Goal: Task Accomplishment & Management: Manage account settings

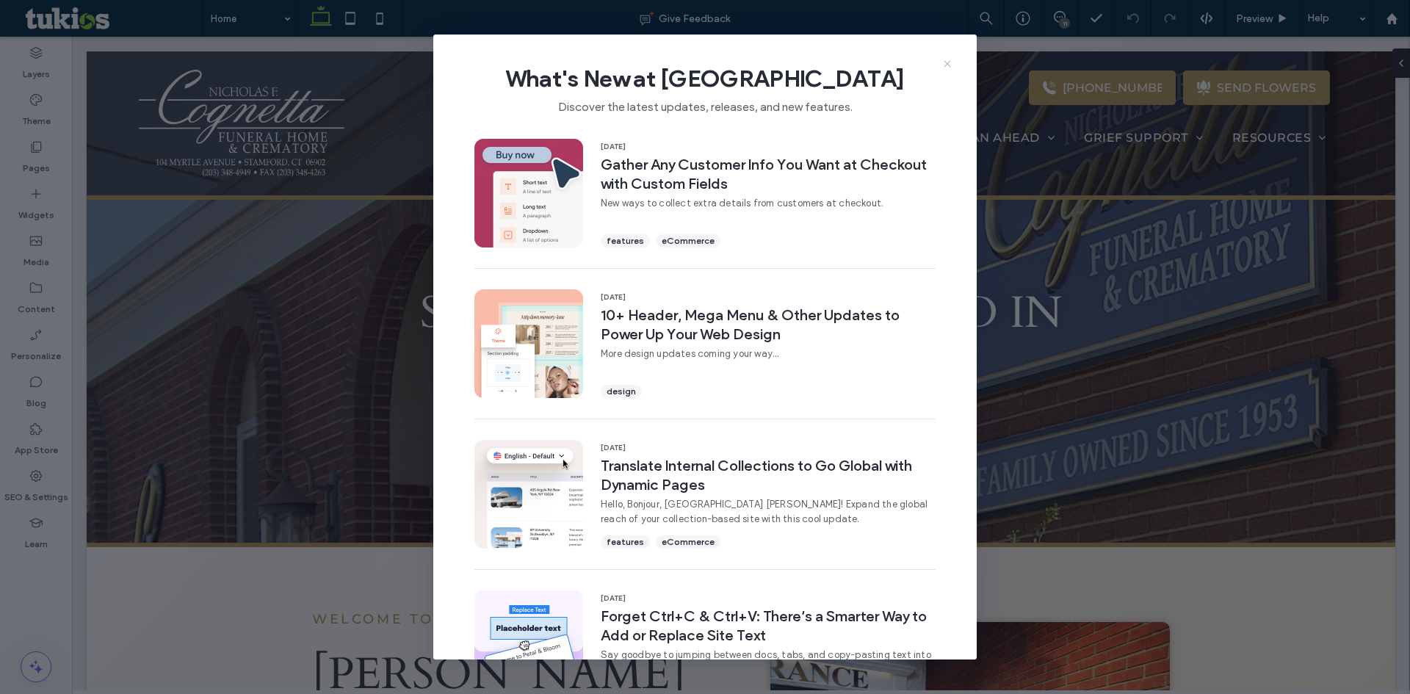
click at [944, 68] on icon at bounding box center [948, 64] width 12 height 12
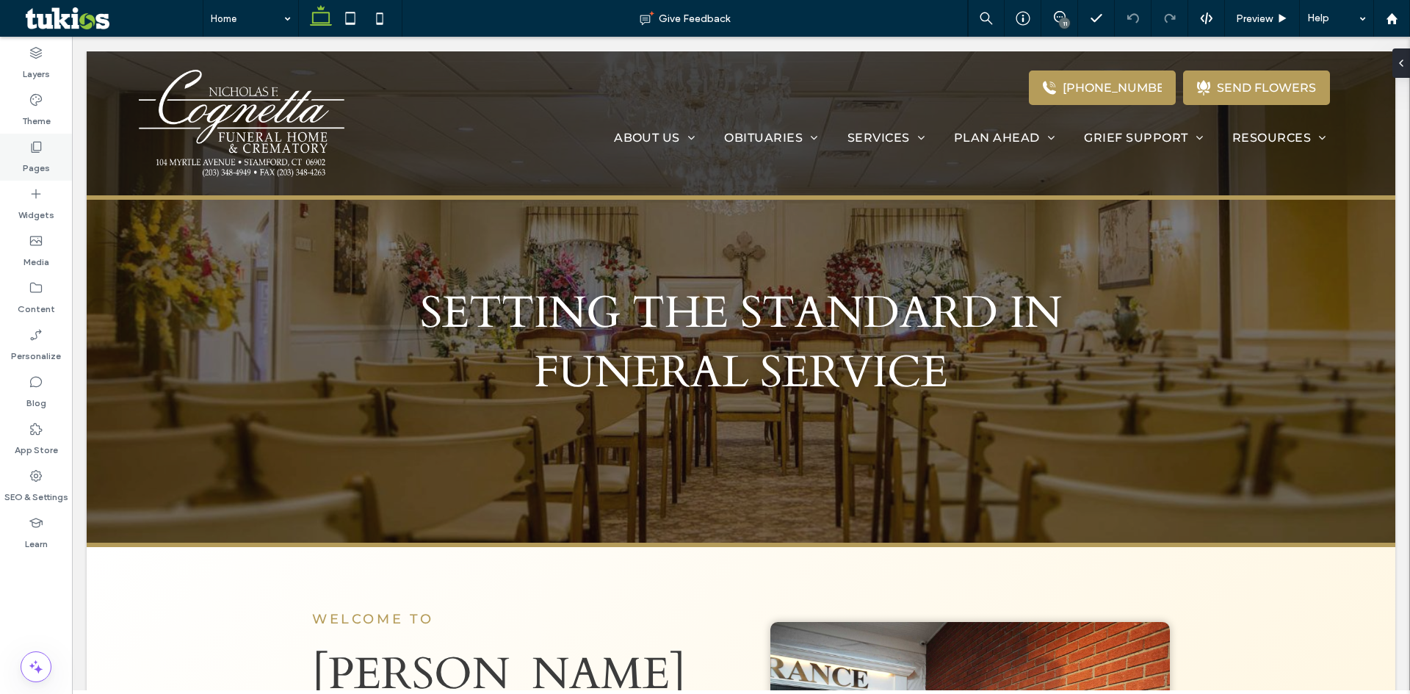
click at [35, 175] on div "Pages" at bounding box center [36, 157] width 72 height 47
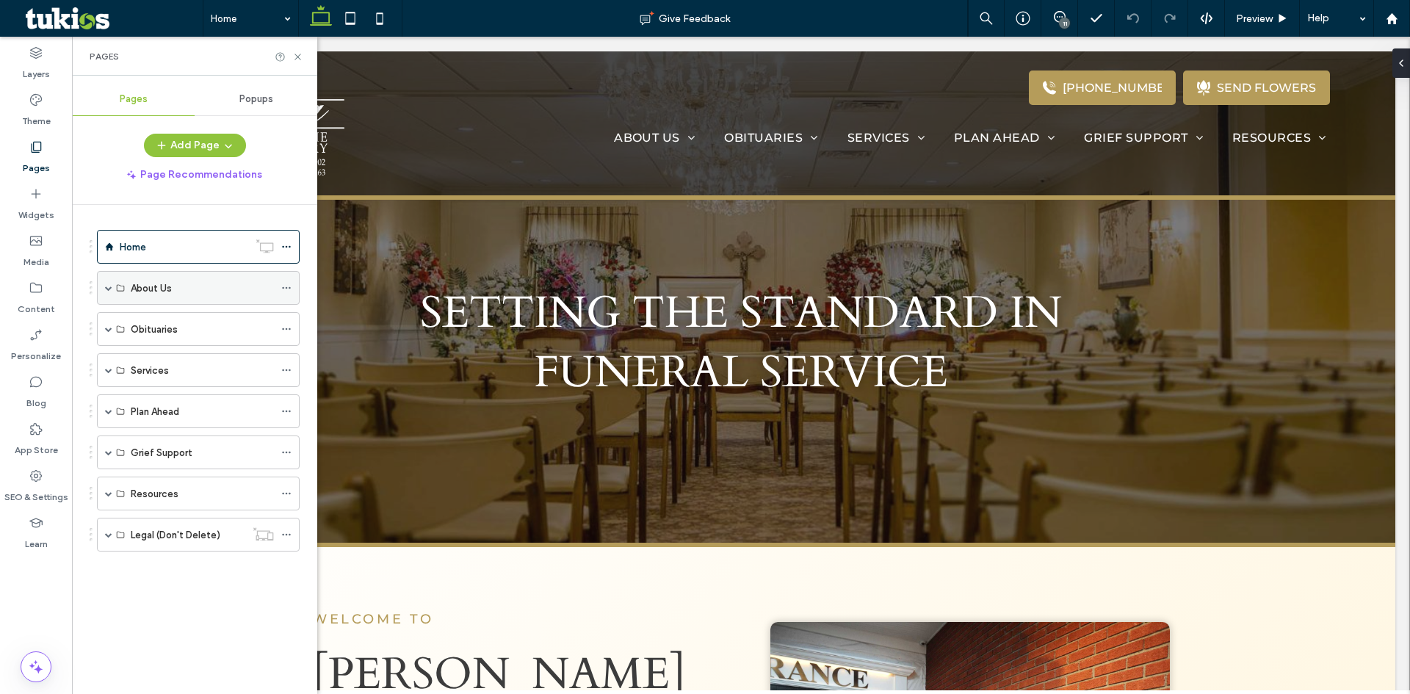
click at [105, 286] on span at bounding box center [108, 287] width 7 height 7
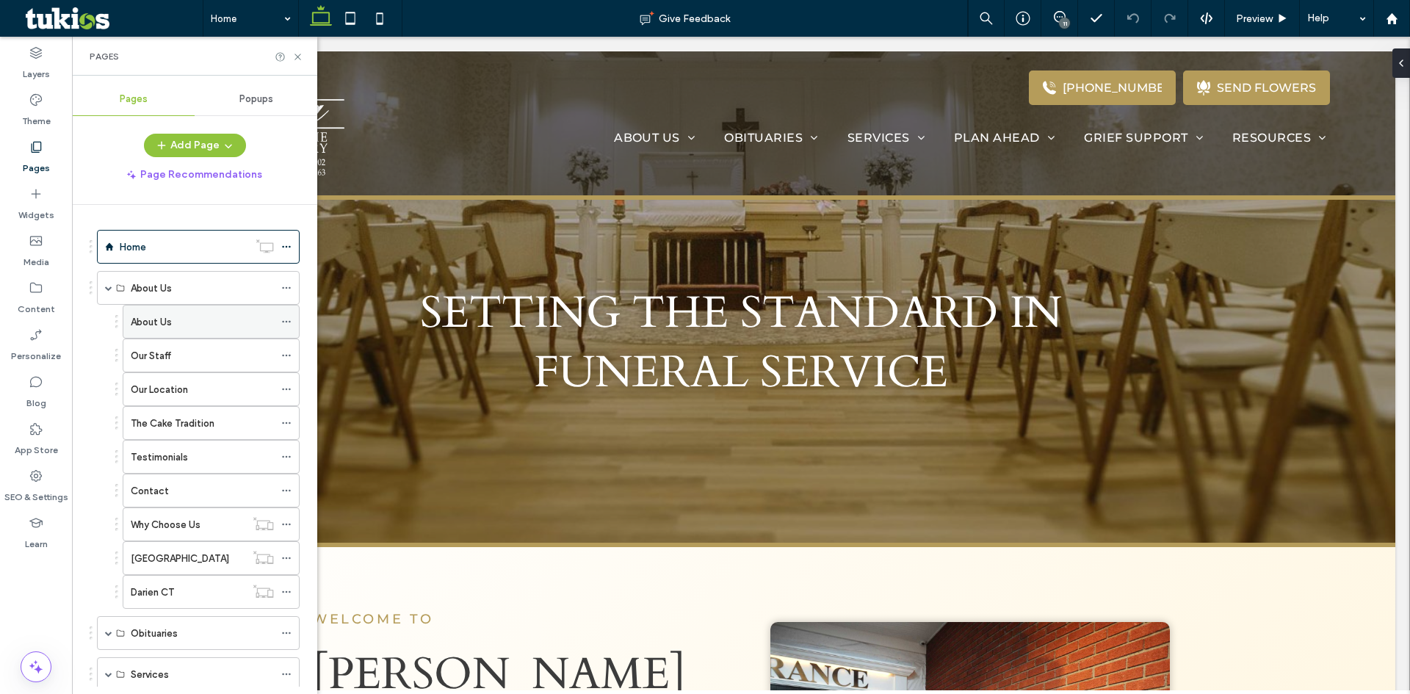
click at [183, 322] on div "About Us" at bounding box center [202, 321] width 143 height 15
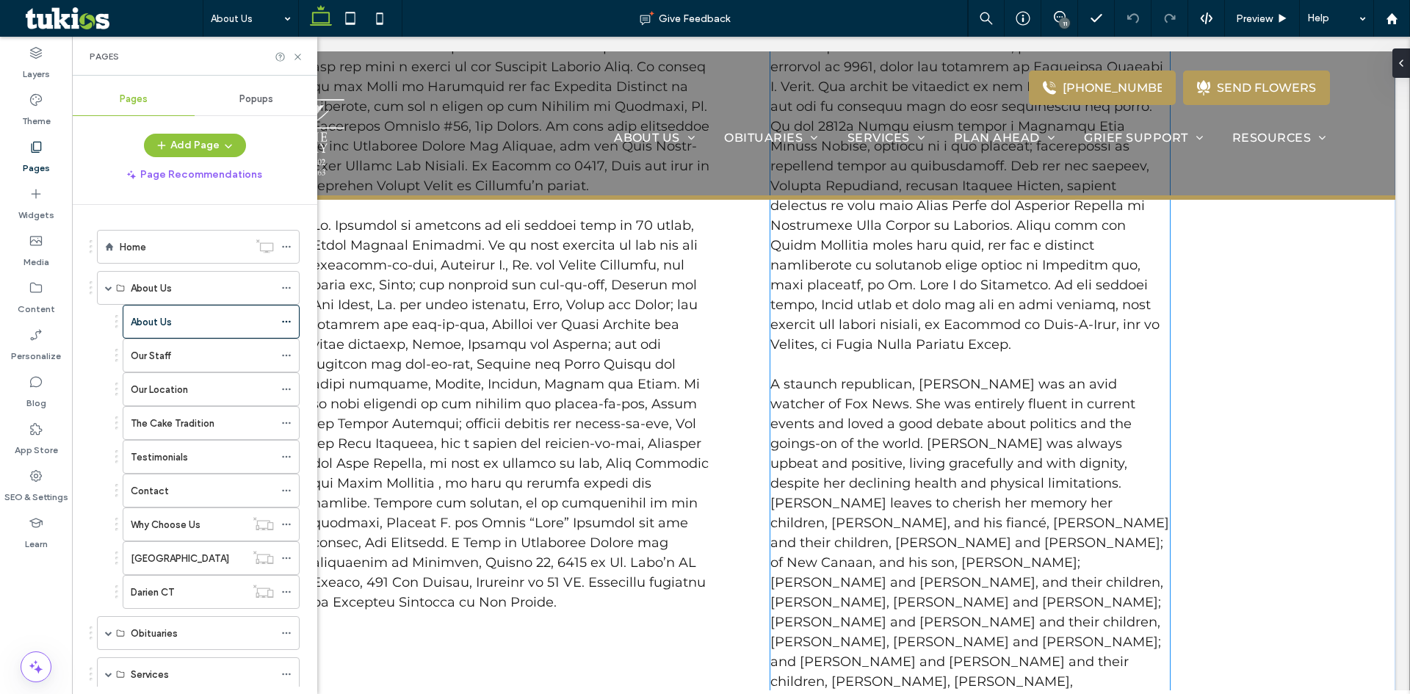
scroll to position [2424, 0]
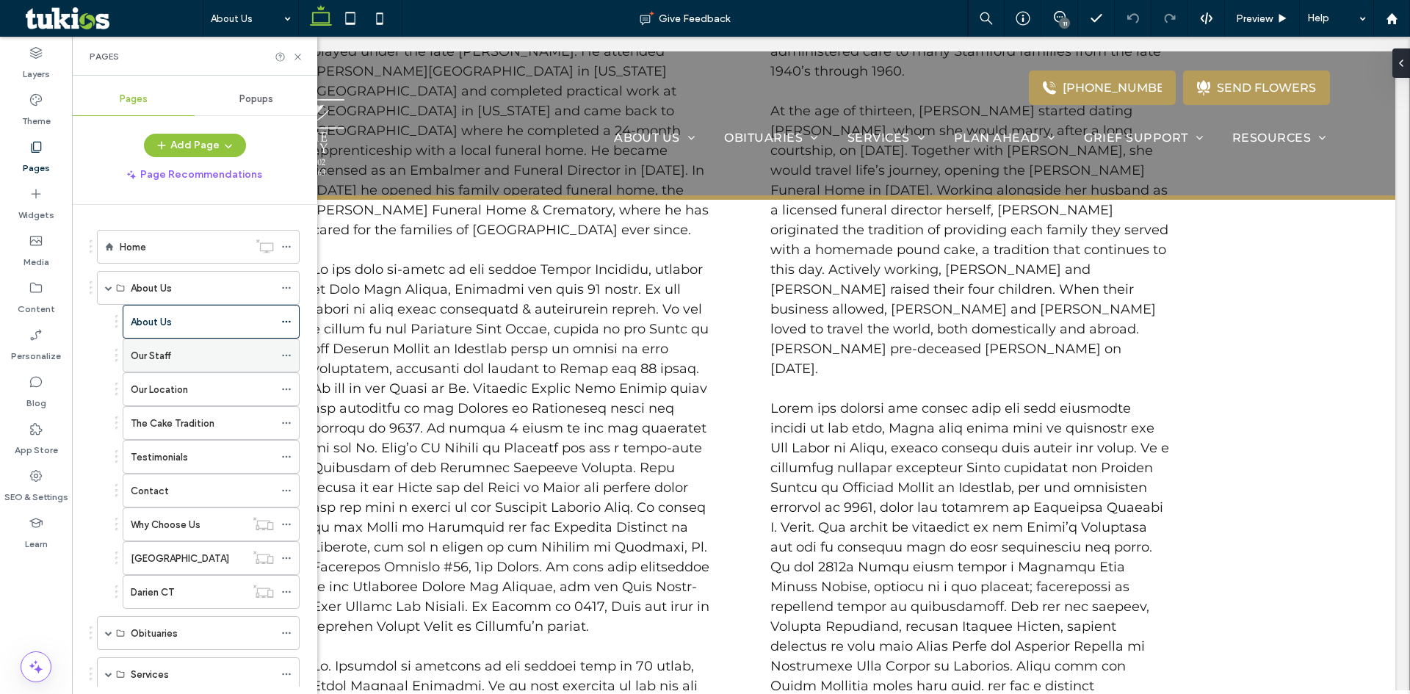
click at [179, 364] on div "Our Staff" at bounding box center [202, 355] width 143 height 32
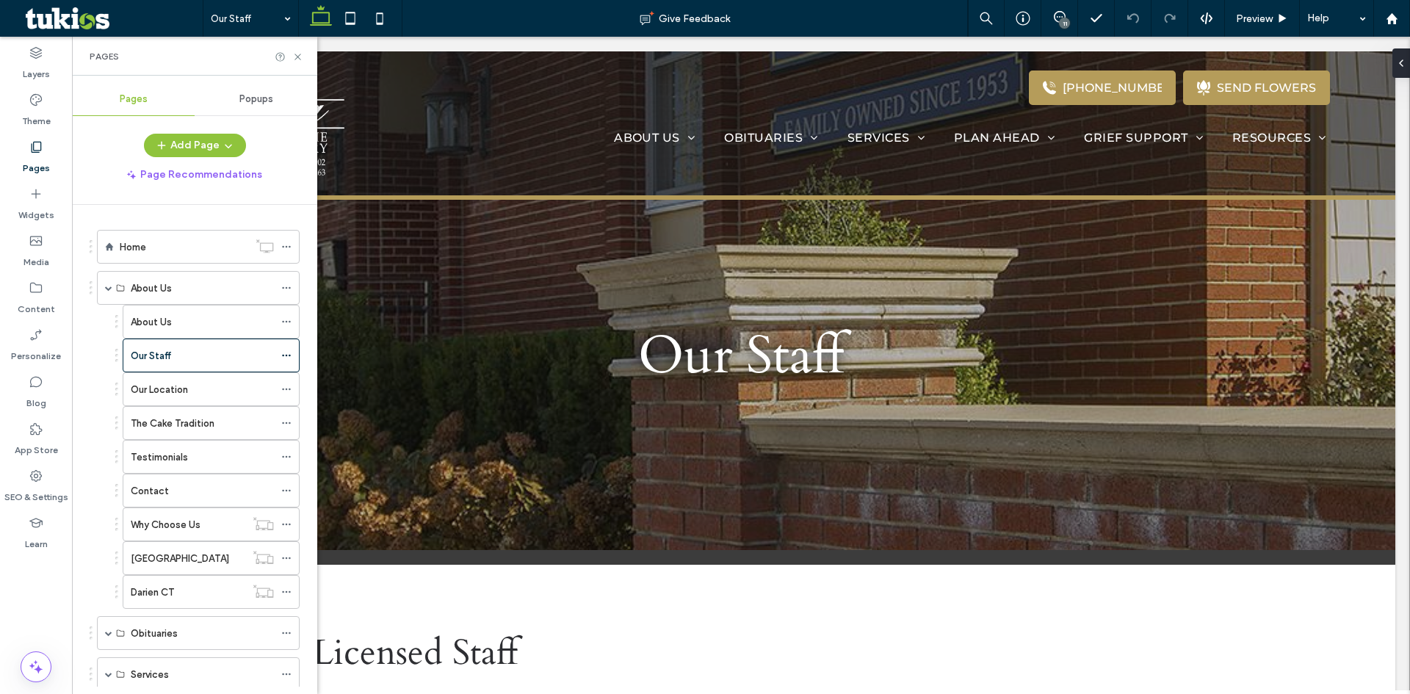
scroll to position [0, 0]
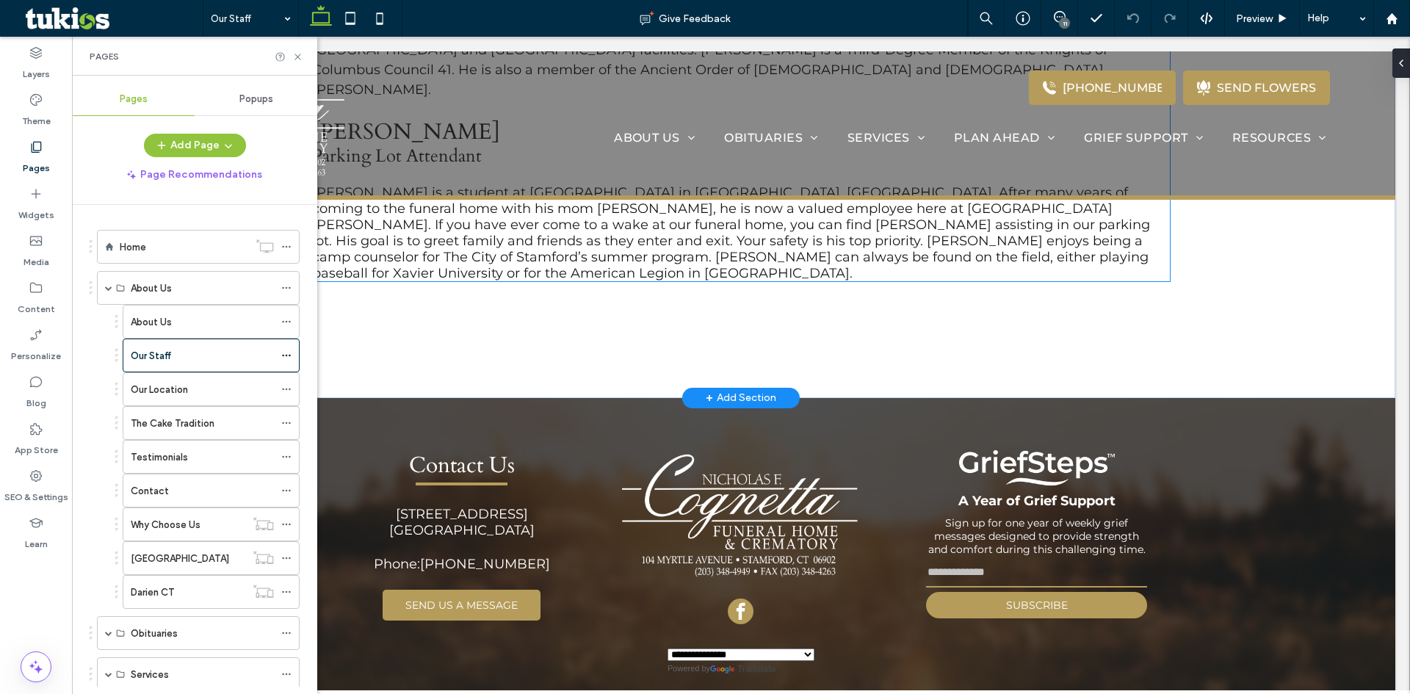
scroll to position [2864, 0]
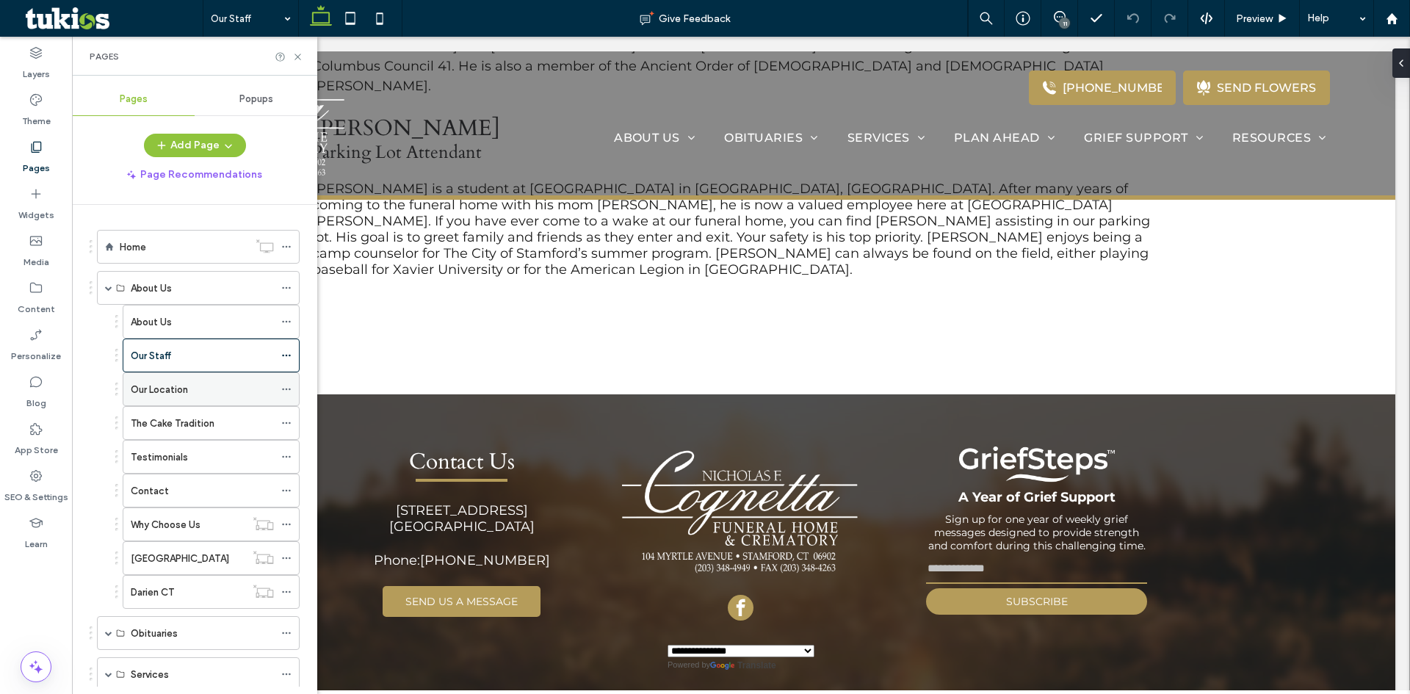
click at [226, 394] on div "Our Location" at bounding box center [202, 389] width 143 height 15
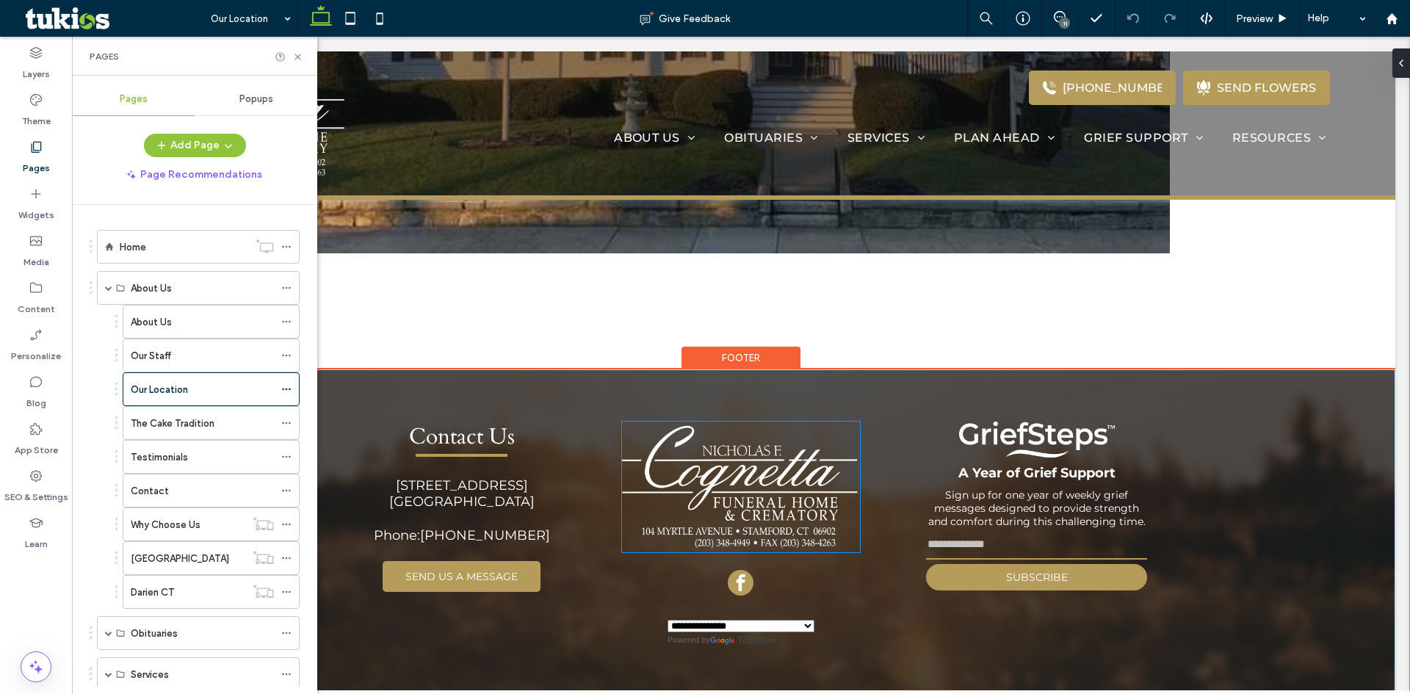
scroll to position [3967, 0]
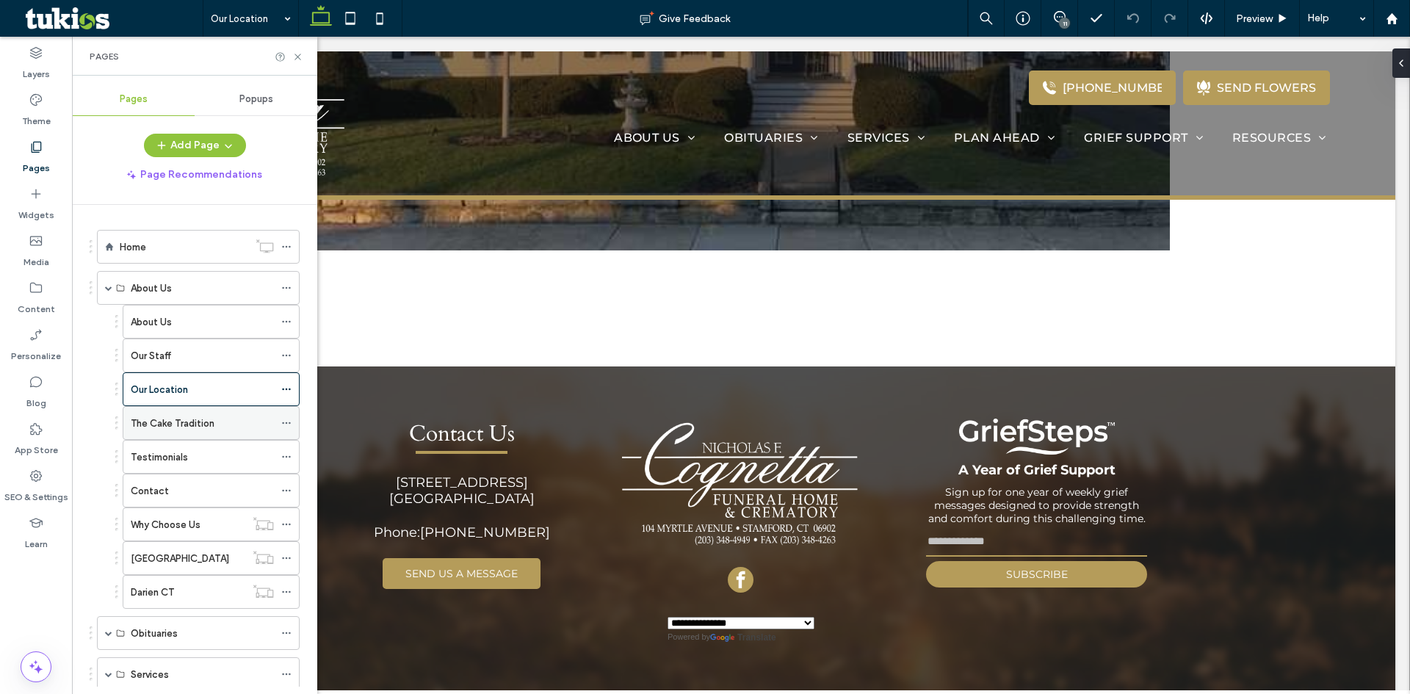
click at [190, 432] on div "The Cake Tradition" at bounding box center [202, 423] width 143 height 32
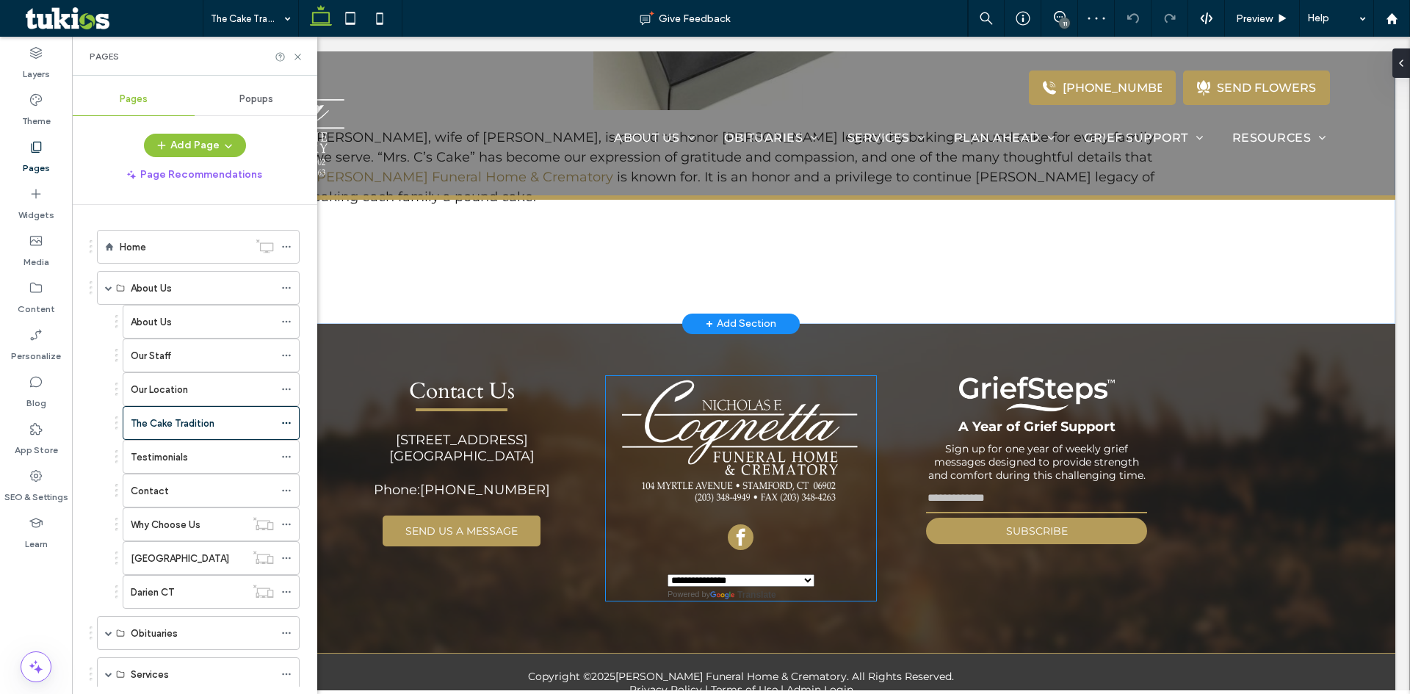
scroll to position [1250, 0]
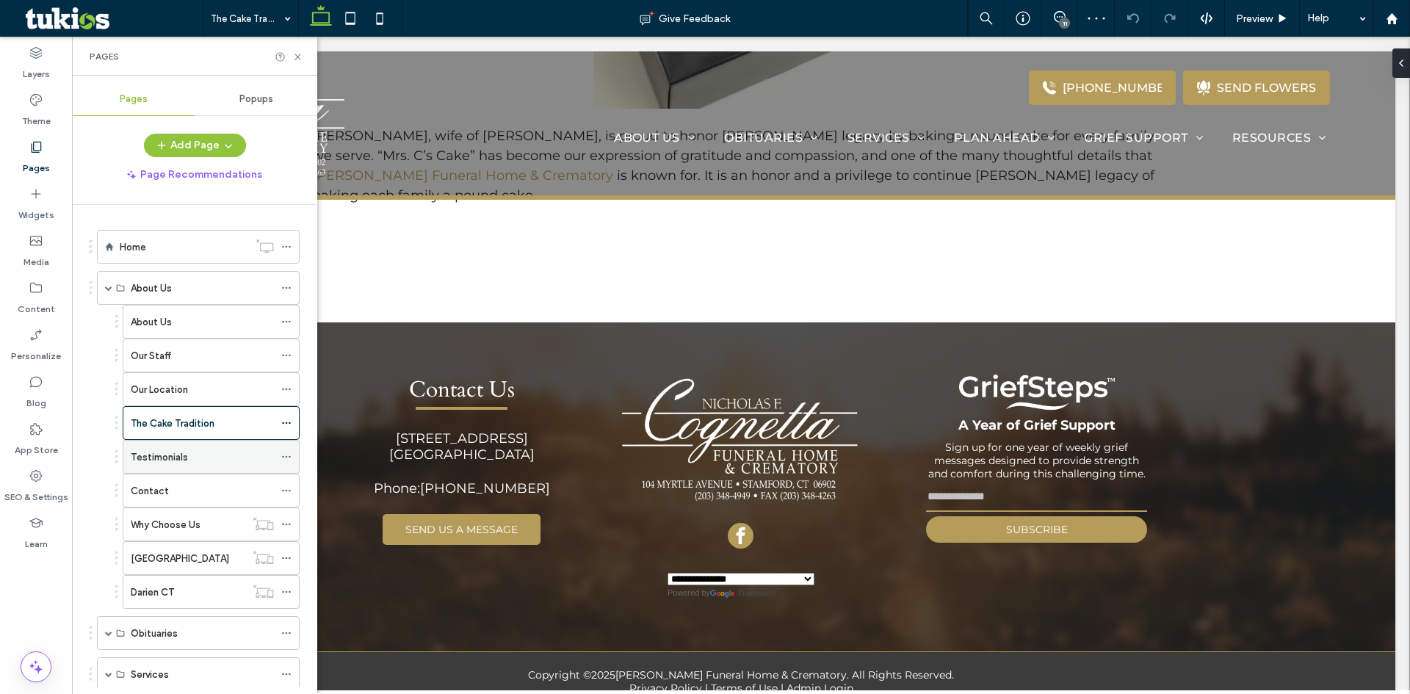
click at [188, 462] on div "Testimonials" at bounding box center [202, 457] width 143 height 15
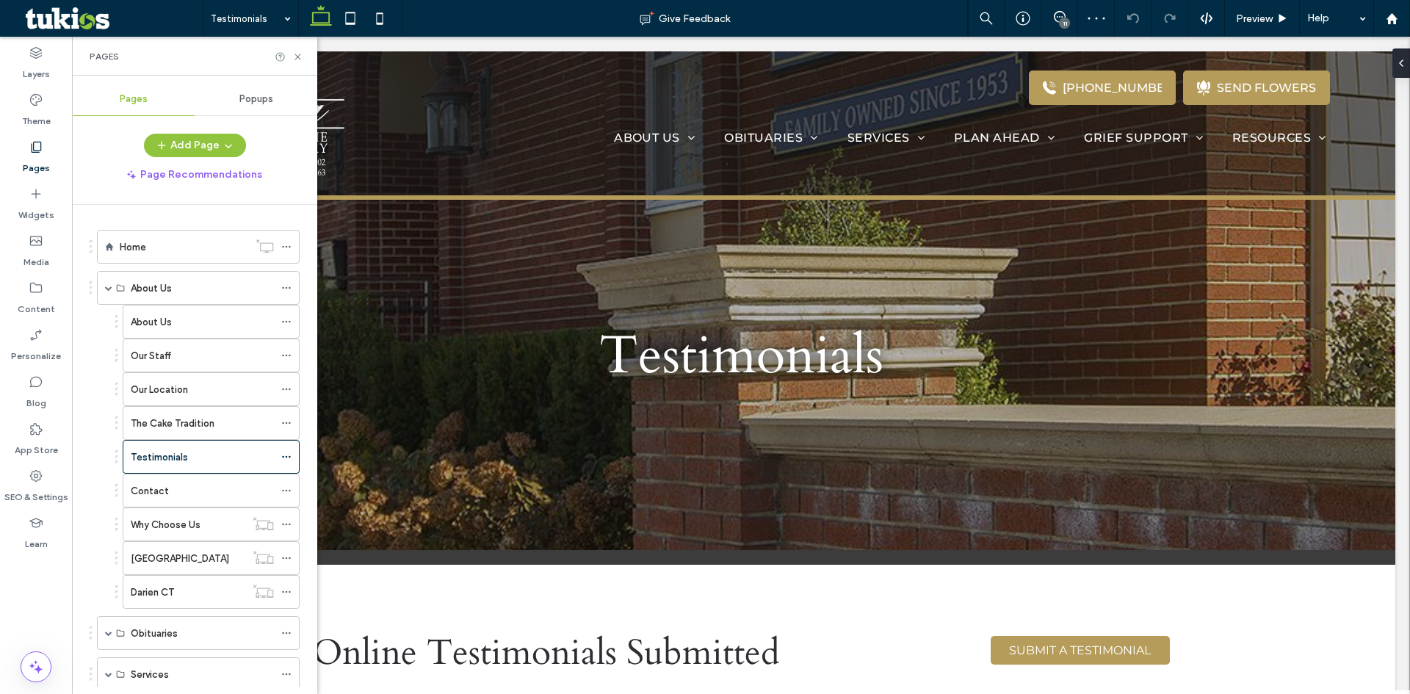
scroll to position [0, 0]
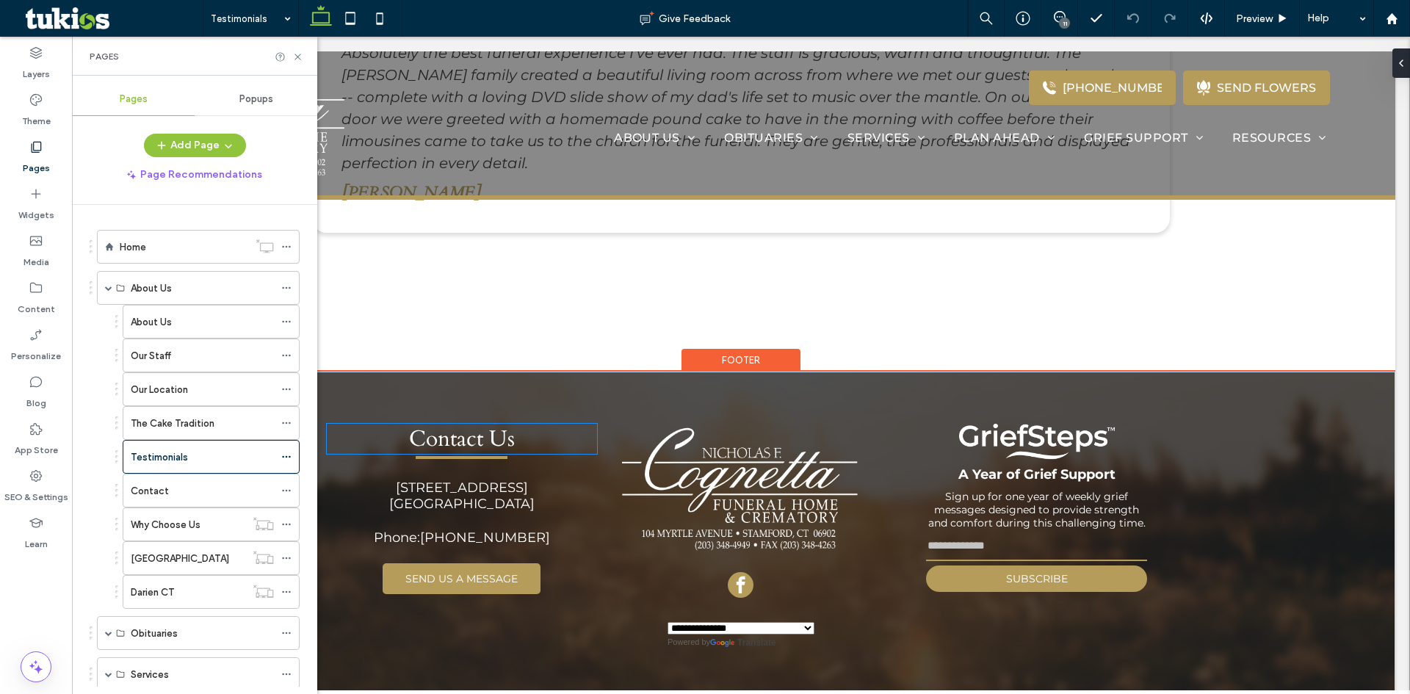
scroll to position [1570, 0]
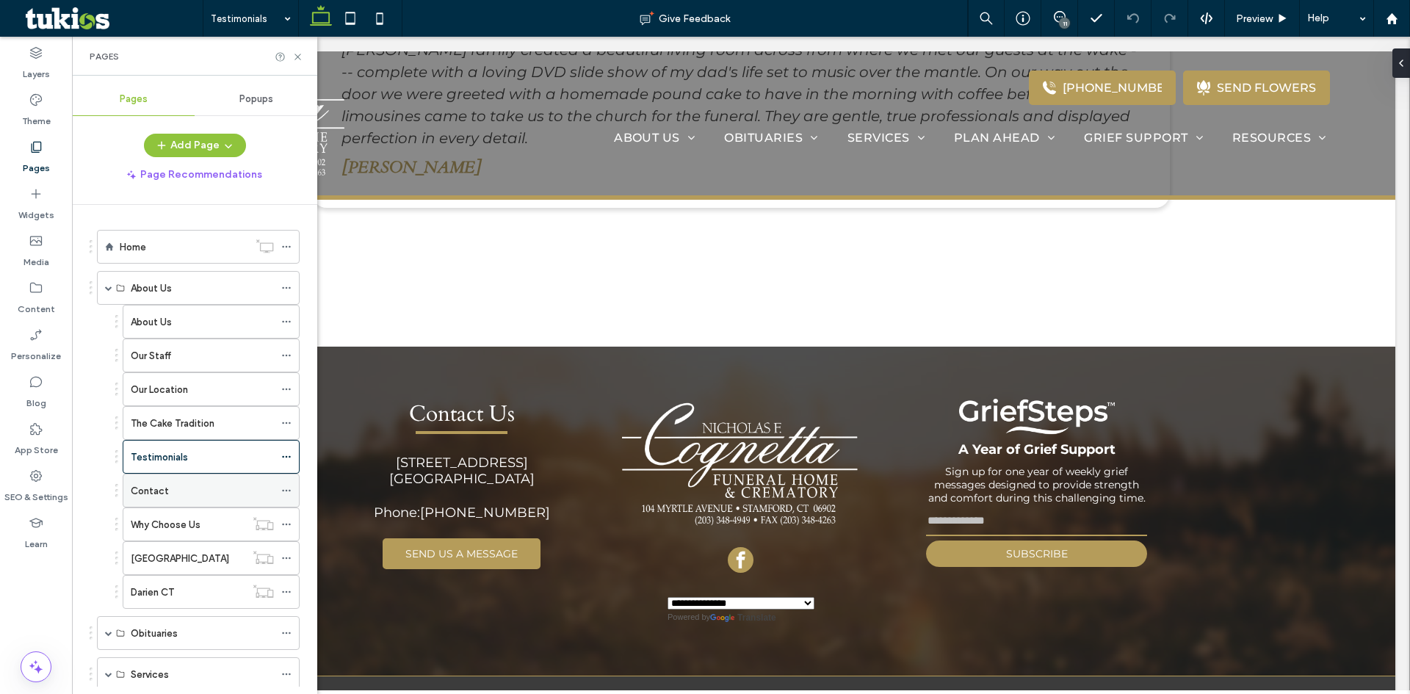
click at [207, 497] on div "Contact" at bounding box center [202, 490] width 143 height 15
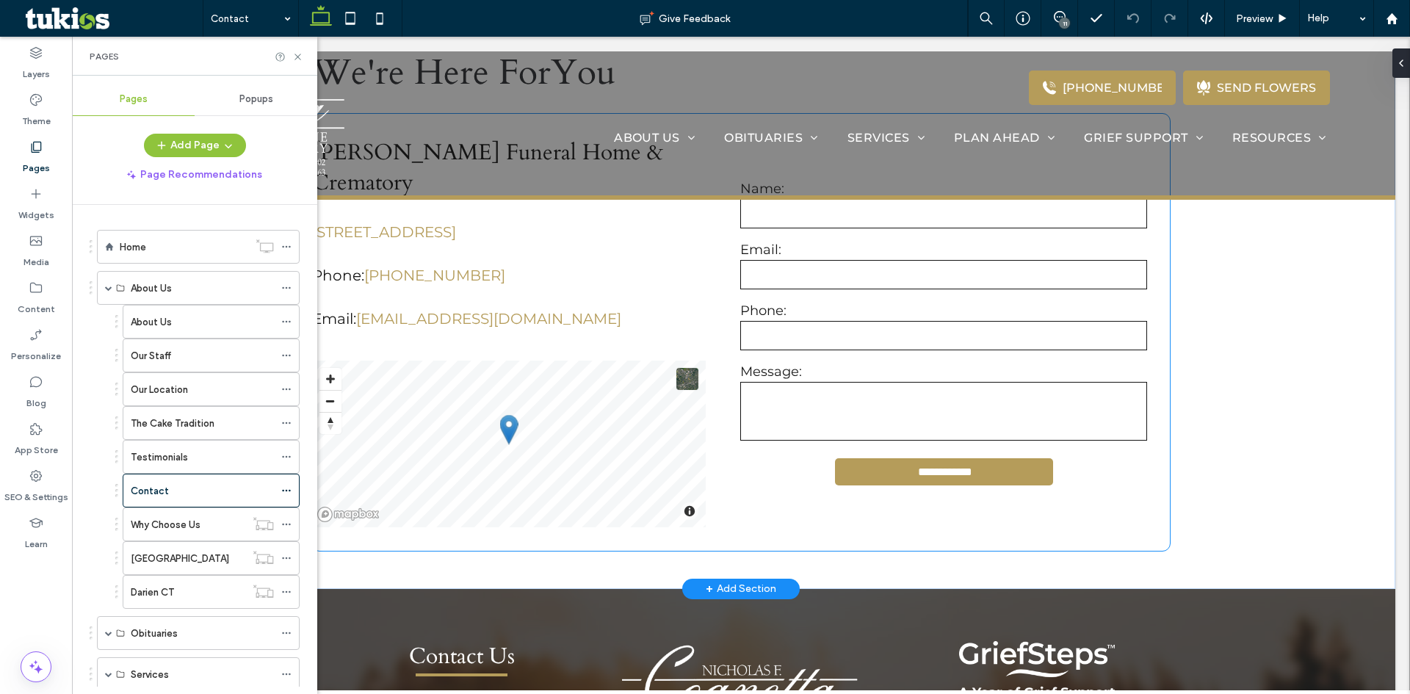
scroll to position [661, 0]
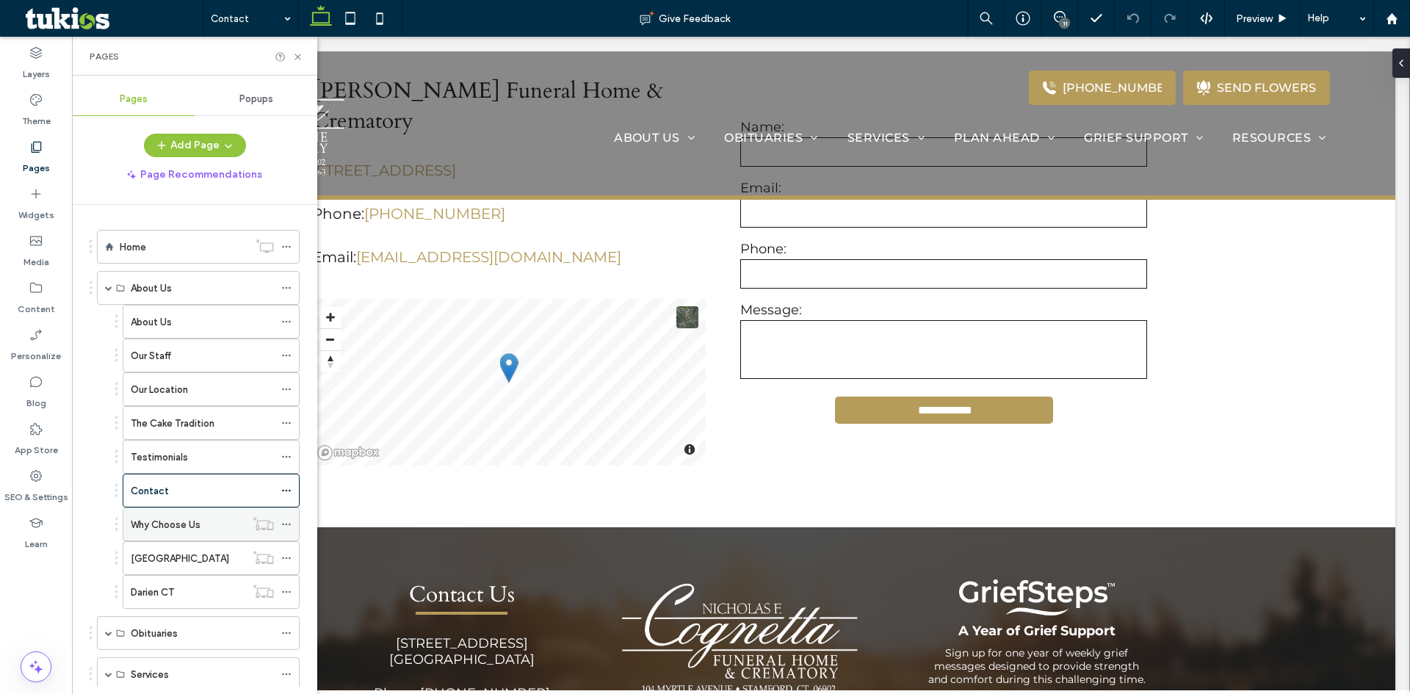
click at [190, 528] on label "Why Choose Us" at bounding box center [166, 525] width 70 height 26
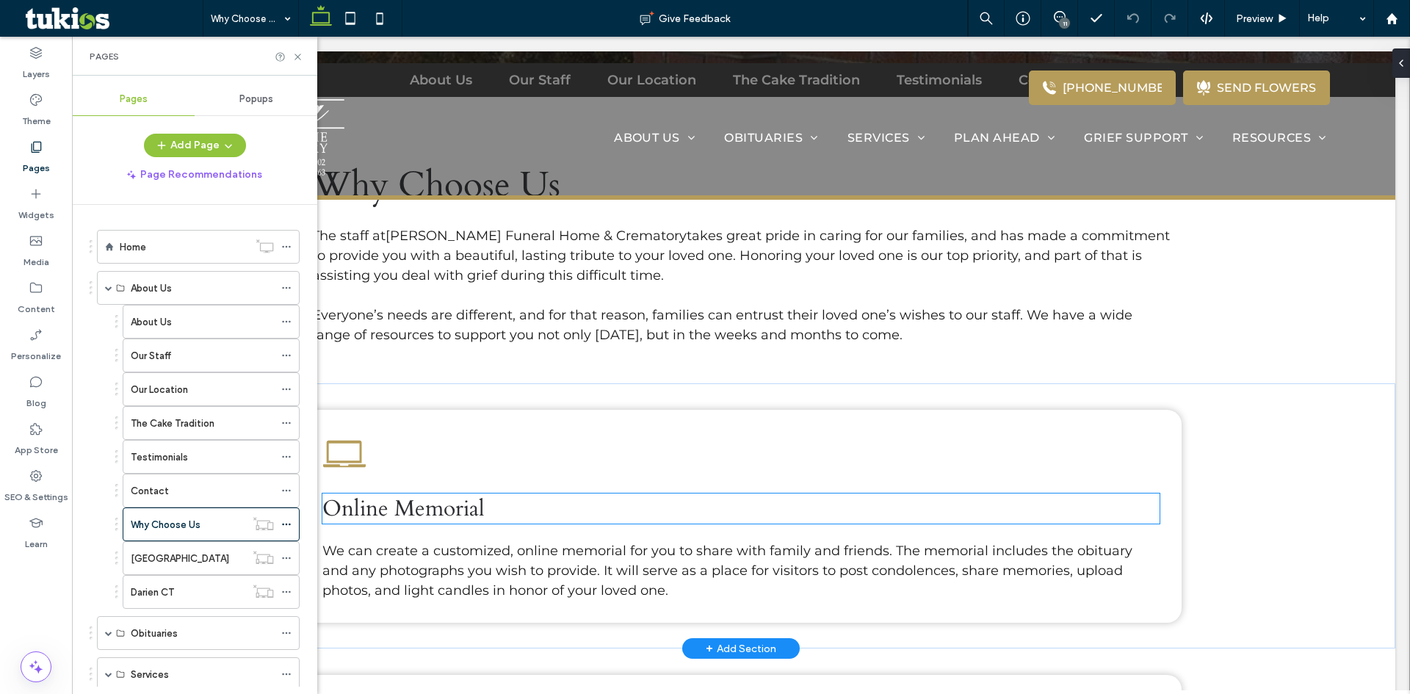
scroll to position [441, 0]
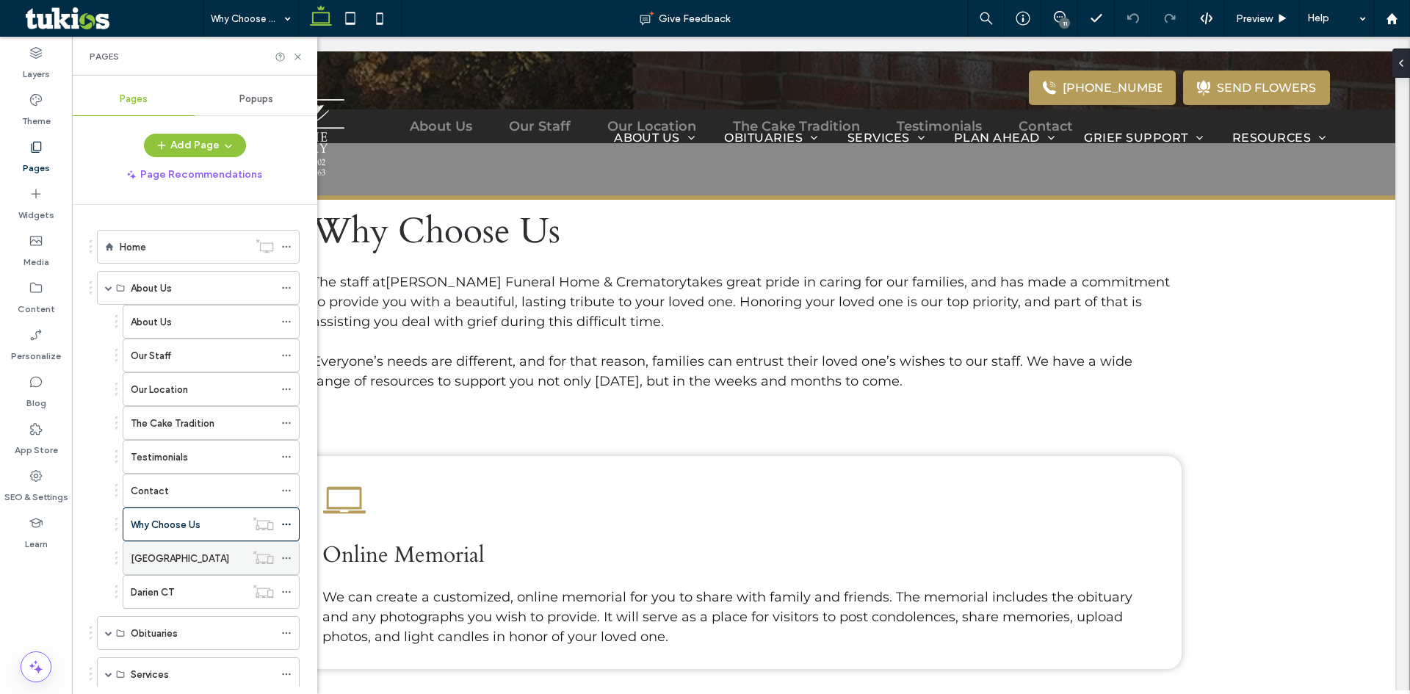
click at [168, 571] on div "Stamford CT" at bounding box center [188, 558] width 115 height 32
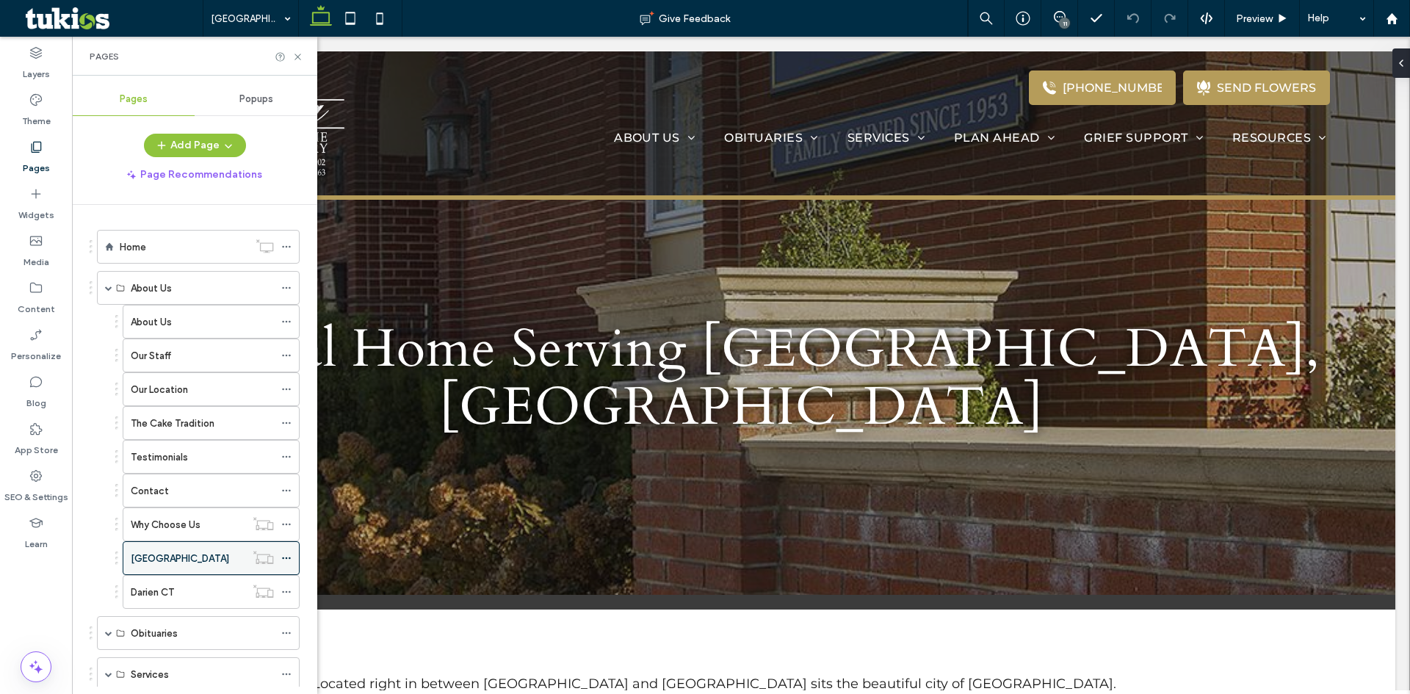
scroll to position [0, 0]
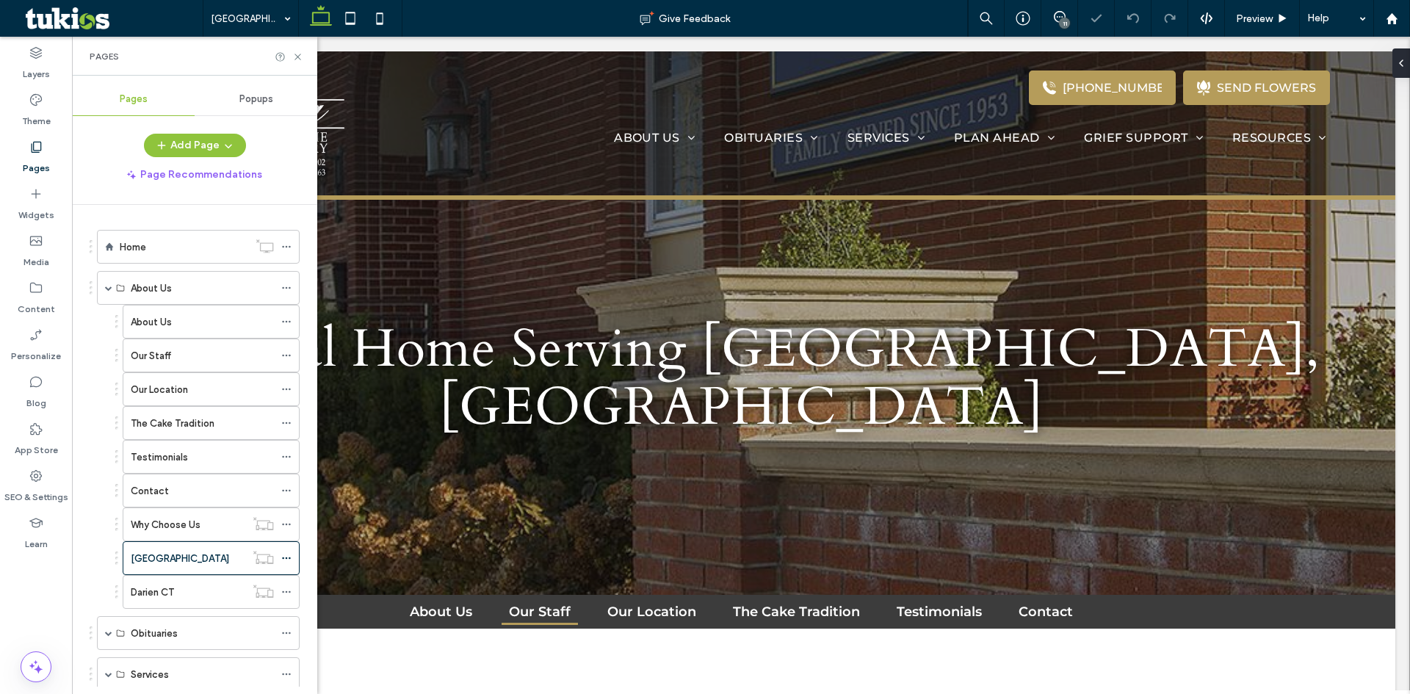
select select "Language Translate Widget"
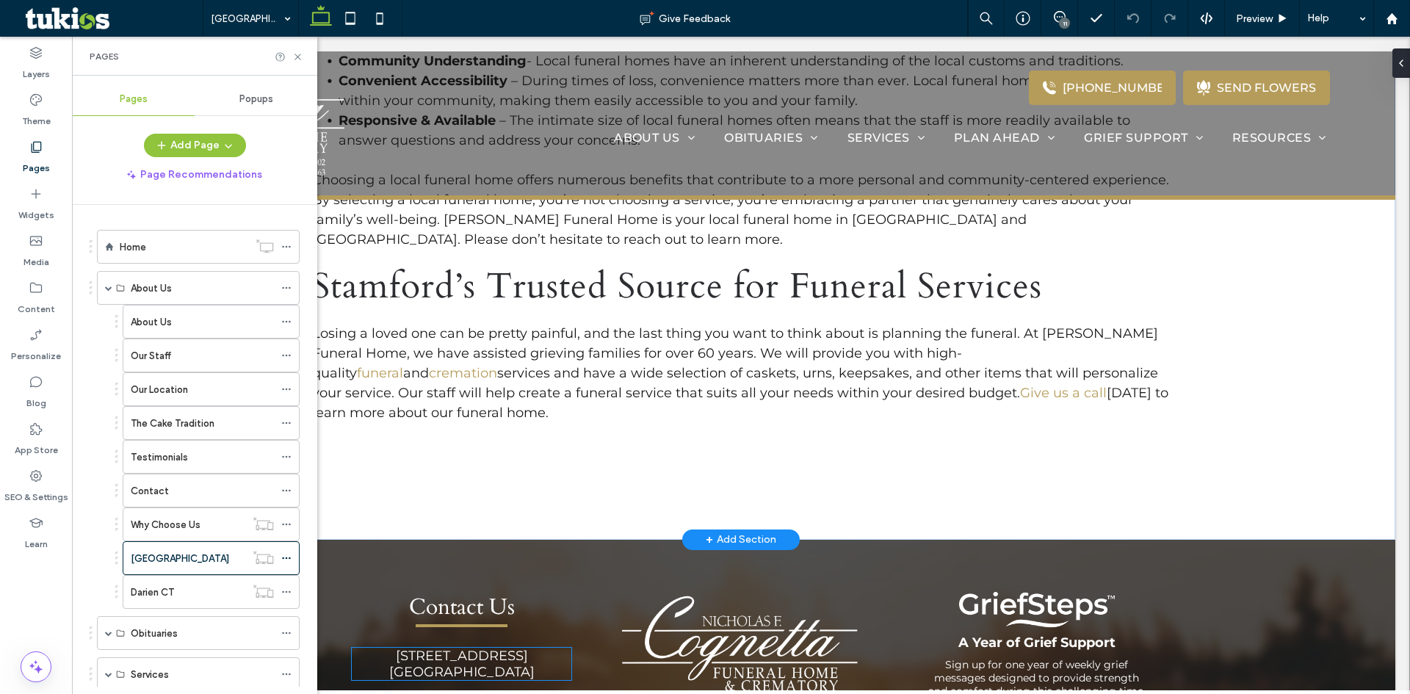
scroll to position [1172, 0]
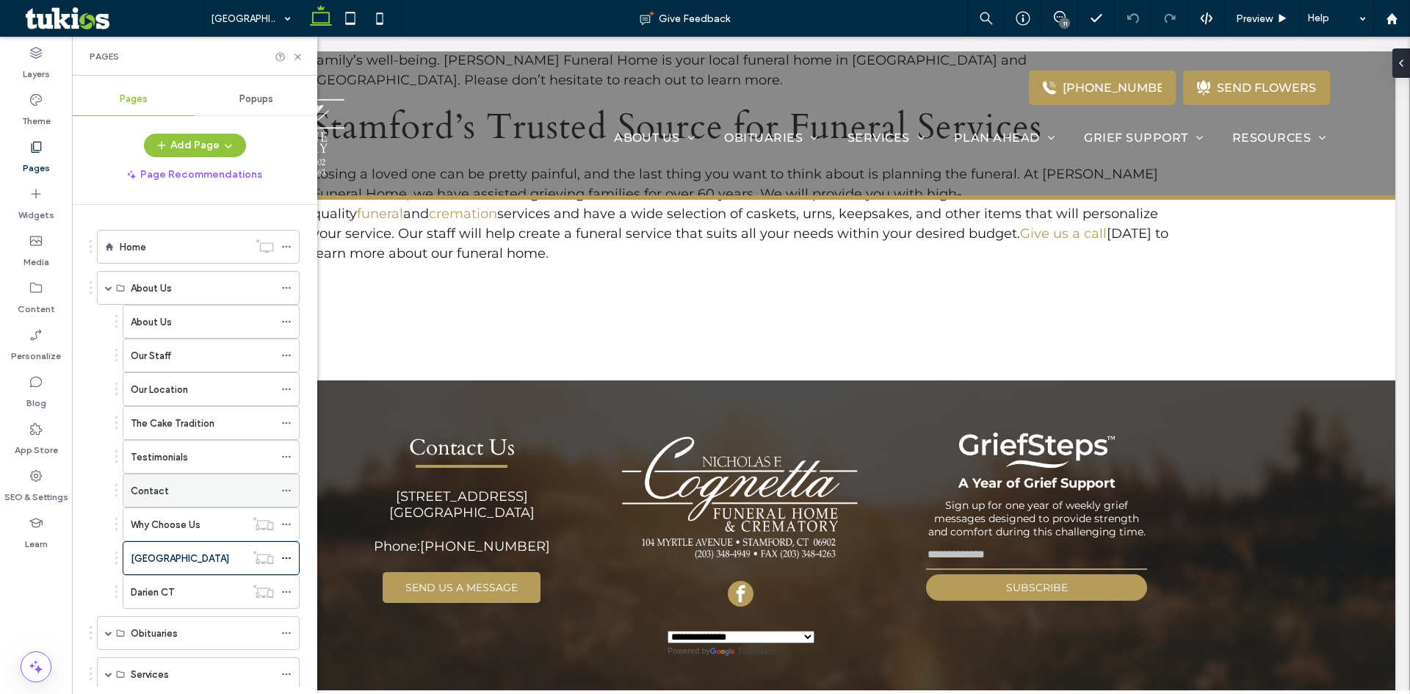
click at [212, 486] on div "Contact" at bounding box center [202, 490] width 143 height 15
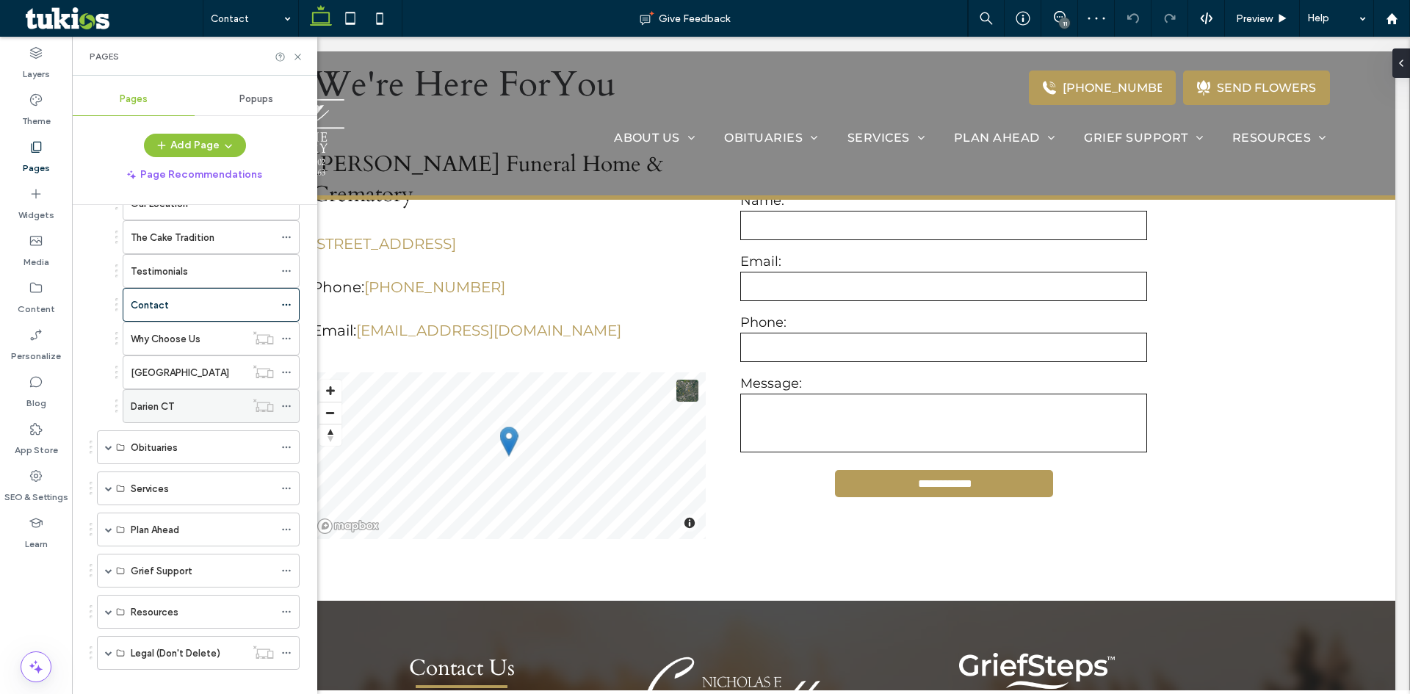
scroll to position [206, 0]
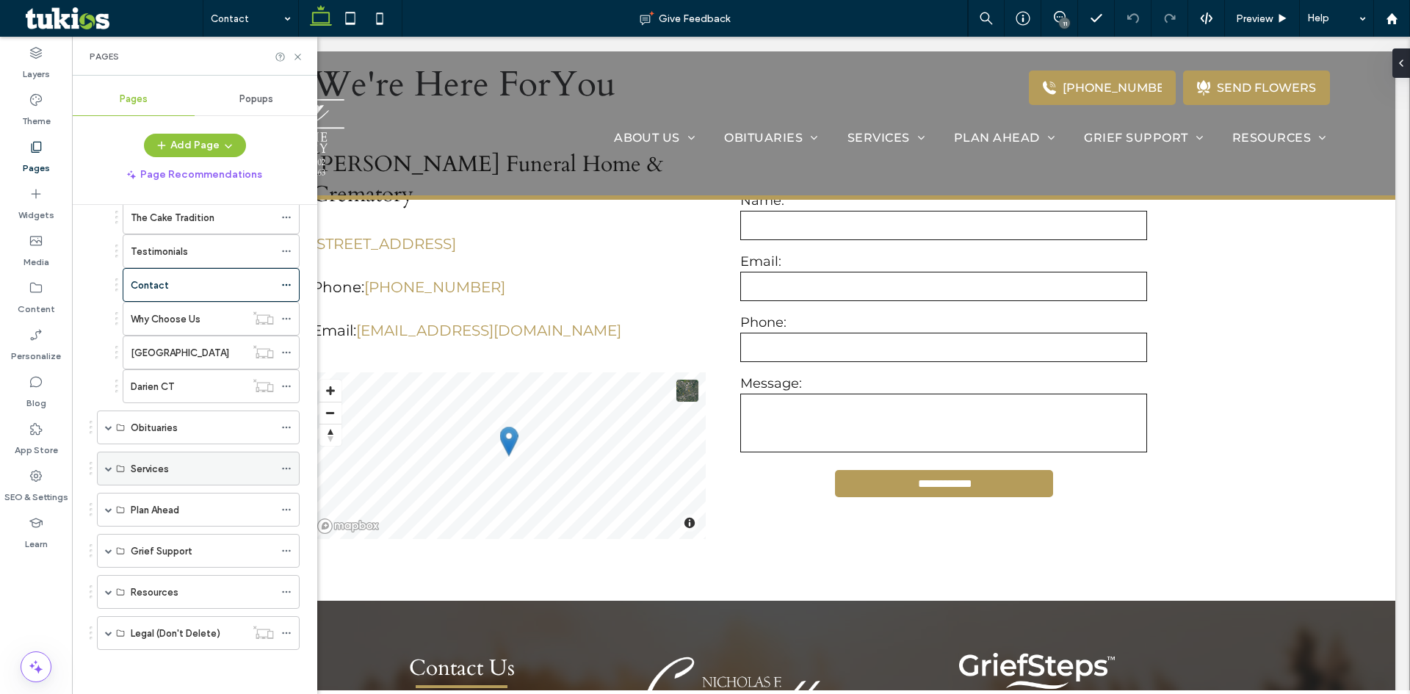
click at [106, 469] on span at bounding box center [108, 468] width 7 height 7
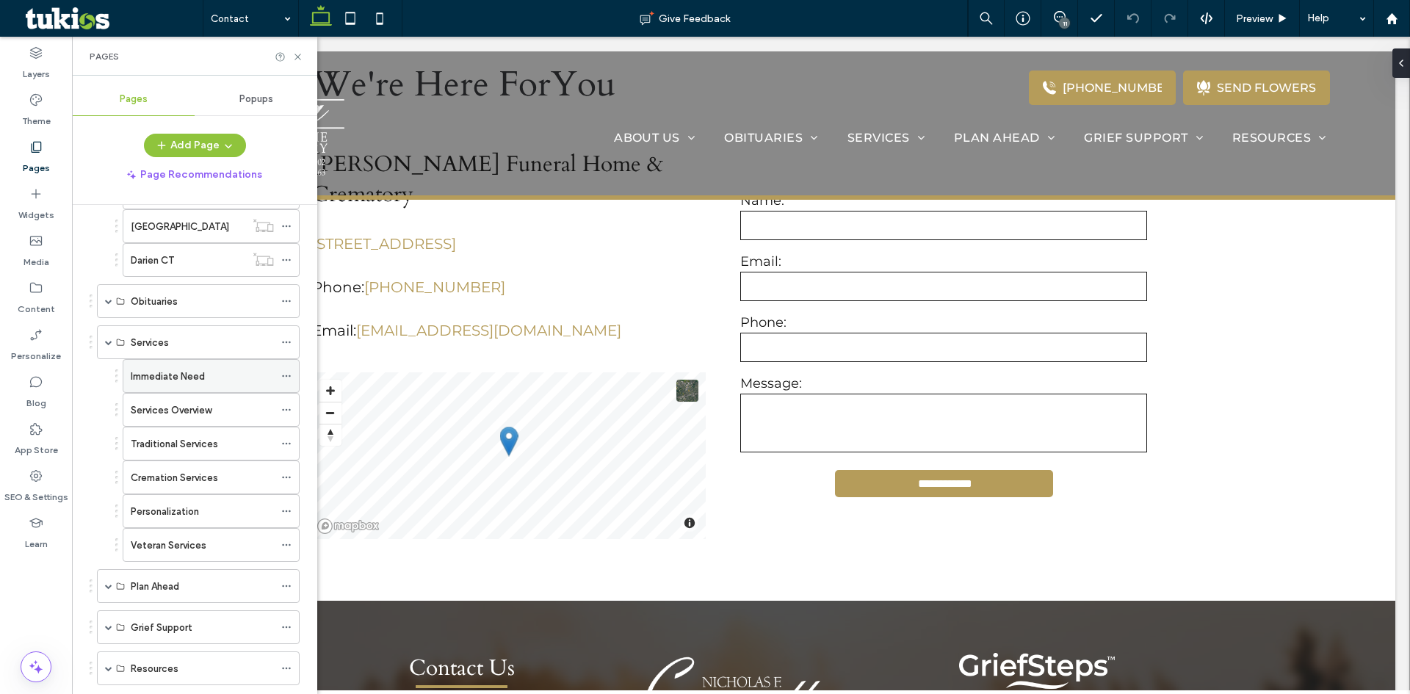
scroll to position [353, 0]
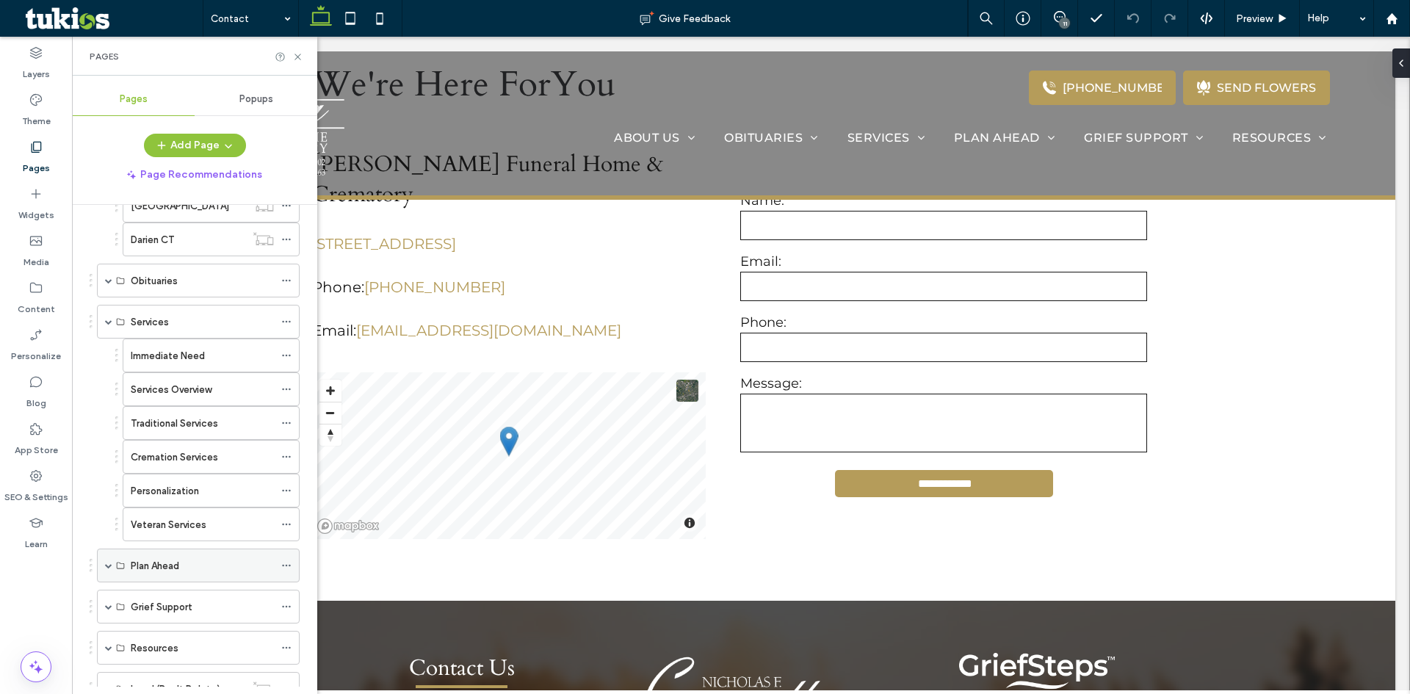
click at [109, 563] on span at bounding box center [108, 565] width 7 height 7
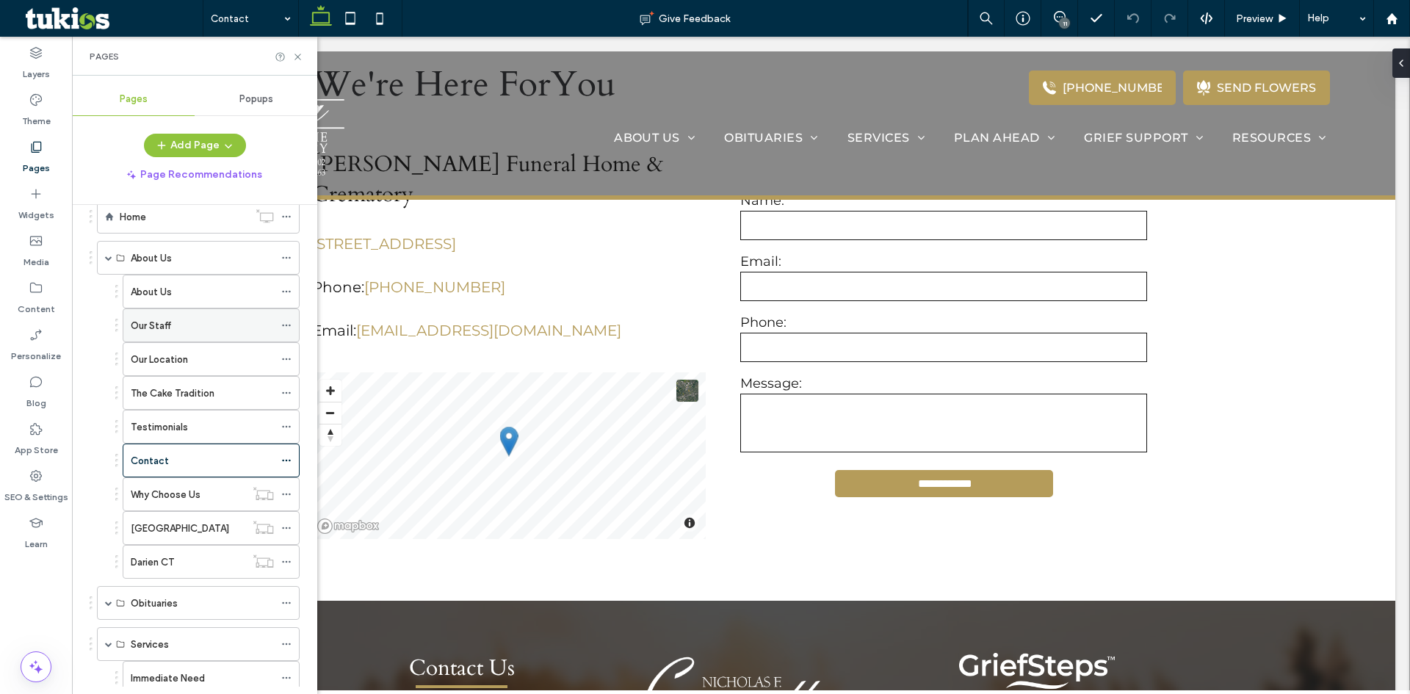
scroll to position [0, 0]
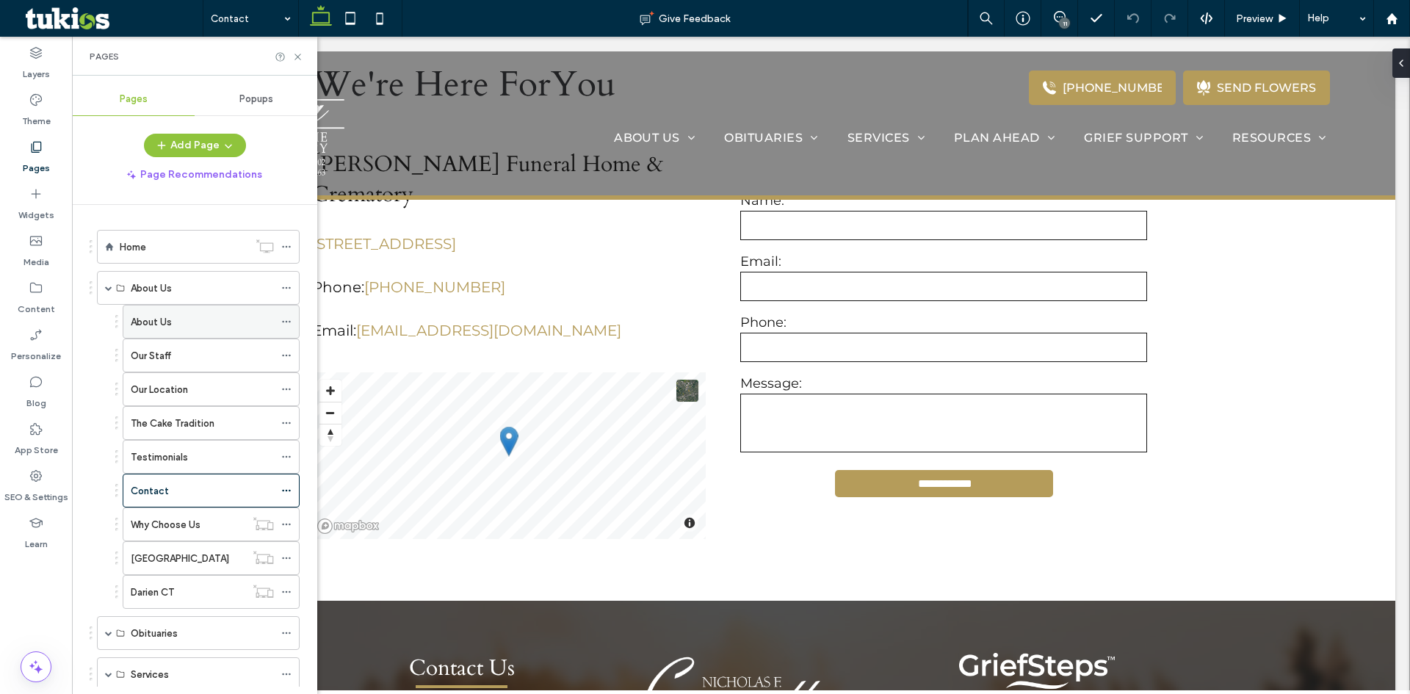
click at [181, 313] on div "About Us" at bounding box center [202, 322] width 143 height 32
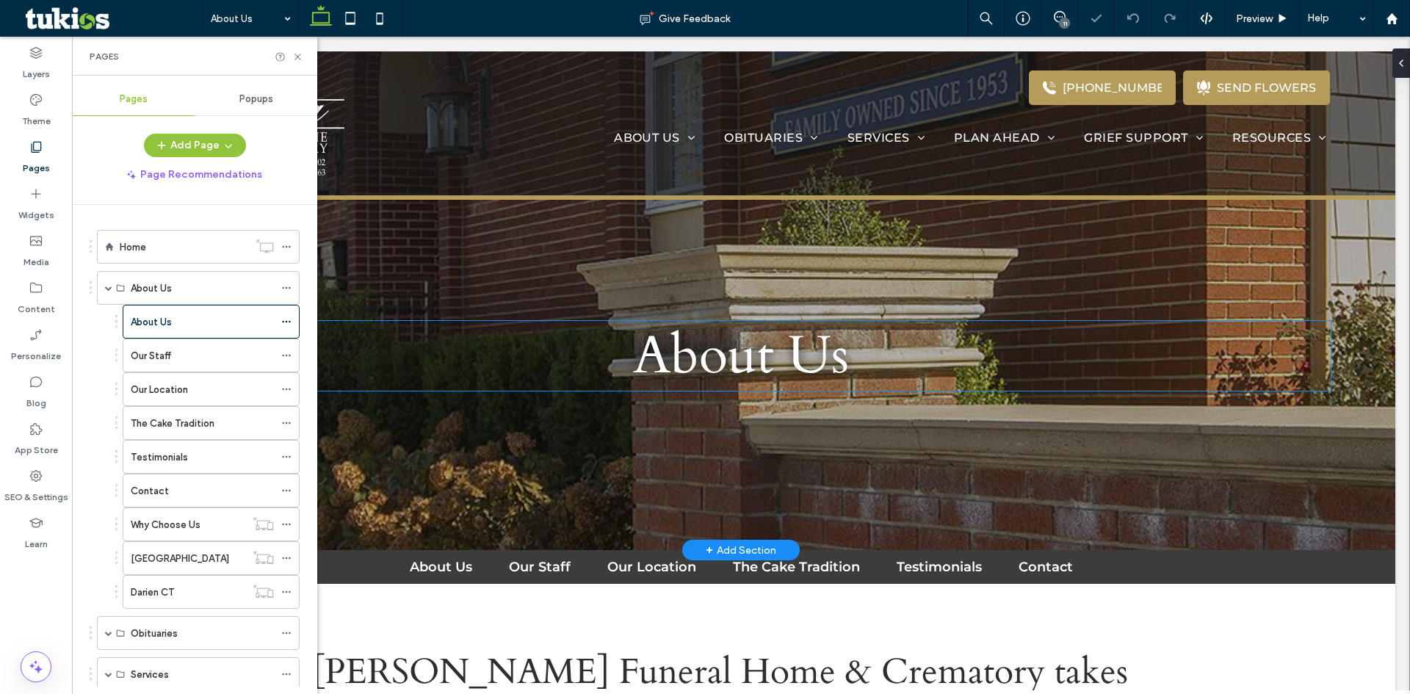
select select "Language Translate Widget"
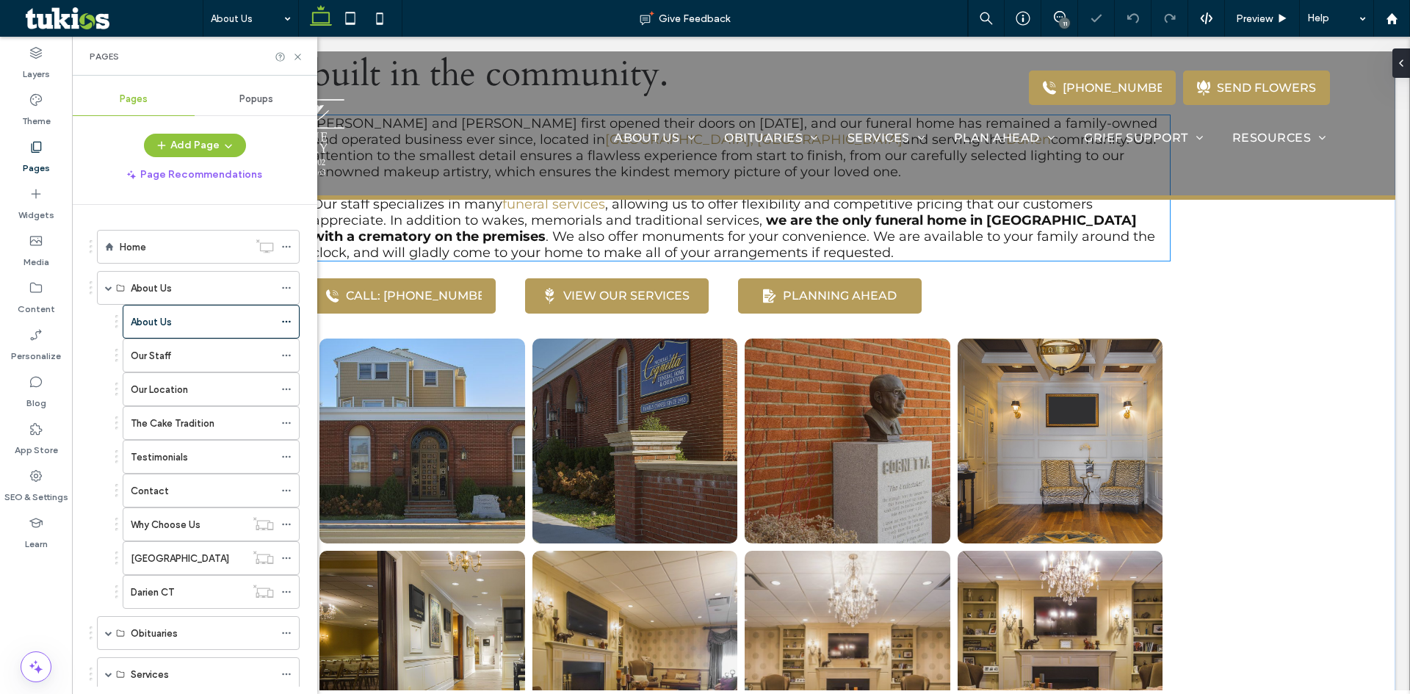
scroll to position [881, 0]
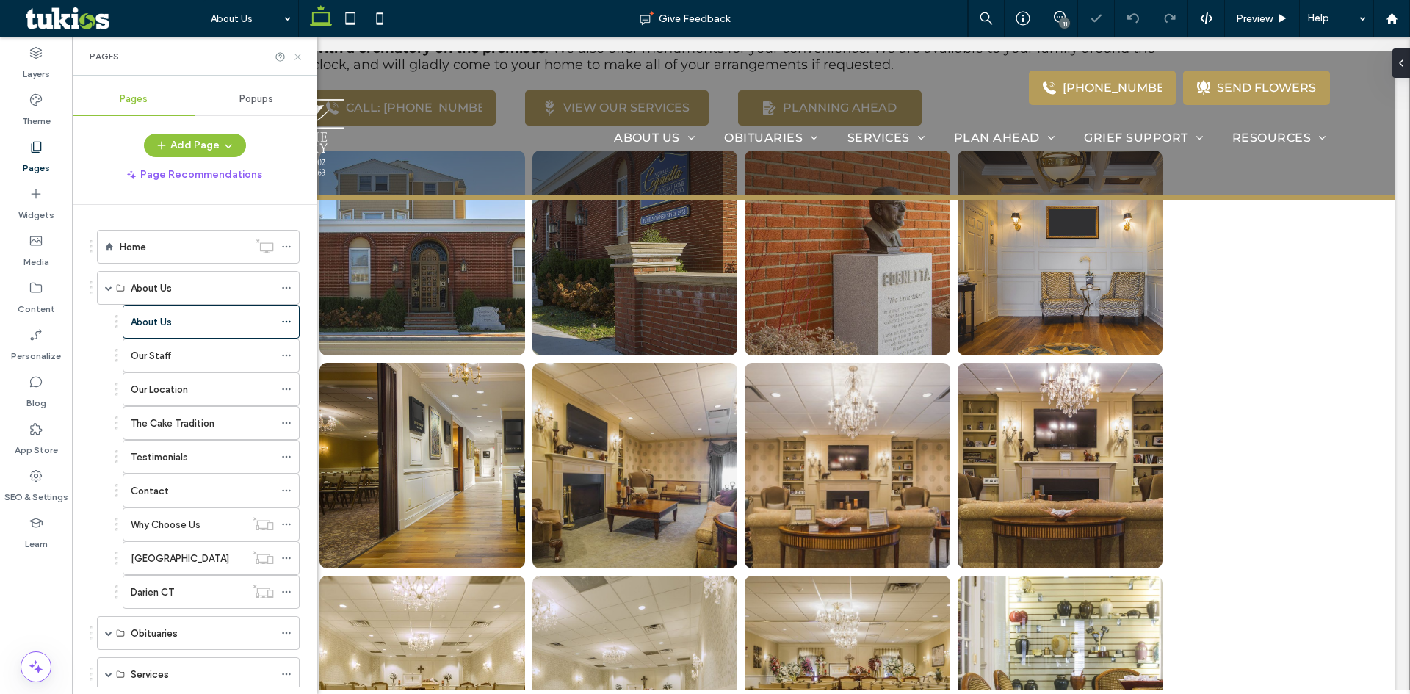
drag, startPoint x: 295, startPoint y: 54, endPoint x: 227, endPoint y: 31, distance: 71.3
click at [295, 54] on icon at bounding box center [297, 56] width 11 height 11
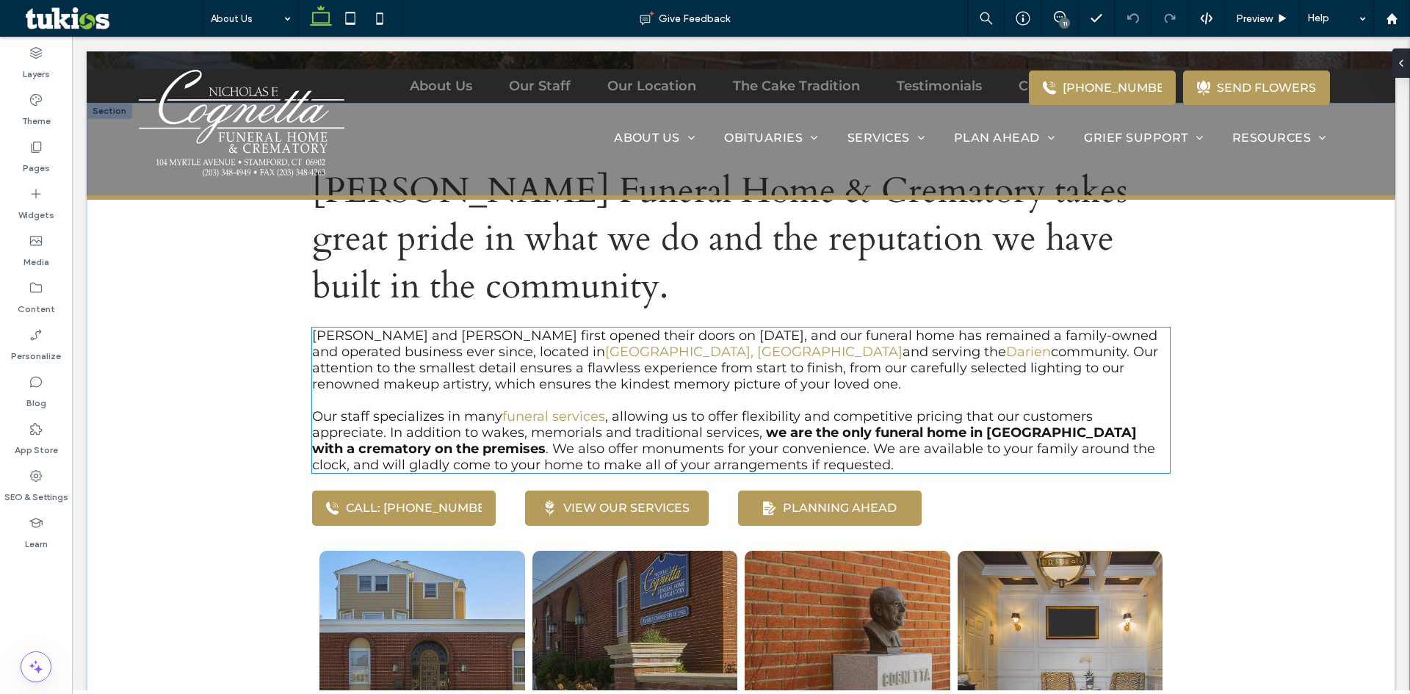
scroll to position [441, 0]
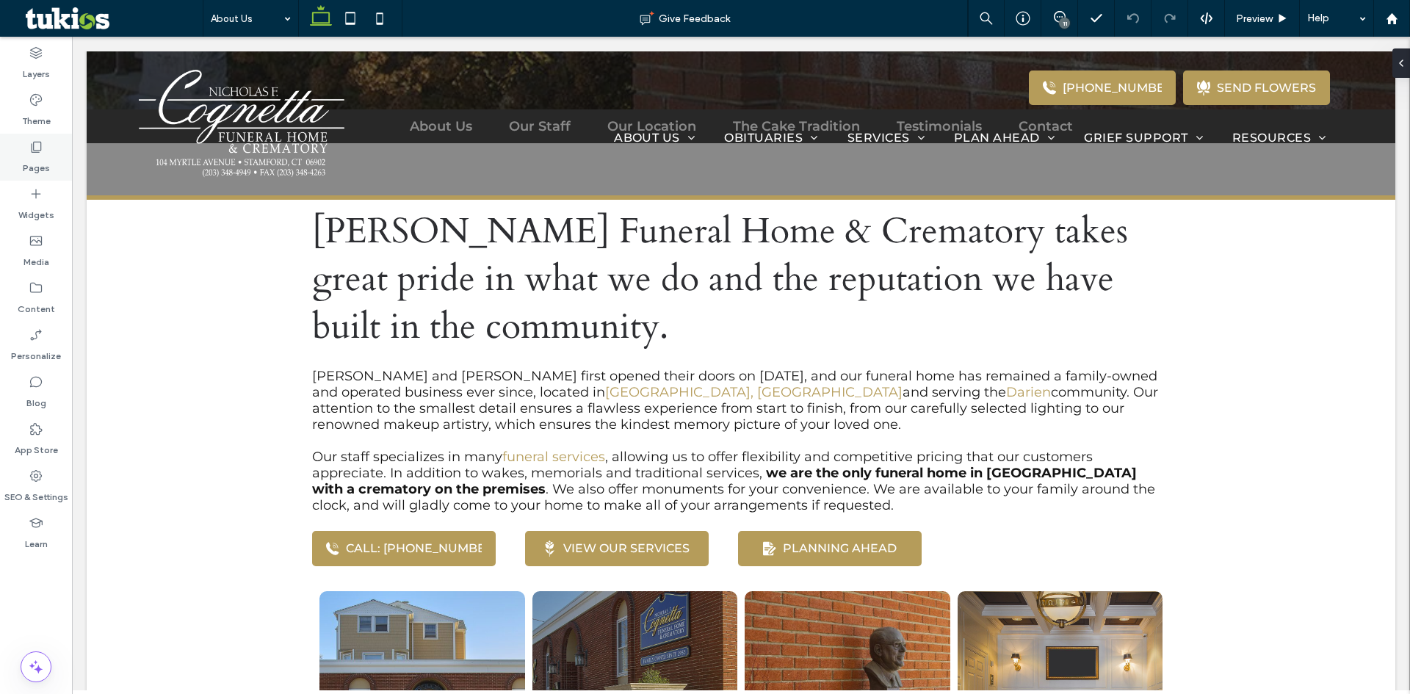
click at [26, 154] on div "Pages" at bounding box center [36, 157] width 72 height 47
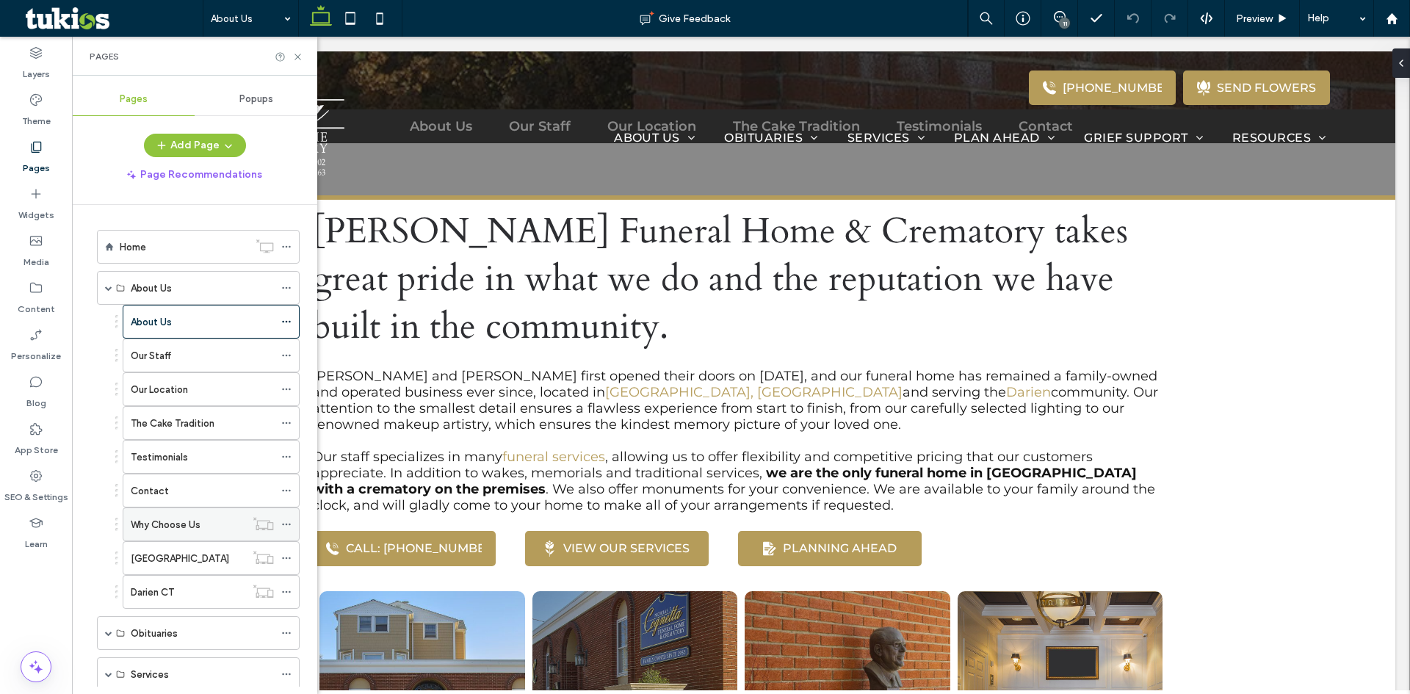
click at [181, 518] on label "Why Choose Us" at bounding box center [166, 525] width 70 height 26
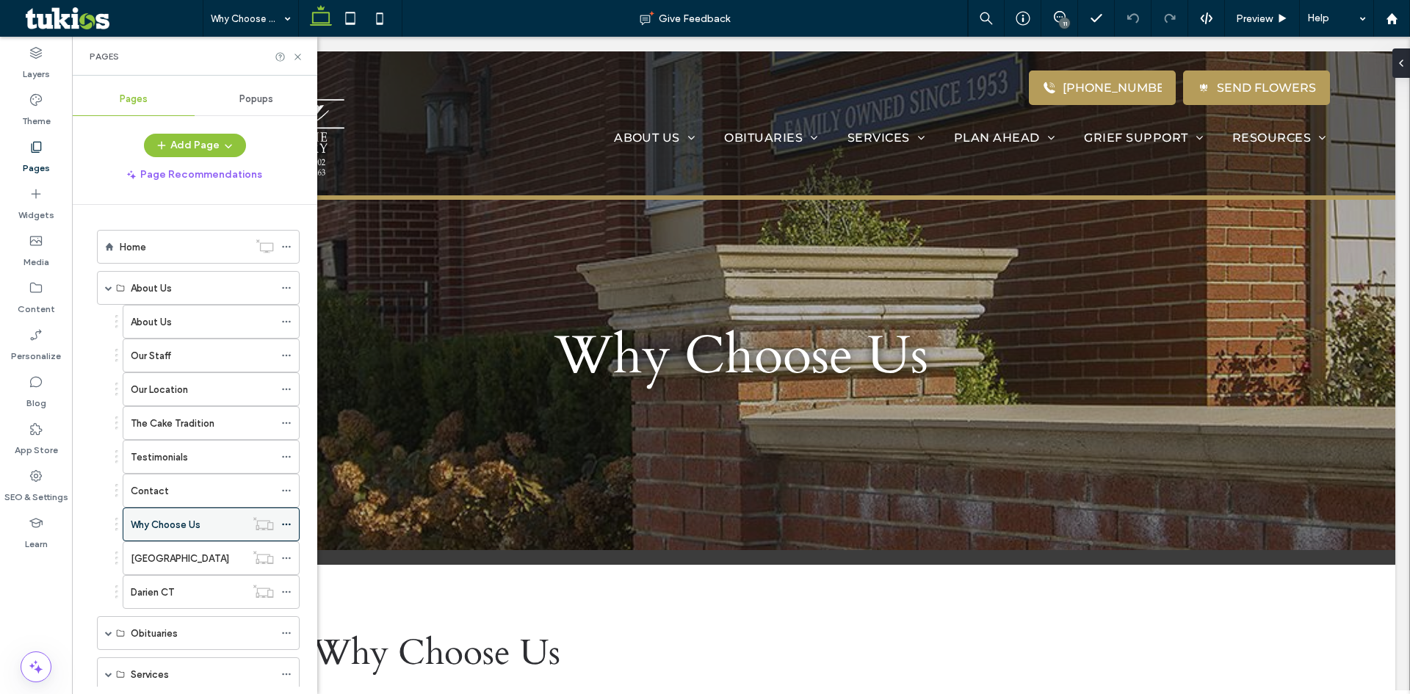
scroll to position [0, 0]
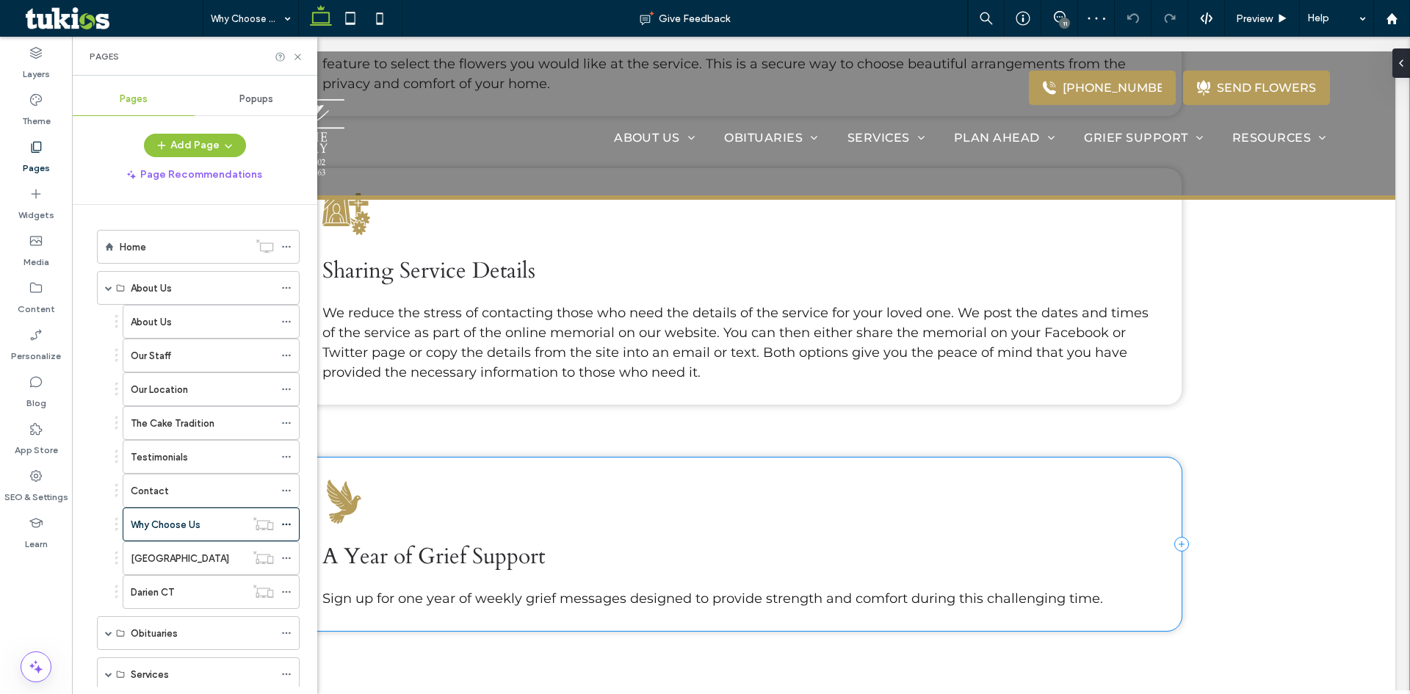
scroll to position [1542, 0]
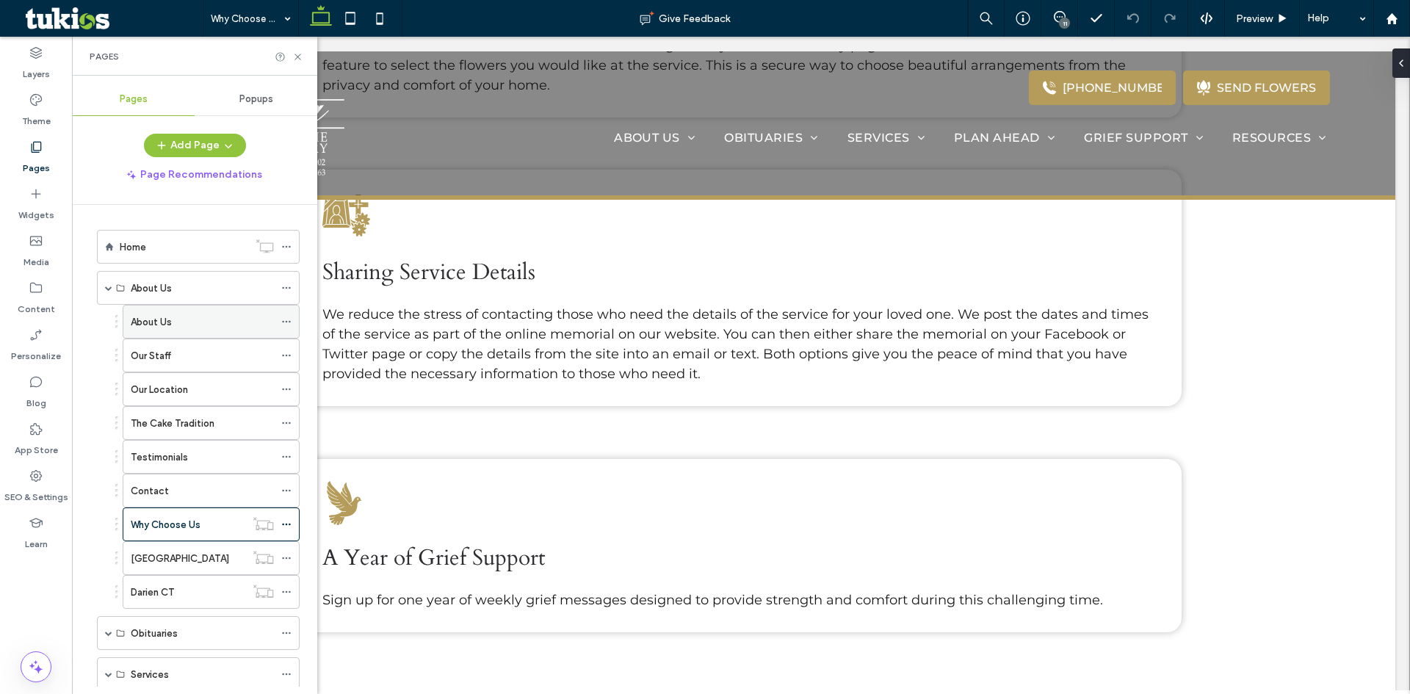
click at [186, 336] on div "About Us" at bounding box center [202, 322] width 143 height 32
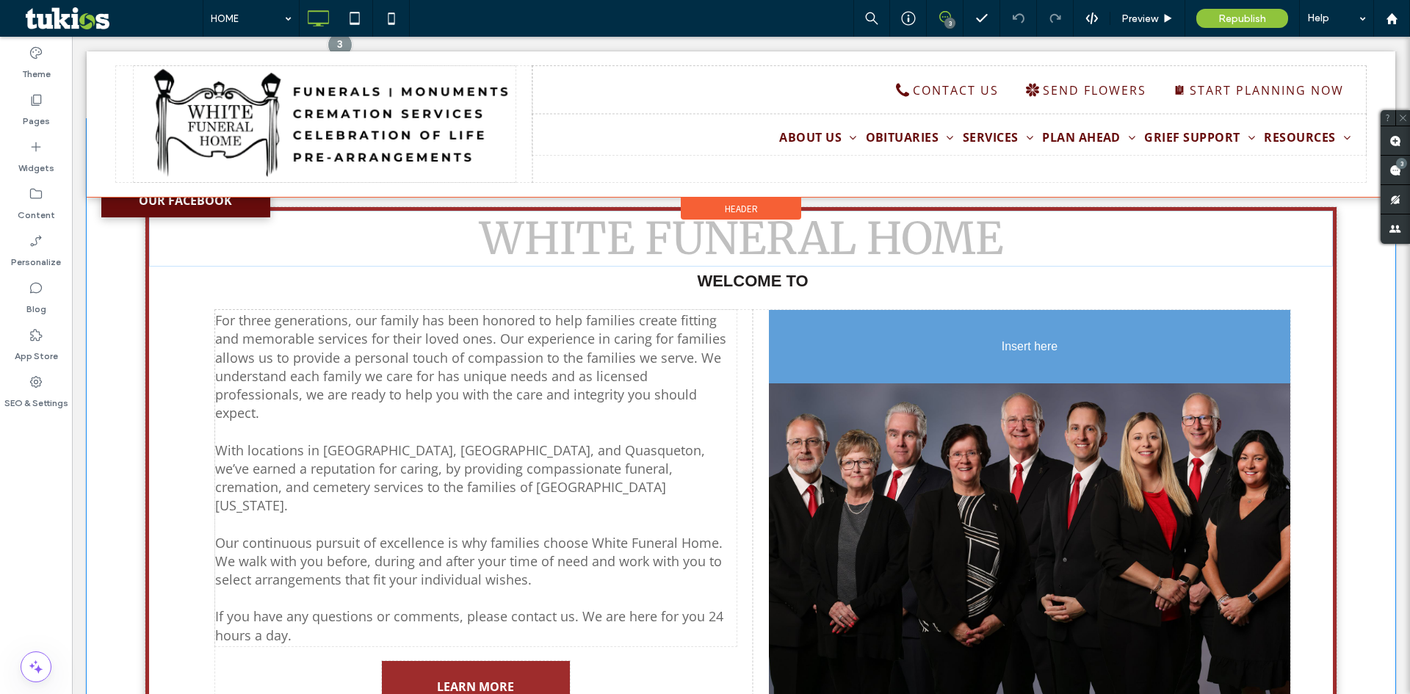
scroll to position [735, 0]
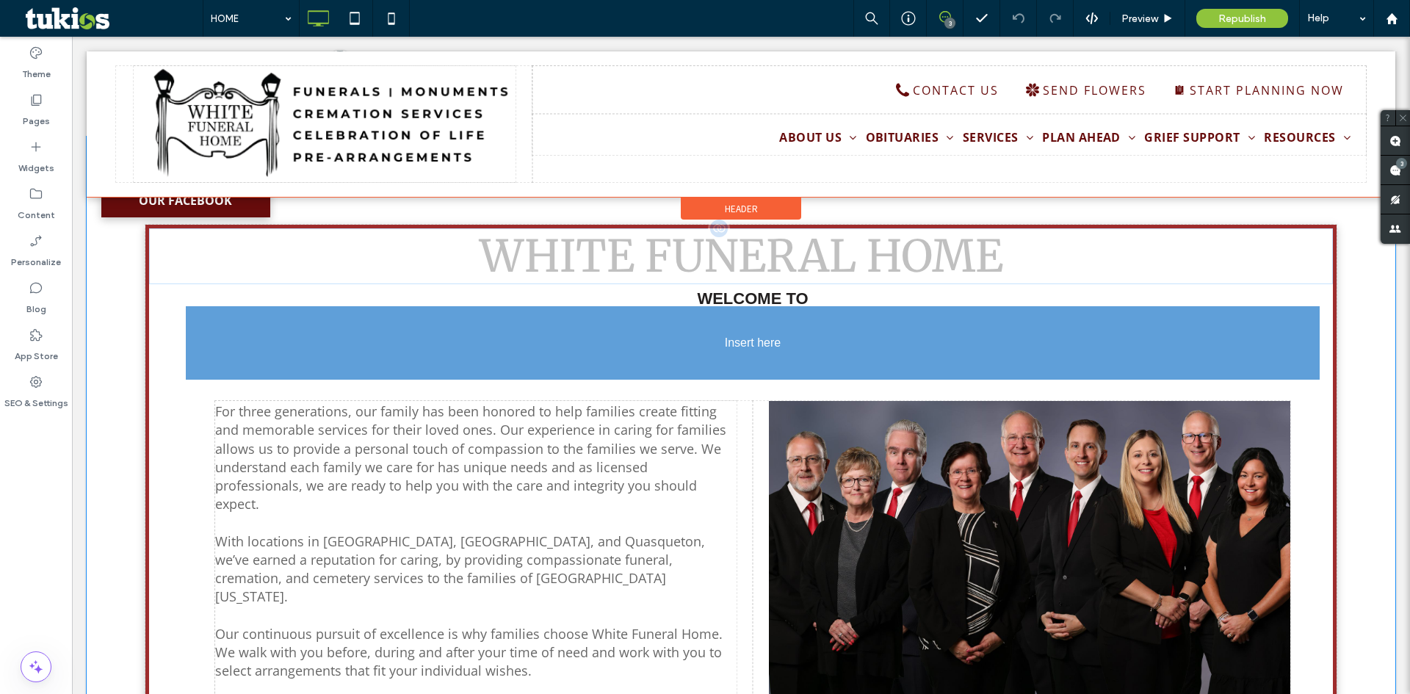
drag, startPoint x: 933, startPoint y: 532, endPoint x: 936, endPoint y: 411, distance: 121.2
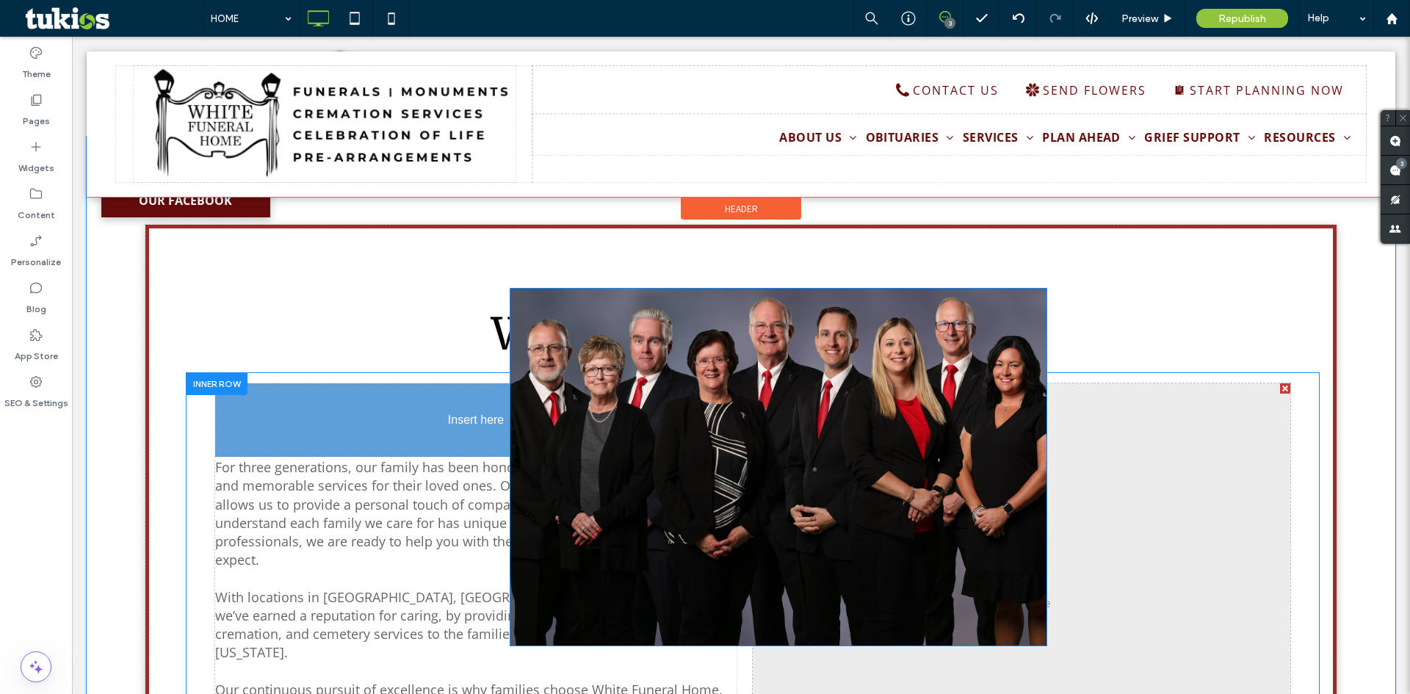
drag, startPoint x: 963, startPoint y: 484, endPoint x: 676, endPoint y: 425, distance: 292.4
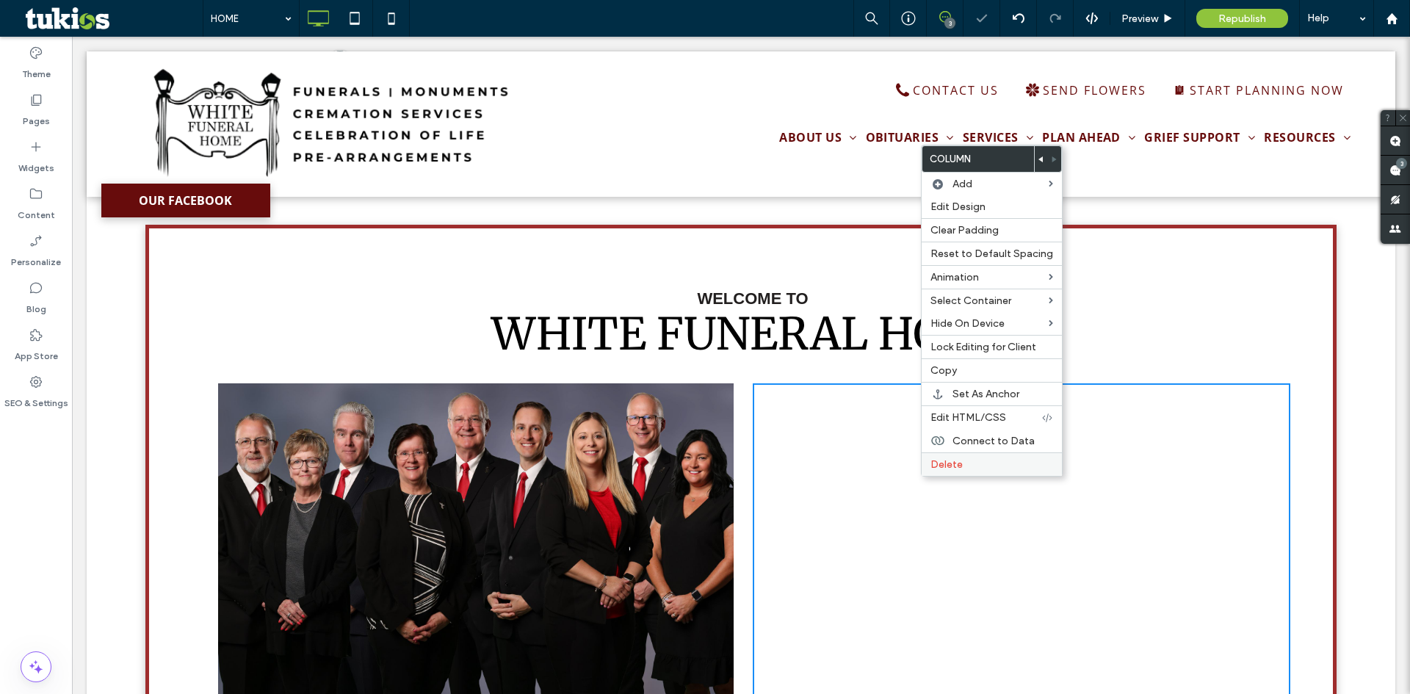
click at [985, 470] on label "Delete" at bounding box center [992, 464] width 123 height 12
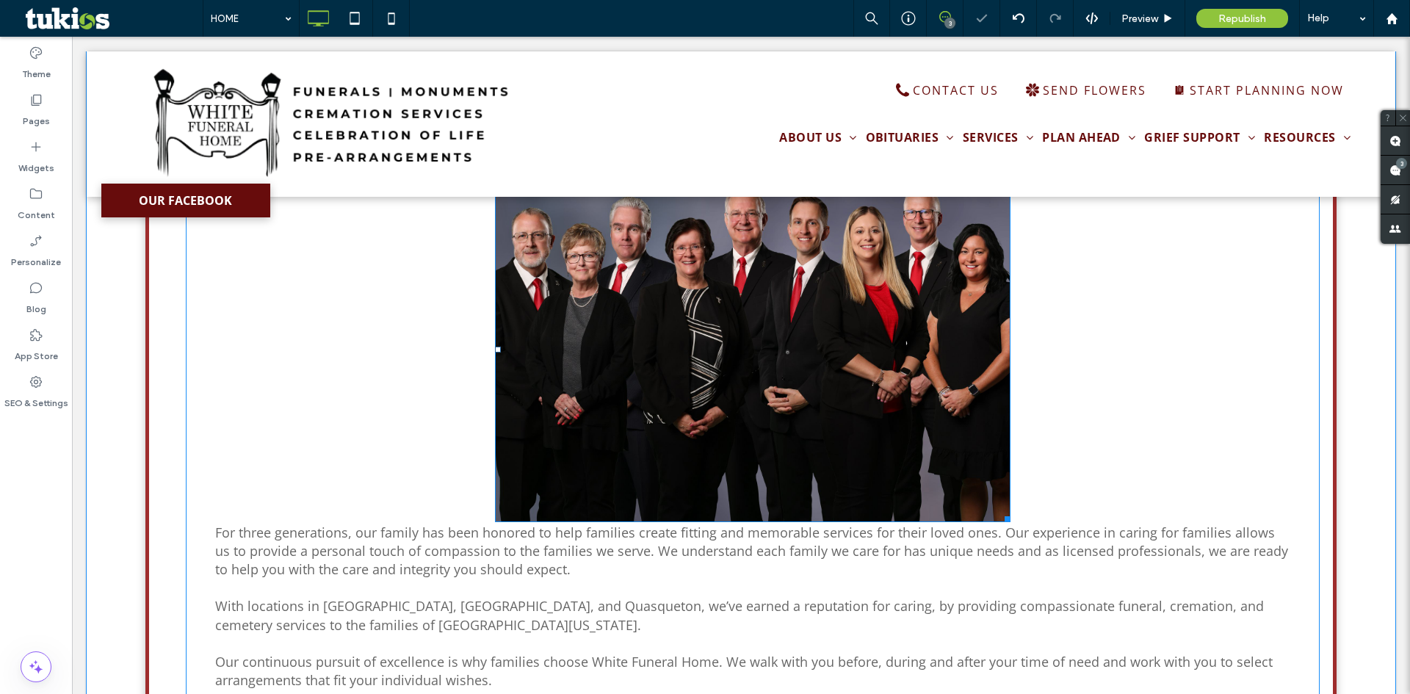
scroll to position [955, 0]
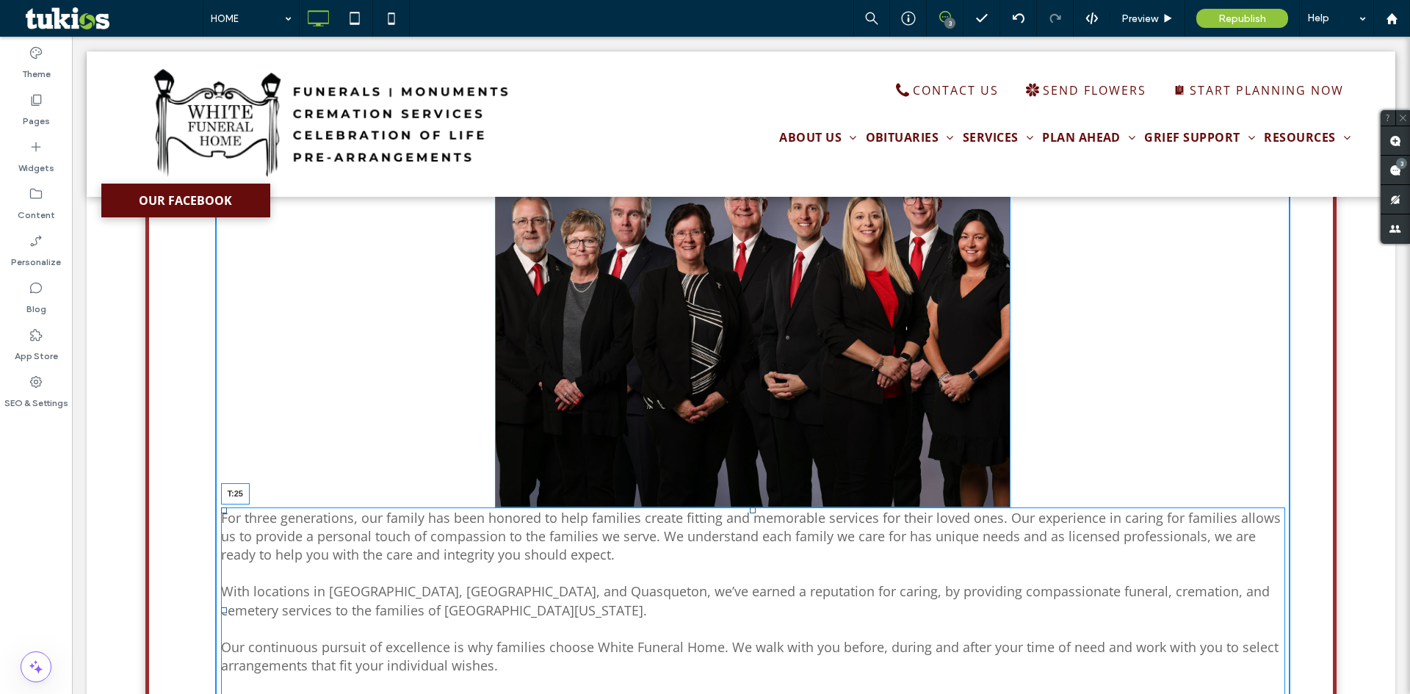
drag, startPoint x: 748, startPoint y: 511, endPoint x: 851, endPoint y: 560, distance: 113.0
click at [750, 513] on div at bounding box center [753, 511] width 6 height 6
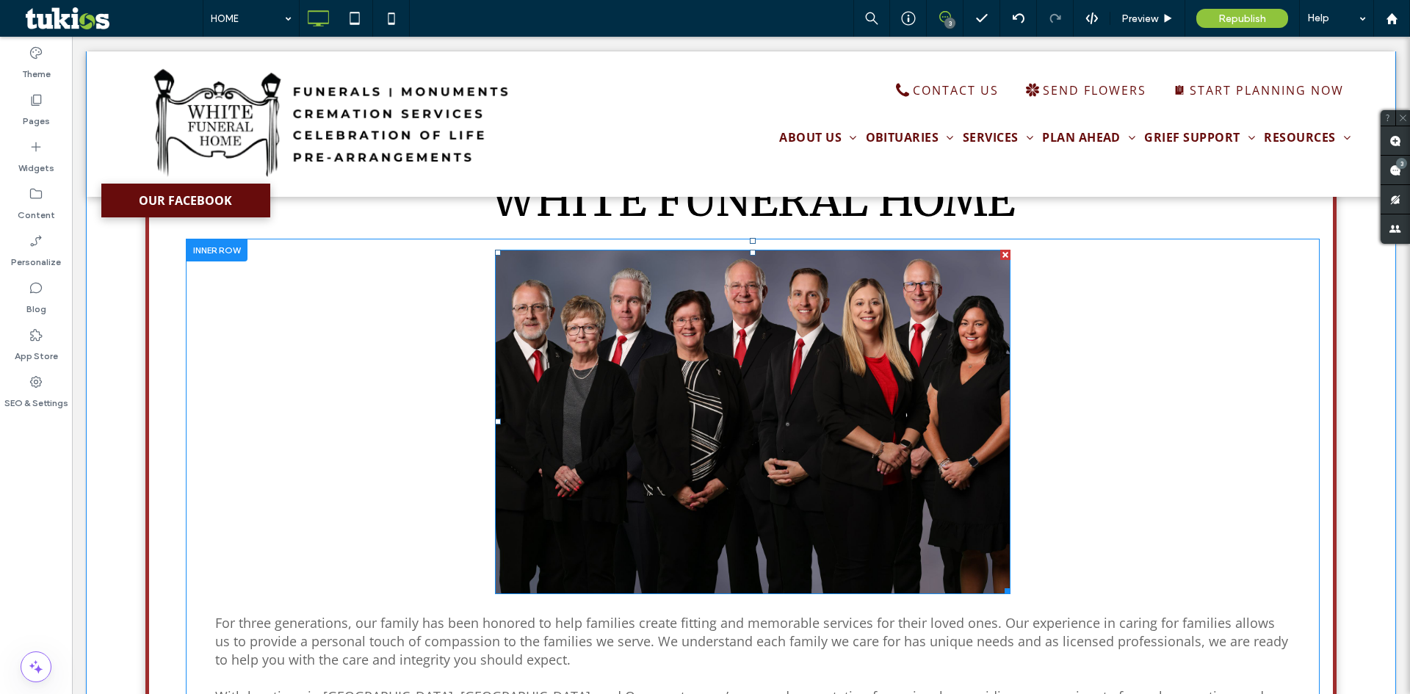
scroll to position [881, 0]
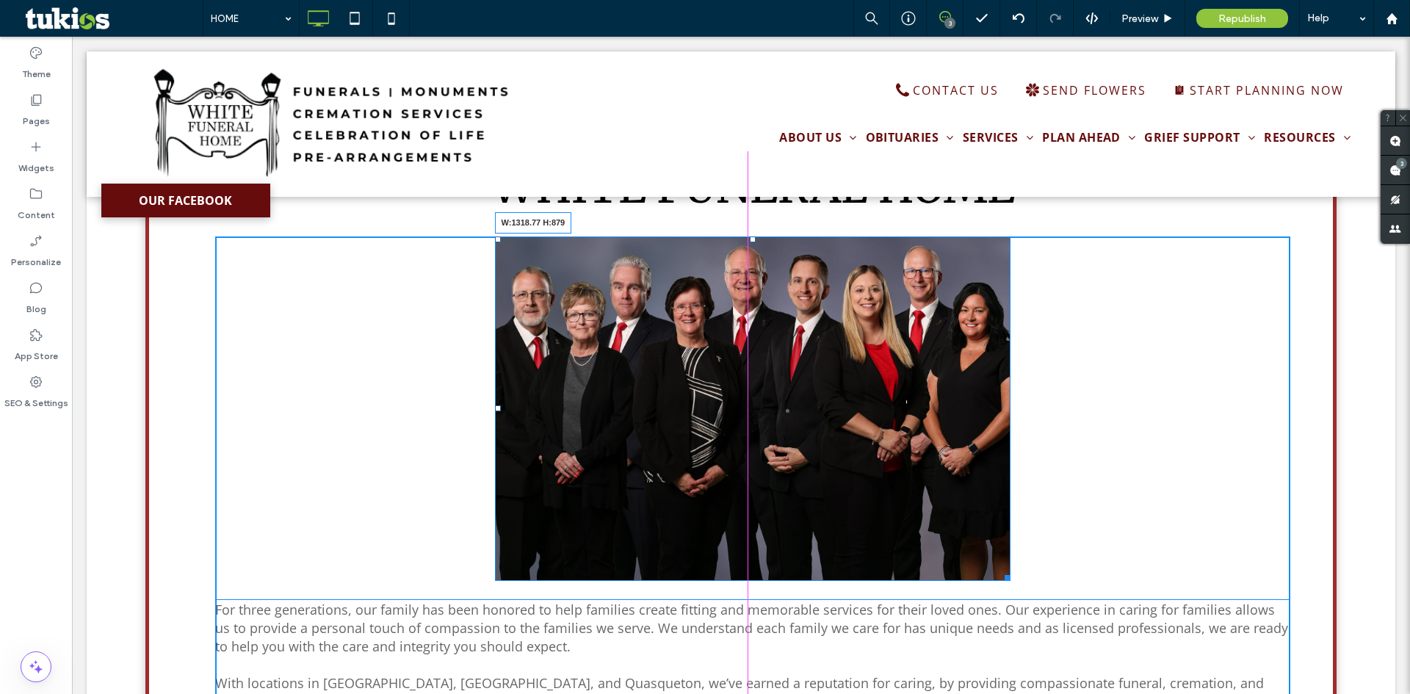
drag, startPoint x: 1044, startPoint y: 588, endPoint x: 1232, endPoint y: 624, distance: 191.5
click at [1232, 624] on div "W:1318.77 H:879 For three generations, our family has been honored to help fami…" at bounding box center [752, 554] width 1075 height 635
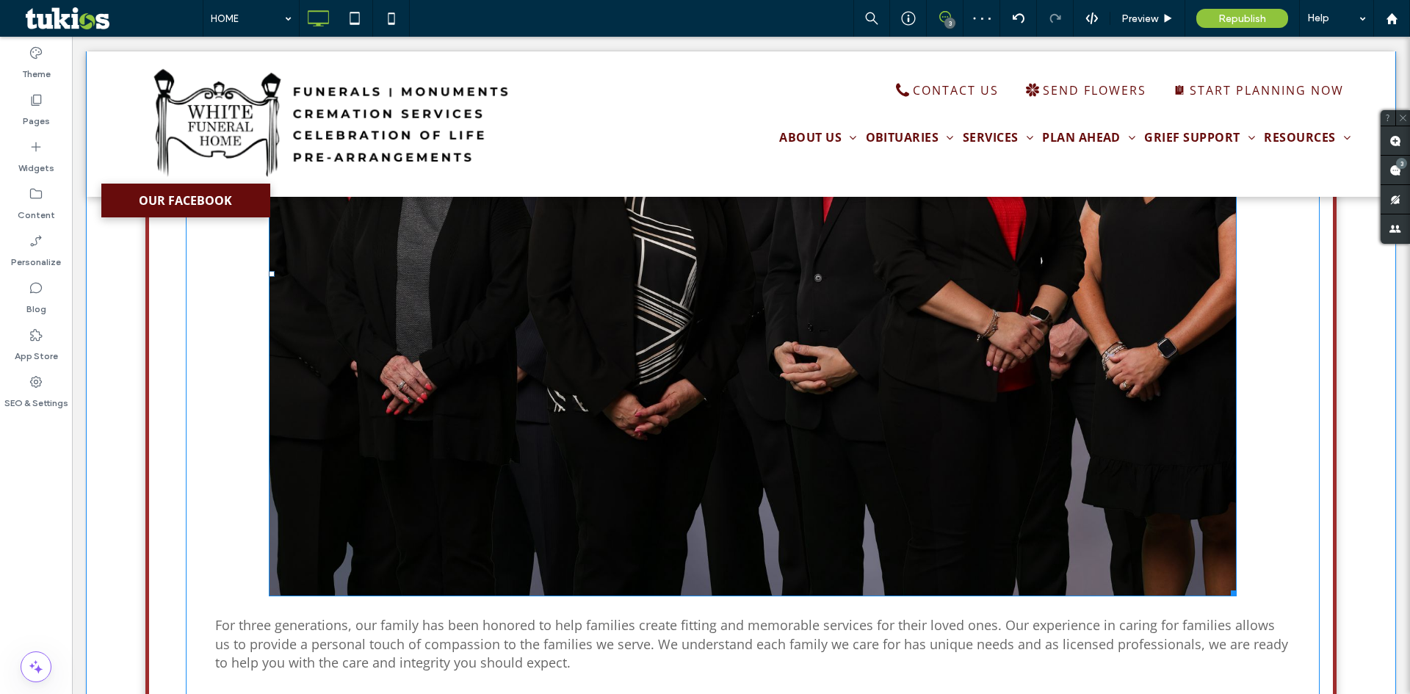
scroll to position [1175, 0]
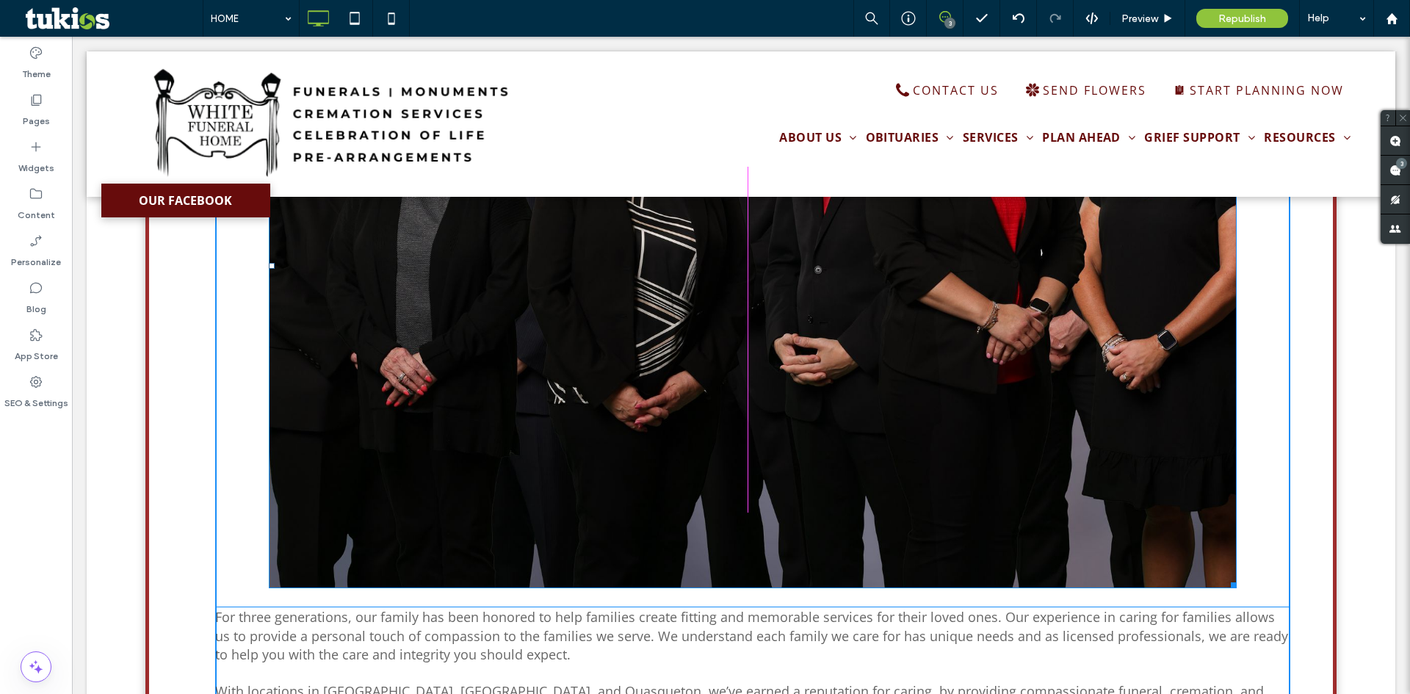
drag, startPoint x: 1227, startPoint y: 587, endPoint x: 1067, endPoint y: 389, distance: 254.3
click at [1067, 389] on div "W:882.766 H:588 For three generations, our family has been honored to help fami…" at bounding box center [752, 411] width 1075 height 937
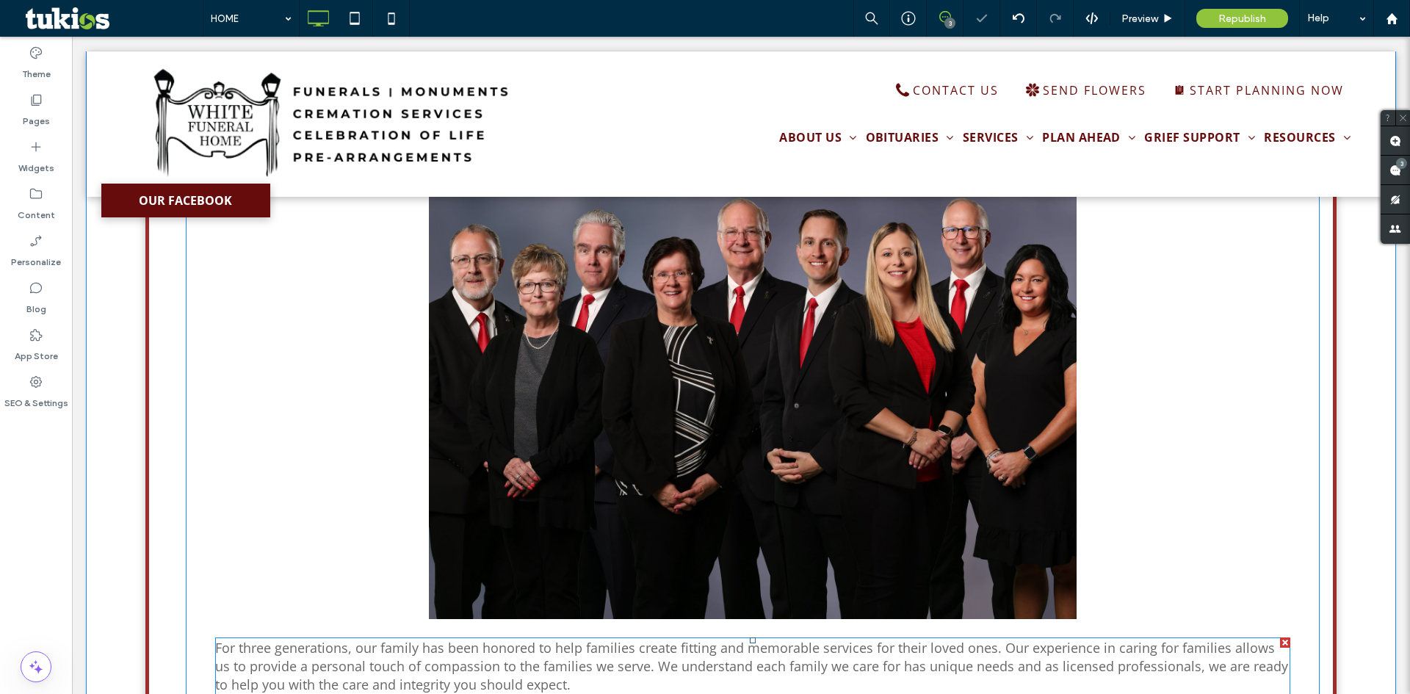
scroll to position [808, 0]
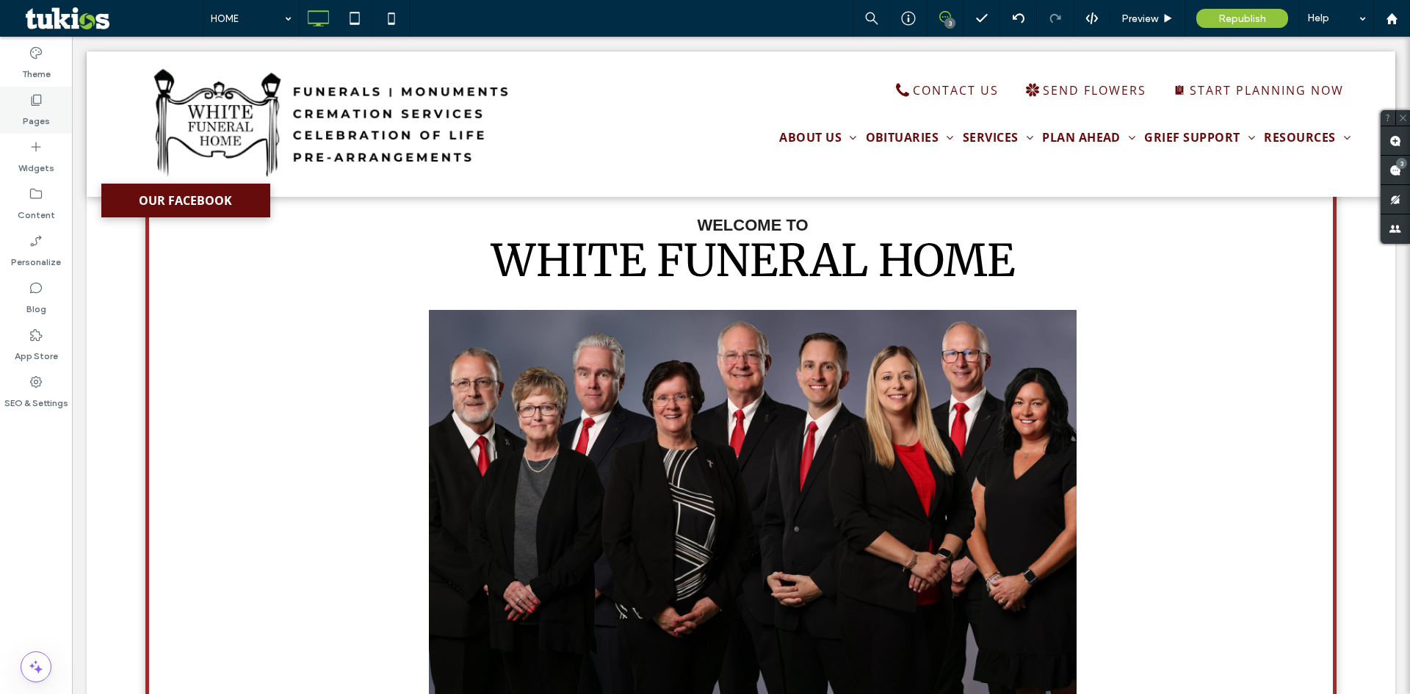
click at [14, 107] on div "Pages" at bounding box center [36, 110] width 72 height 47
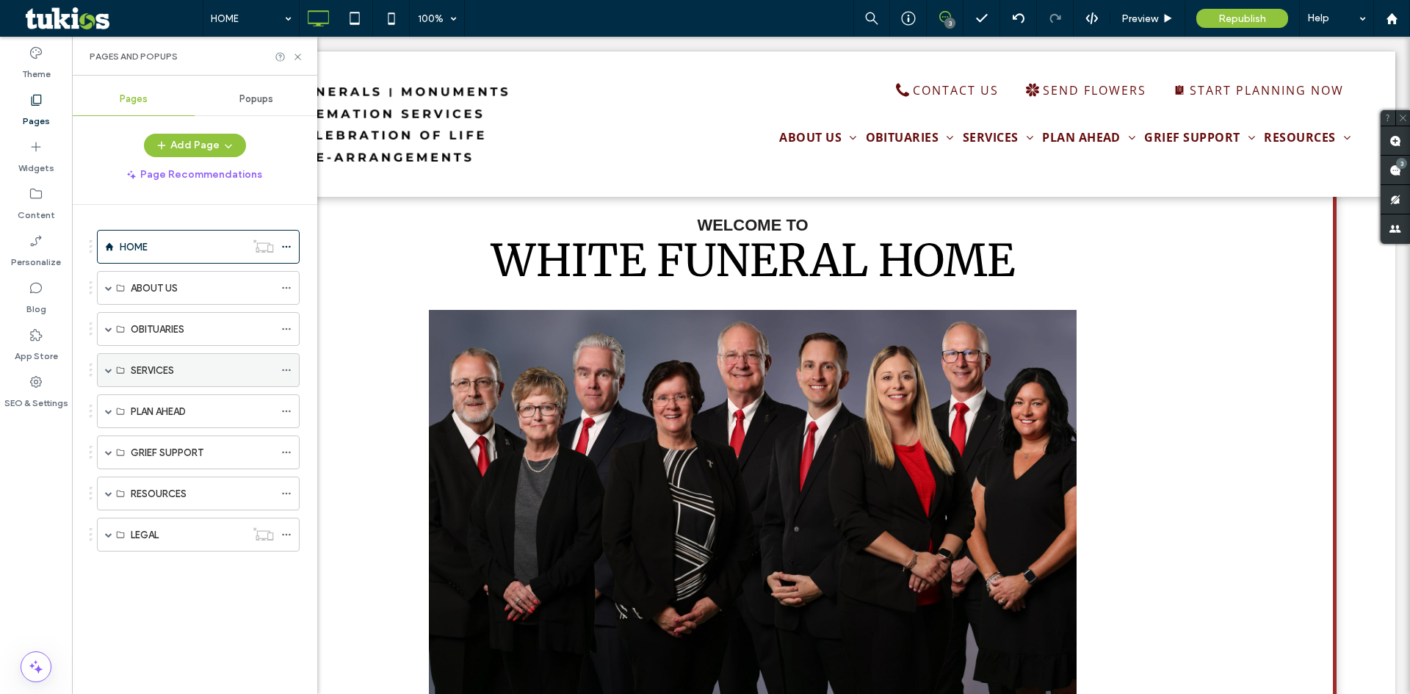
click at [109, 372] on span at bounding box center [108, 370] width 7 height 7
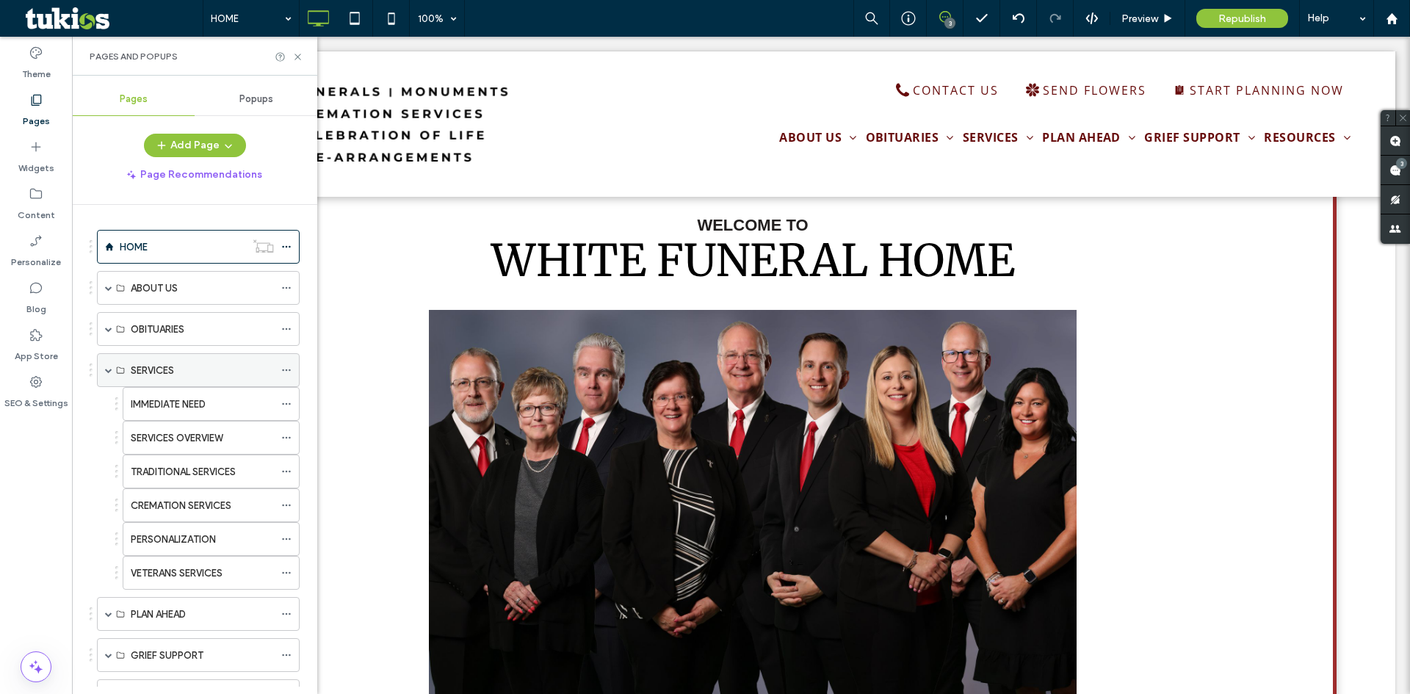
click at [109, 372] on span at bounding box center [108, 370] width 7 height 7
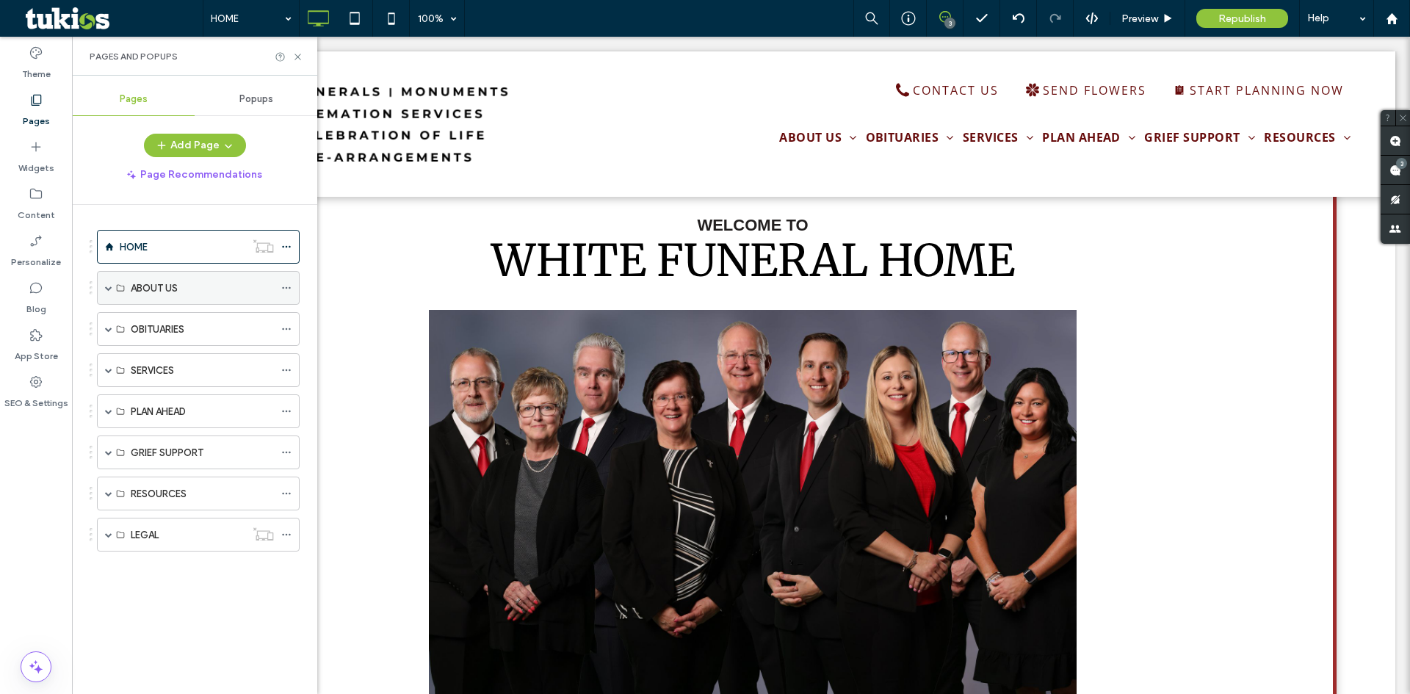
click at [107, 289] on span at bounding box center [108, 287] width 7 height 7
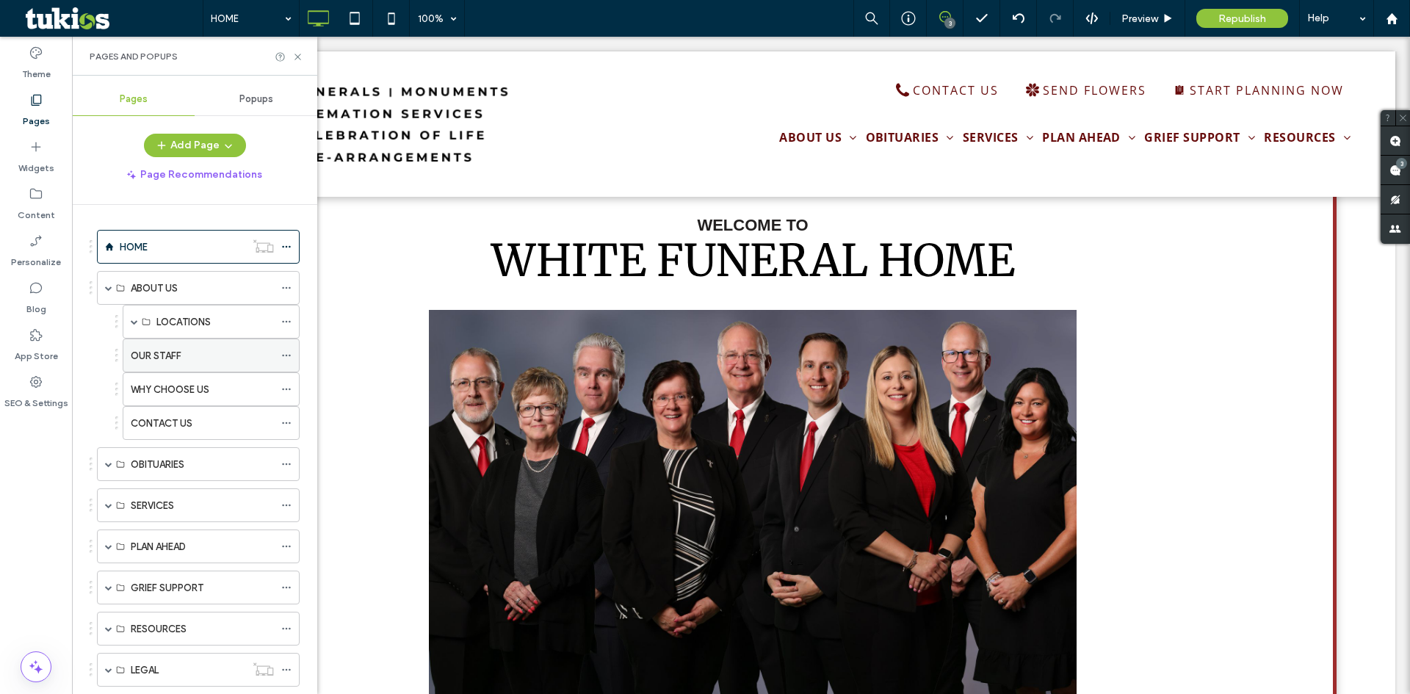
click at [162, 356] on label "OUR STAFF" at bounding box center [156, 356] width 51 height 26
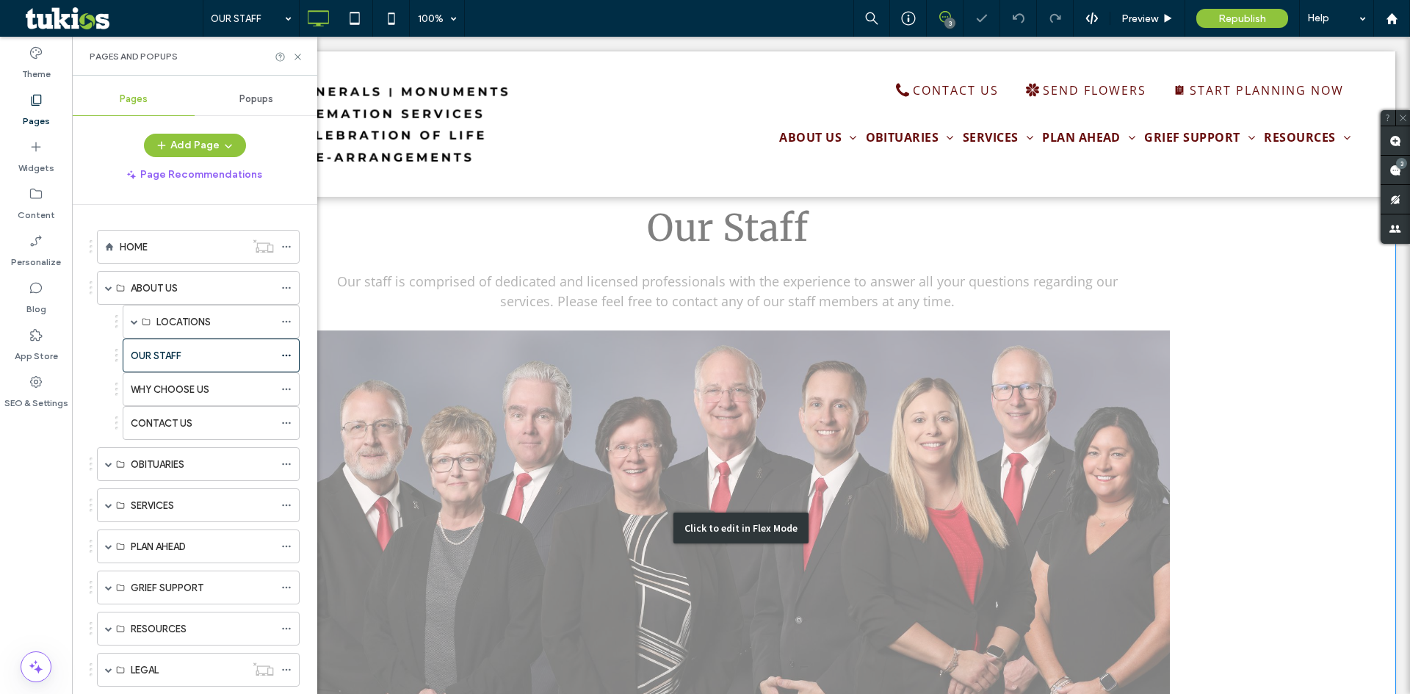
scroll to position [514, 0]
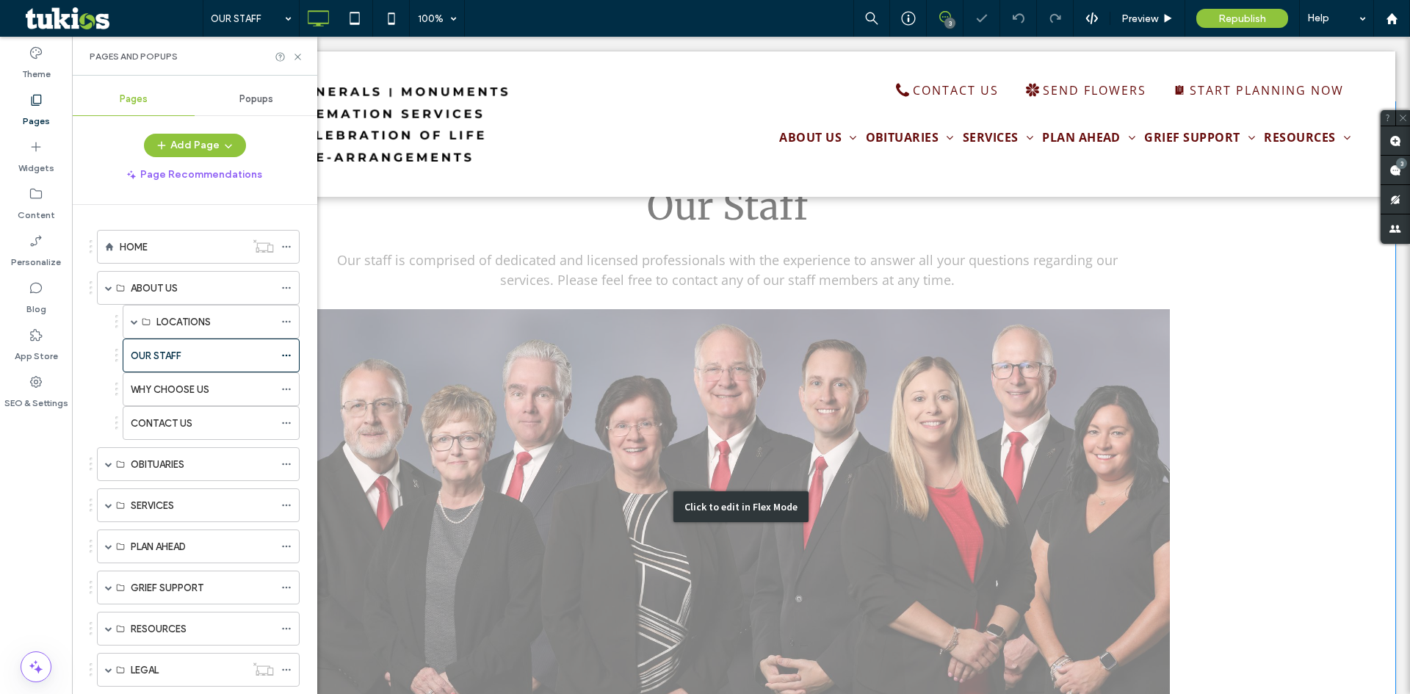
click at [981, 437] on div "Click to edit in Flex Mode" at bounding box center [741, 506] width 1309 height 809
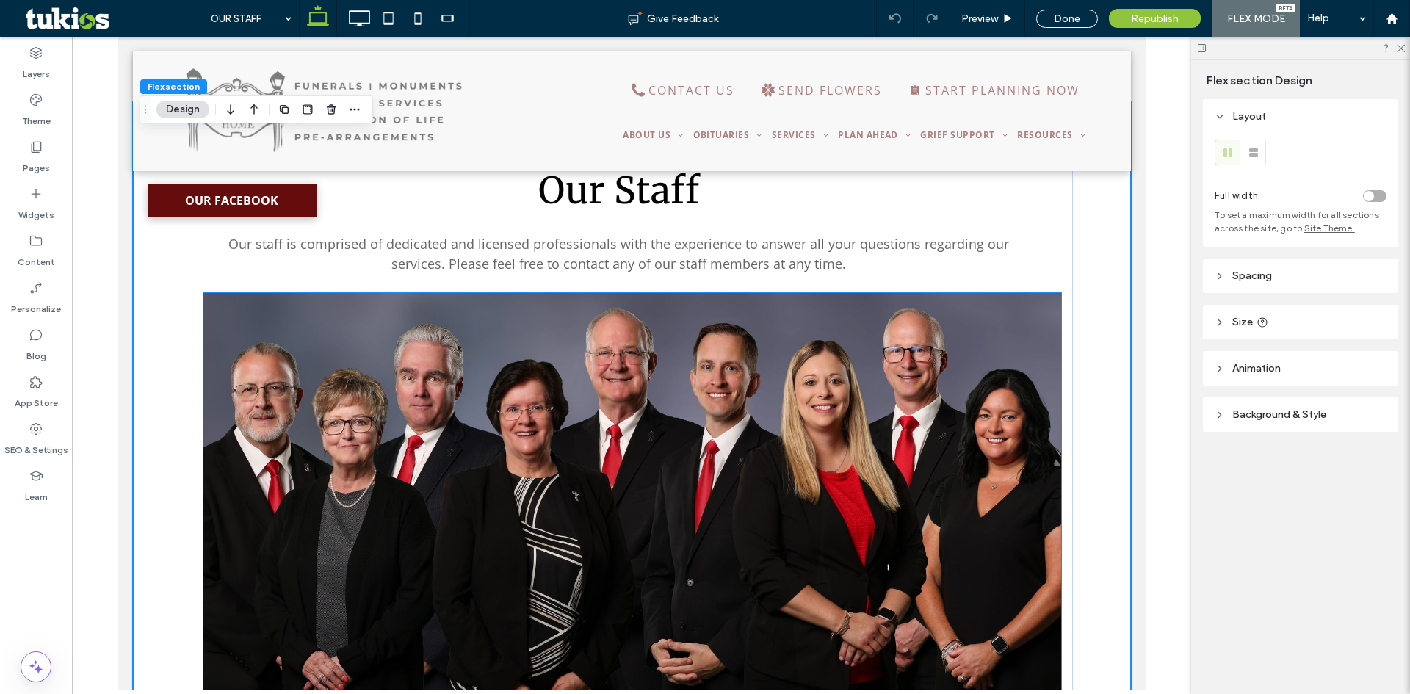
click at [998, 352] on img at bounding box center [632, 579] width 858 height 572
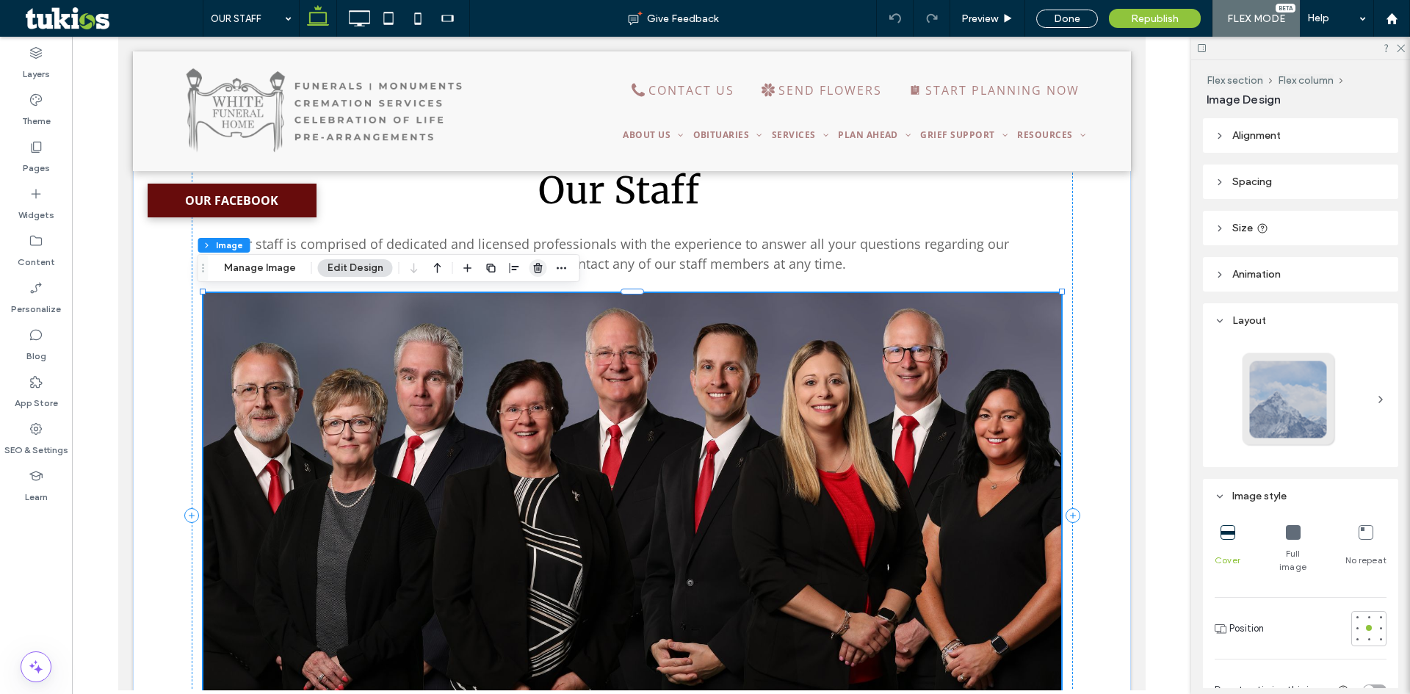
click at [540, 272] on icon "button" at bounding box center [539, 268] width 12 height 12
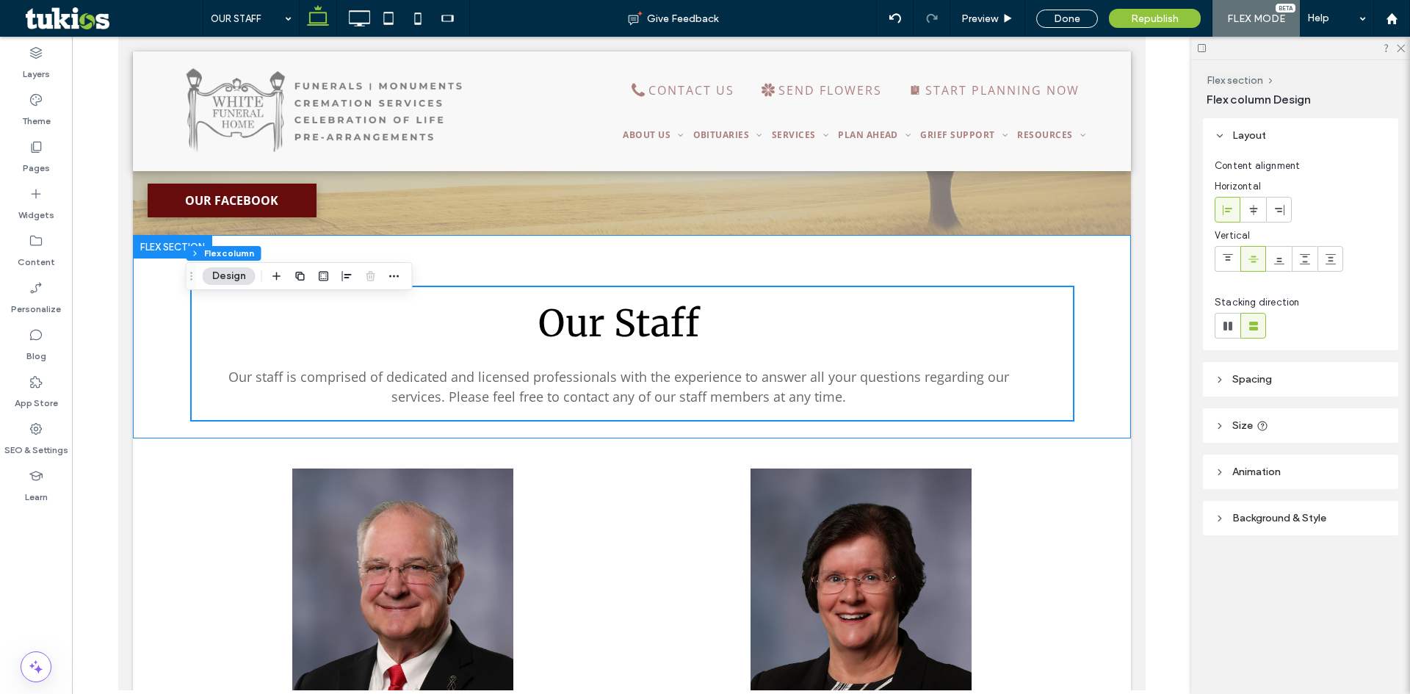
scroll to position [367, 0]
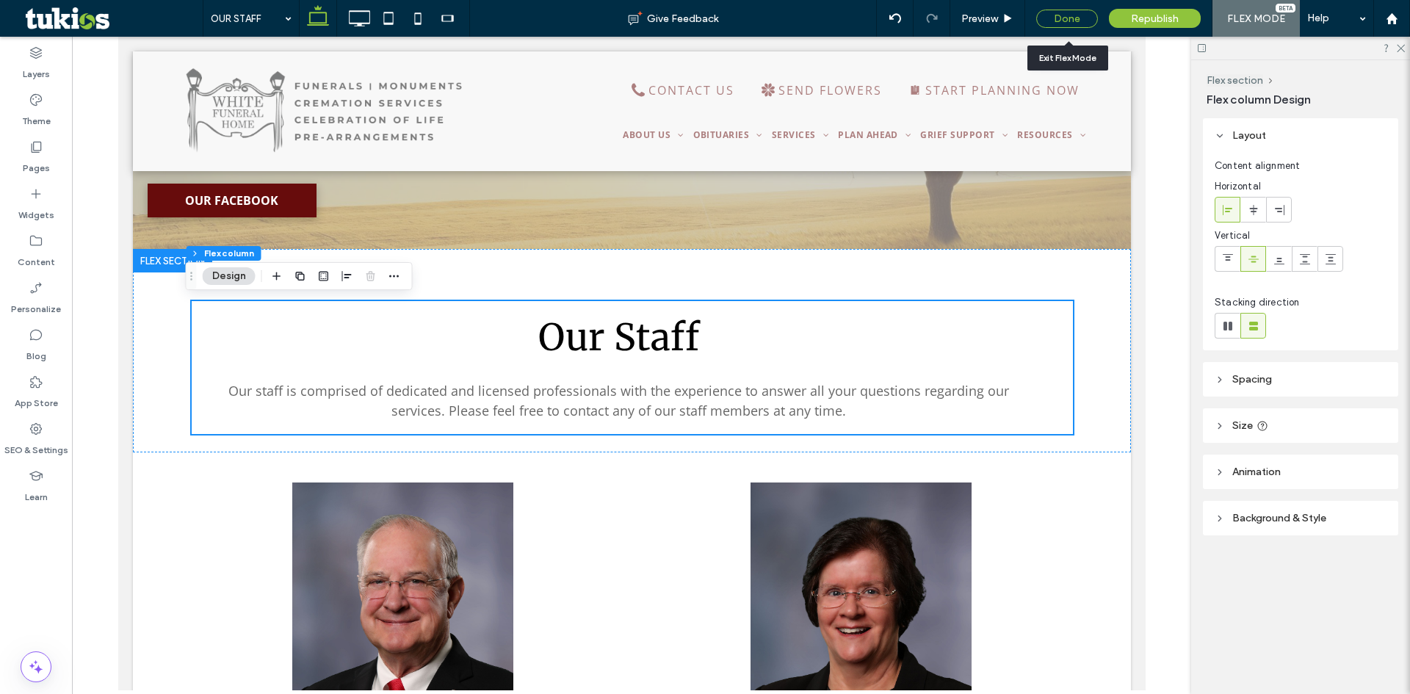
click at [1056, 10] on div "Done" at bounding box center [1067, 19] width 62 height 18
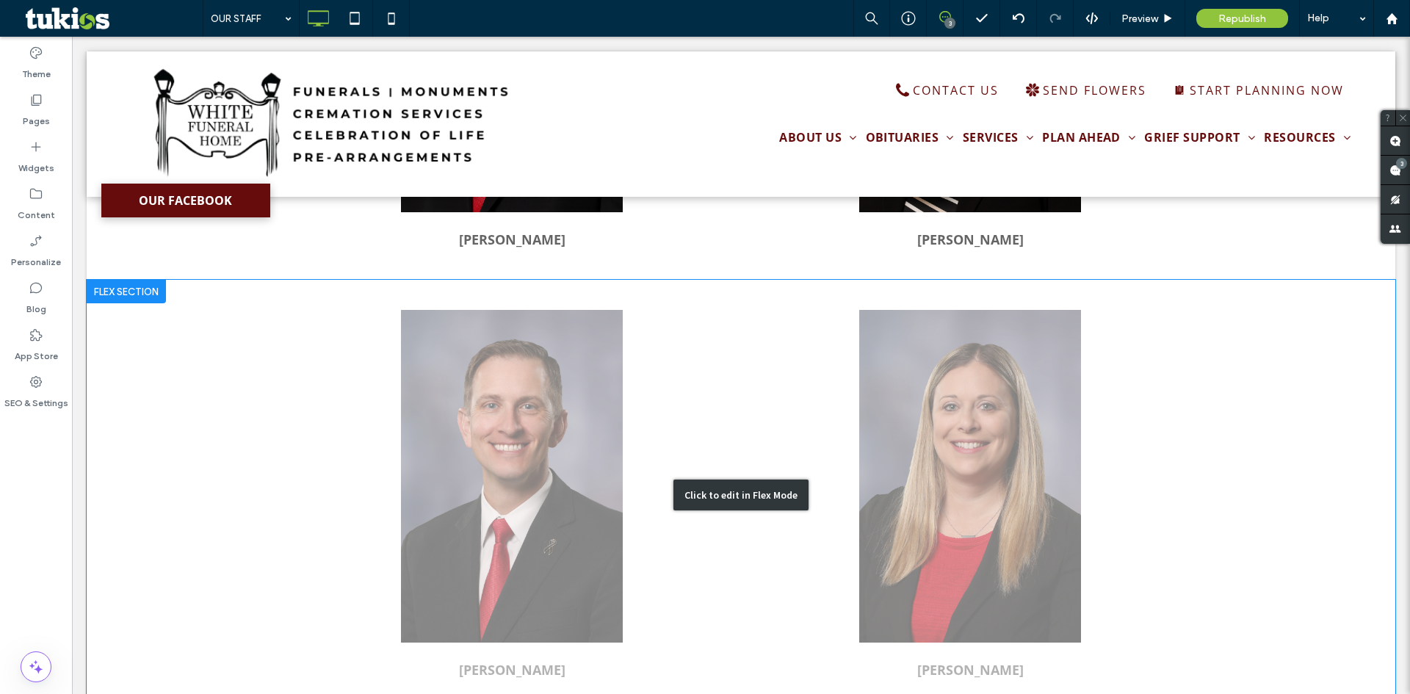
scroll to position [808, 0]
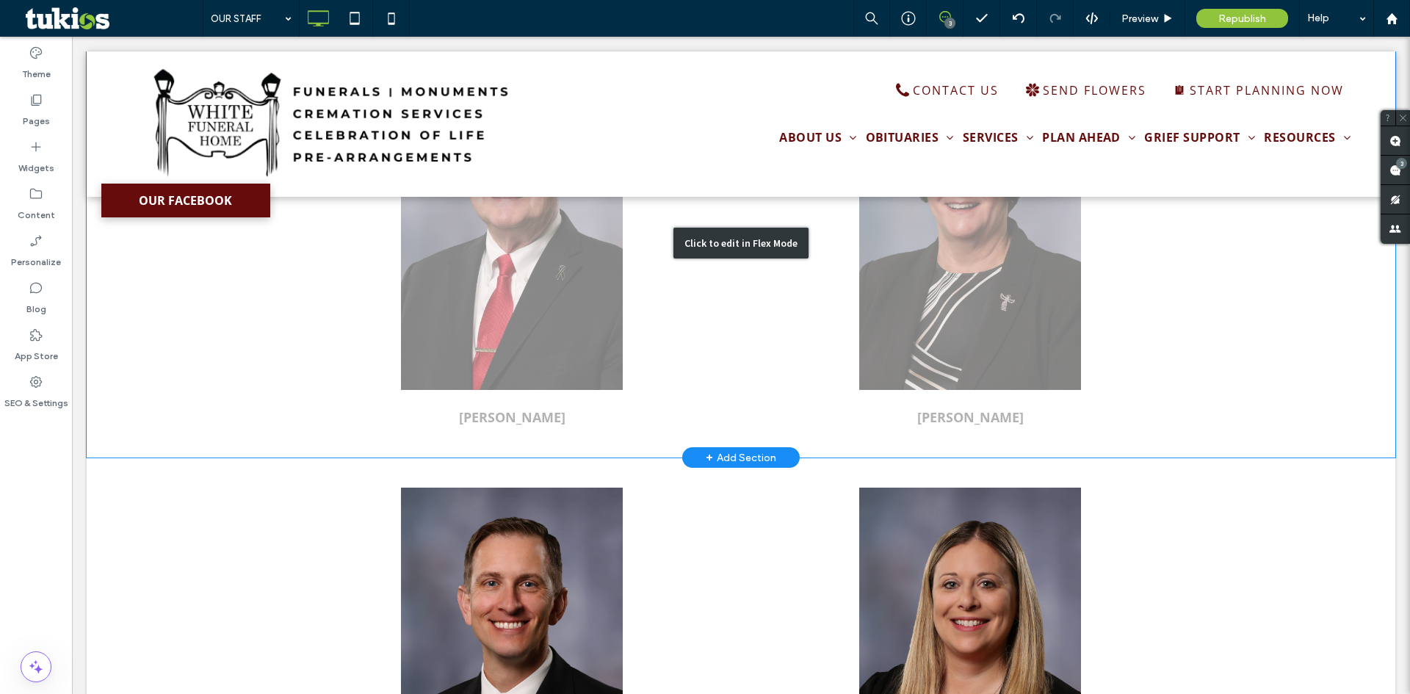
click at [1069, 405] on div "Click to edit in Flex Mode" at bounding box center [741, 243] width 1309 height 430
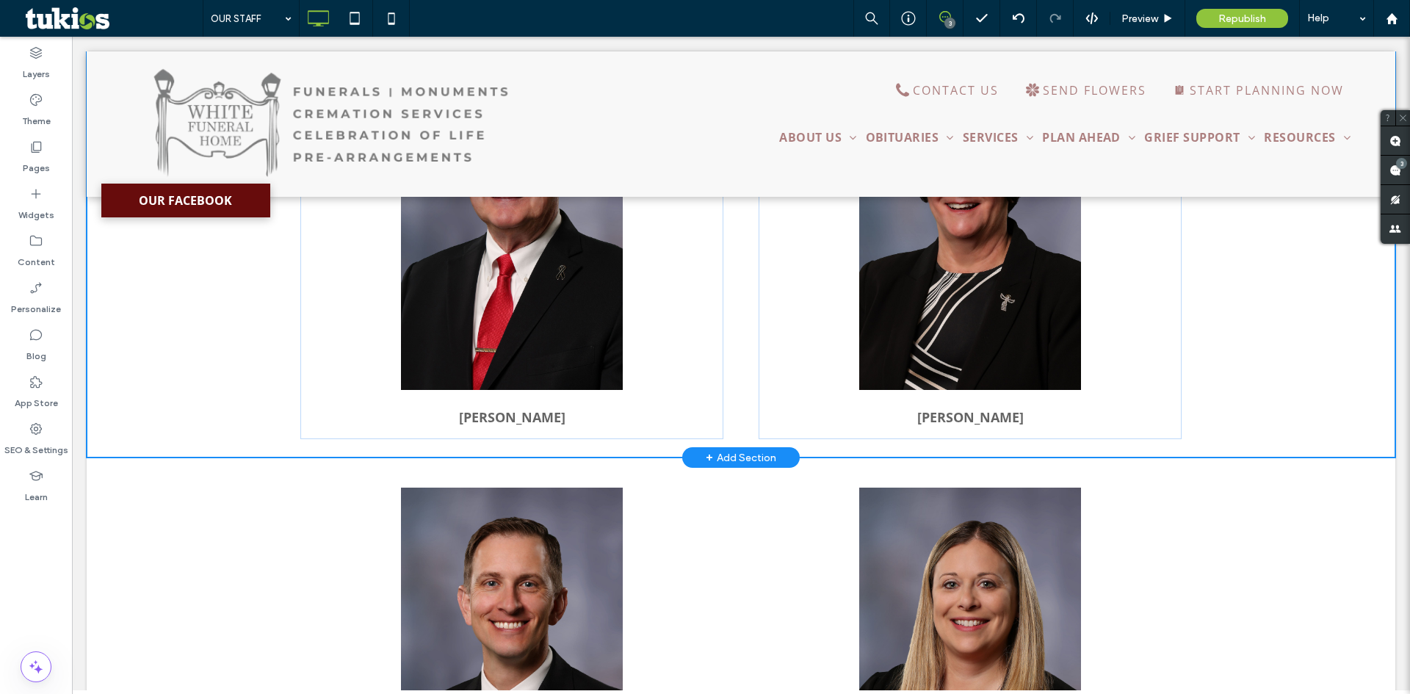
scroll to position [792, 0]
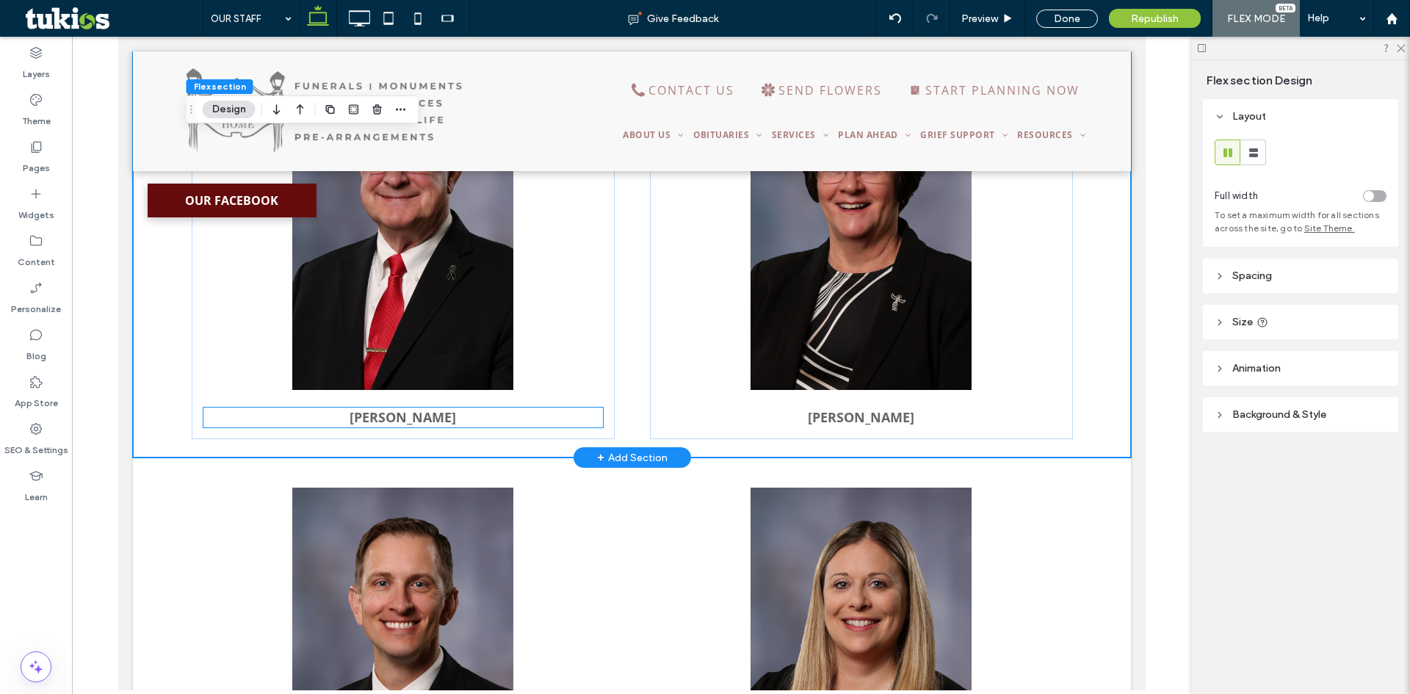
click at [469, 419] on p "[PERSON_NAME]" at bounding box center [403, 418] width 400 height 20
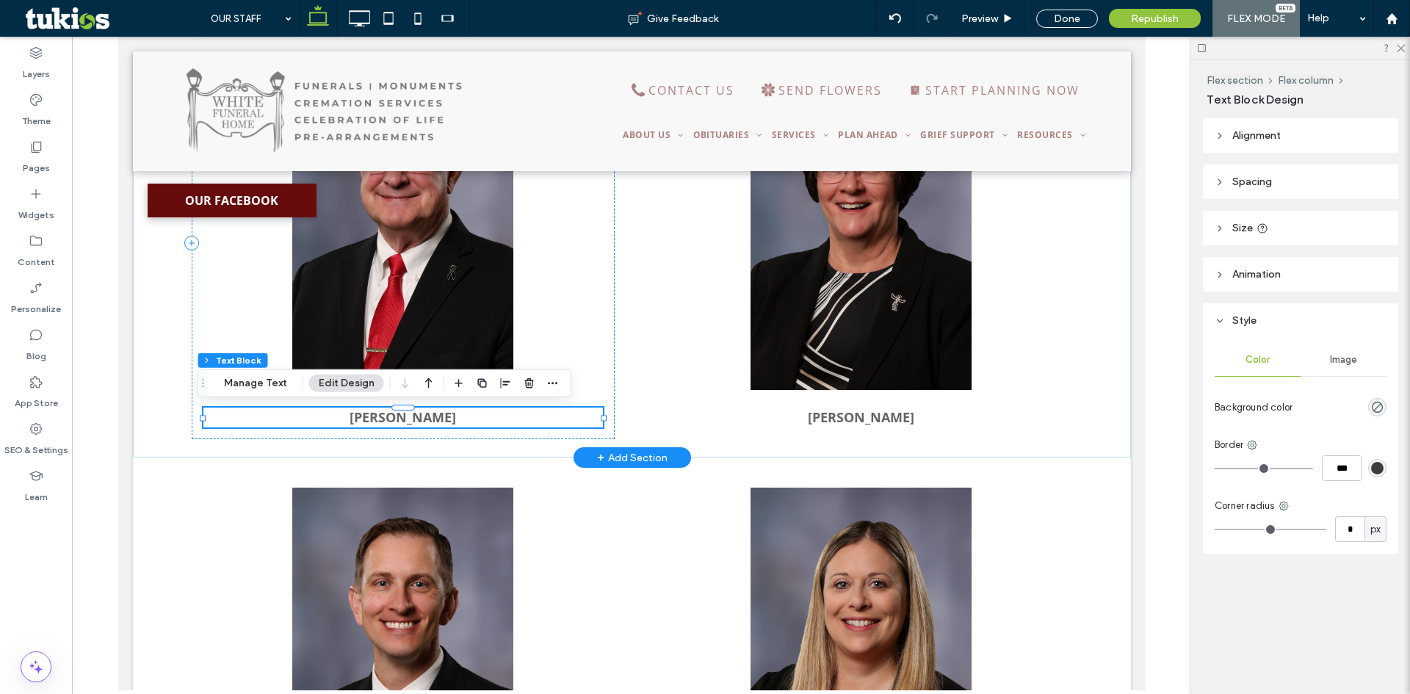
click at [469, 420] on p "[PERSON_NAME]" at bounding box center [403, 418] width 400 height 20
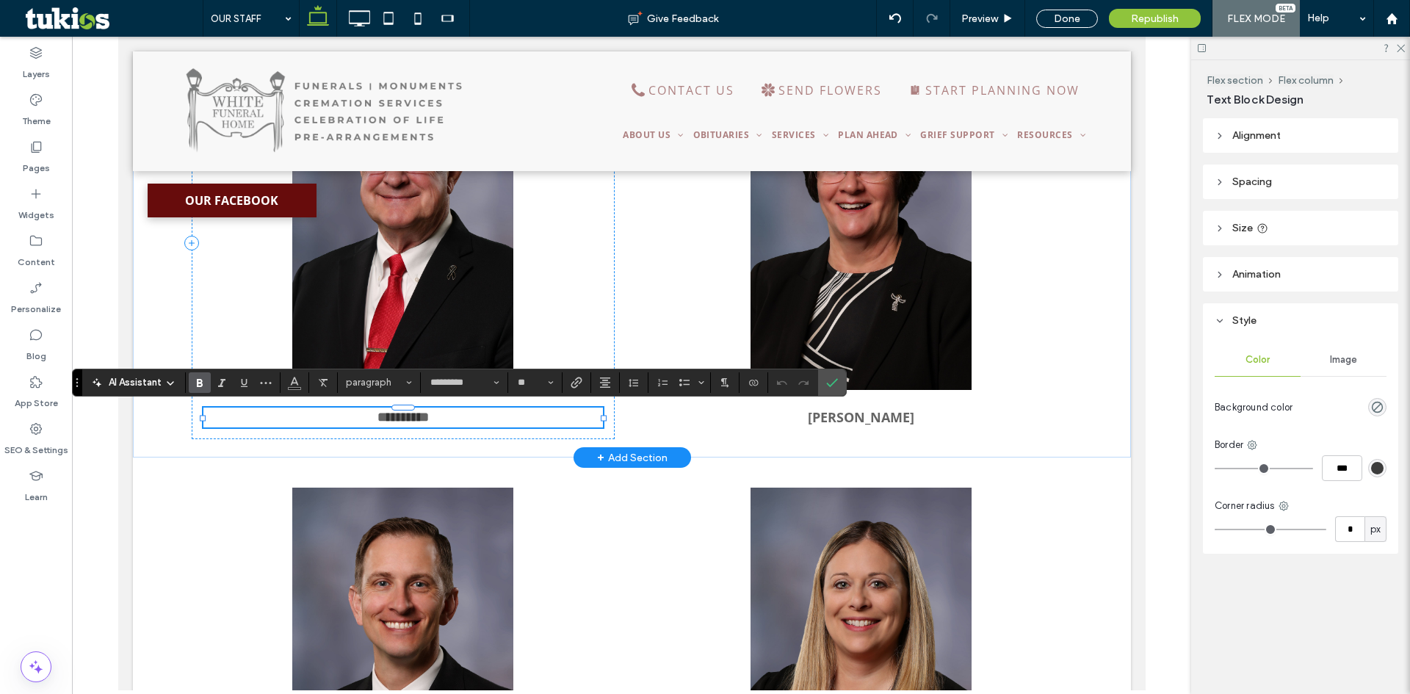
click at [458, 423] on p "**********" at bounding box center [403, 418] width 400 height 20
click at [490, 413] on p "**********" at bounding box center [403, 418] width 400 height 20
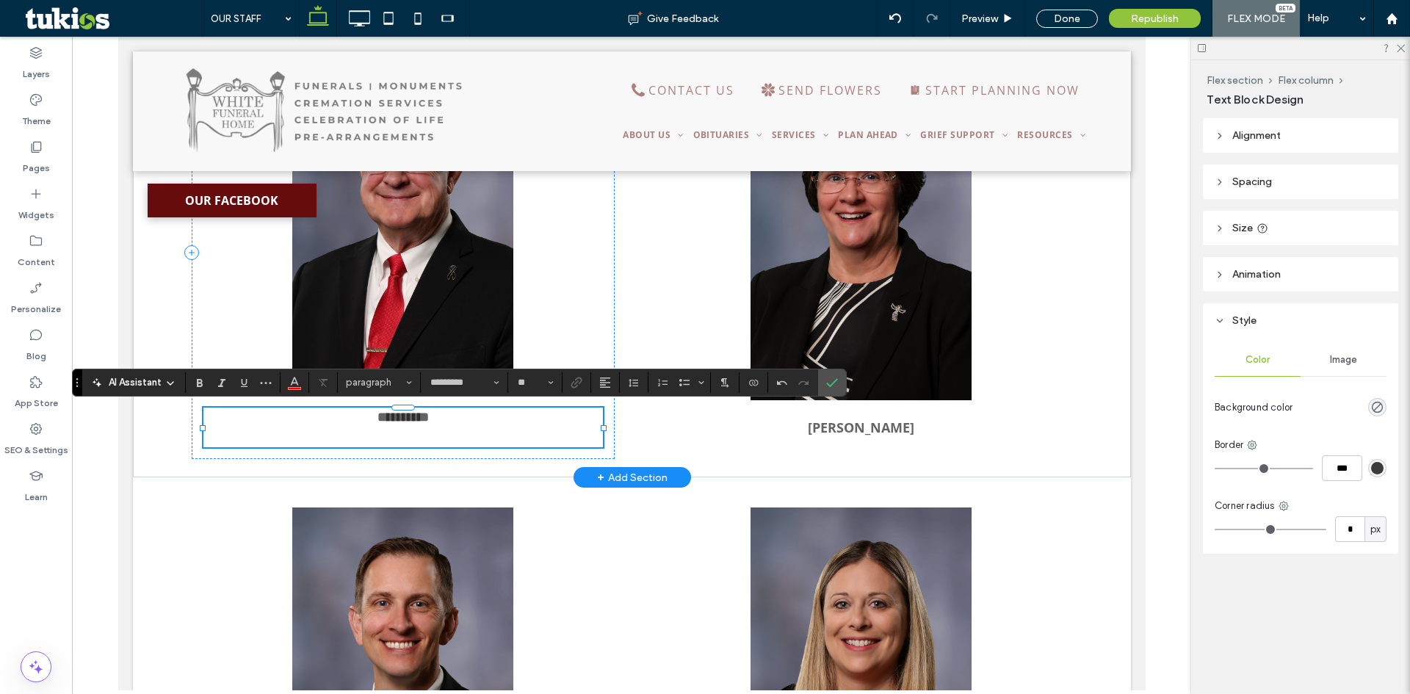
scroll to position [0, 0]
click at [831, 385] on use "Confirm" at bounding box center [833, 382] width 12 height 9
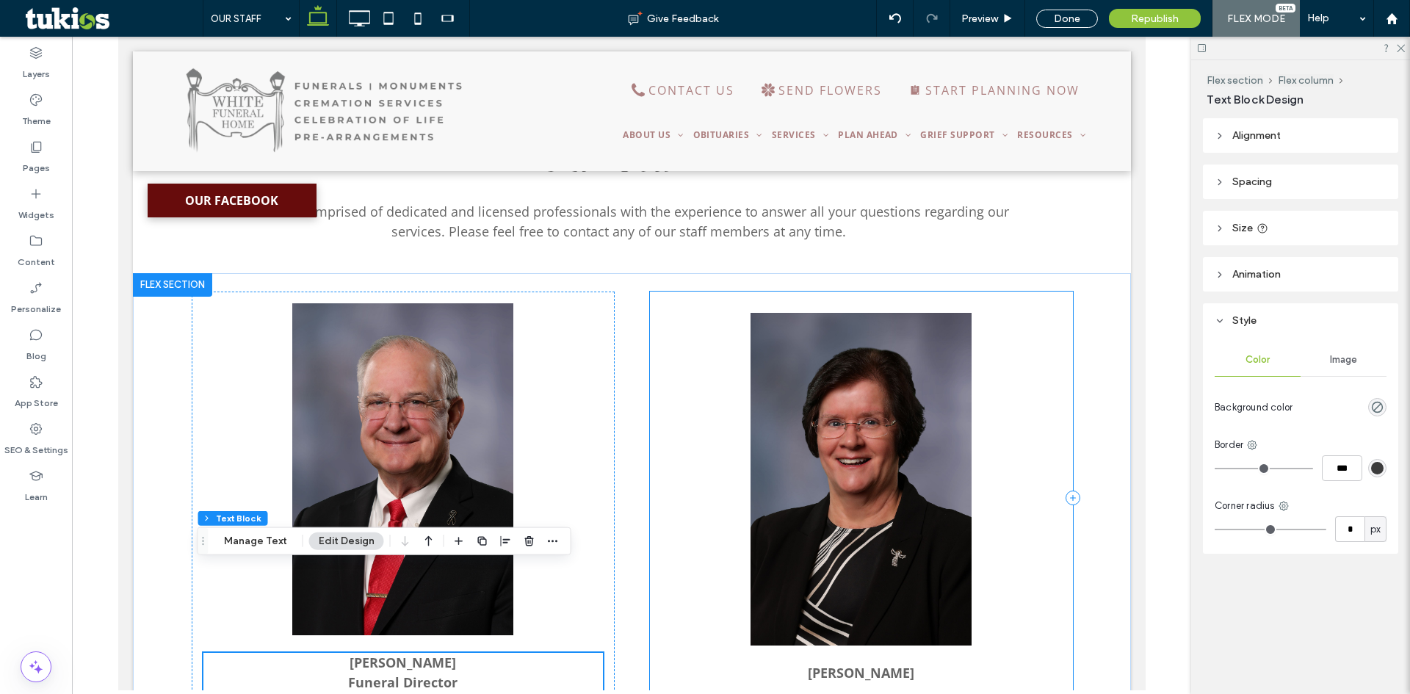
scroll to position [498, 0]
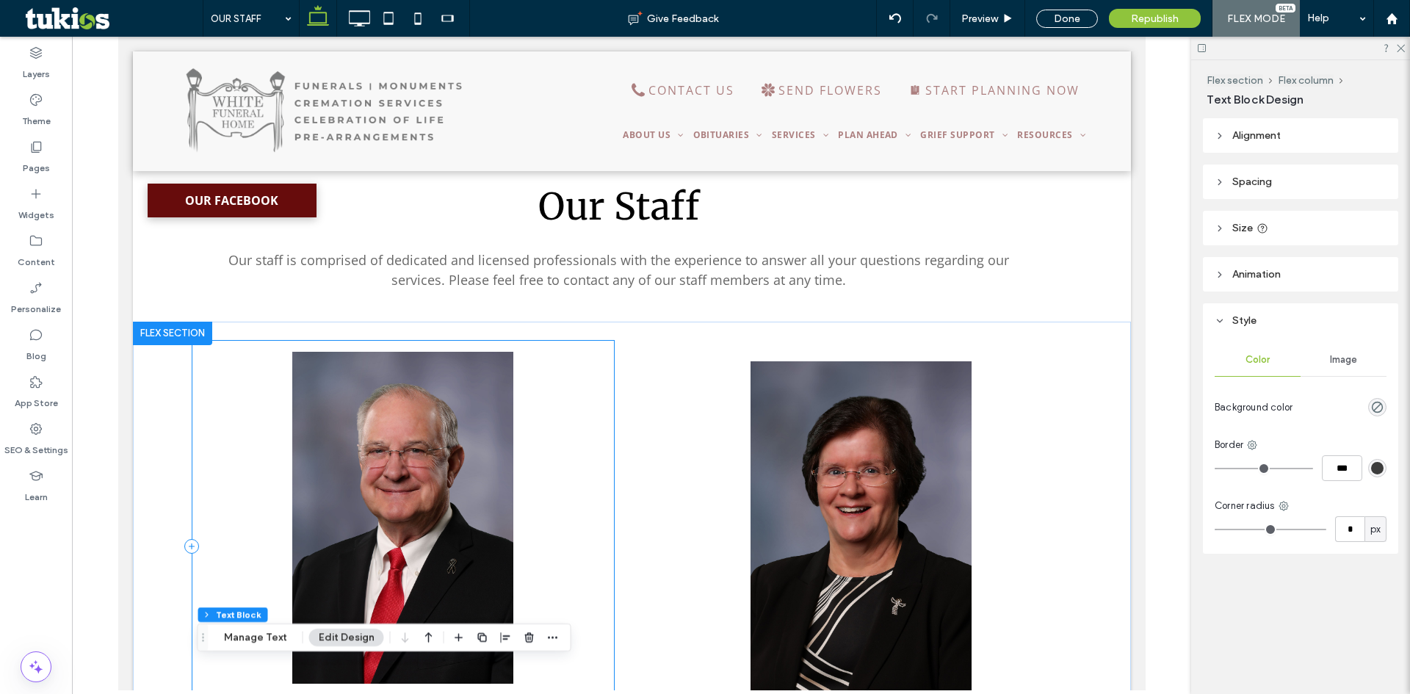
click at [585, 396] on div "[PERSON_NAME] Funeral Director" at bounding box center [402, 547] width 423 height 414
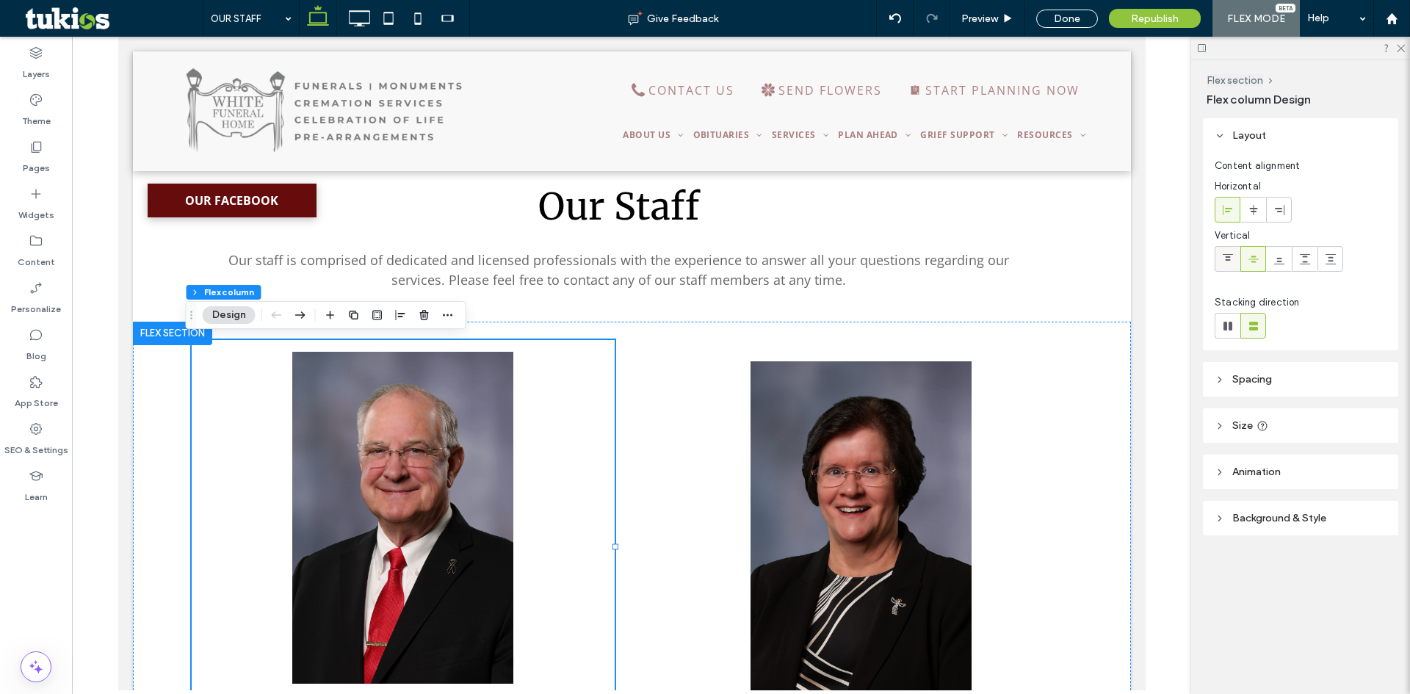
click at [1218, 261] on div at bounding box center [1228, 259] width 24 height 24
click at [697, 447] on div "[PERSON_NAME]" at bounding box center [860, 547] width 423 height 414
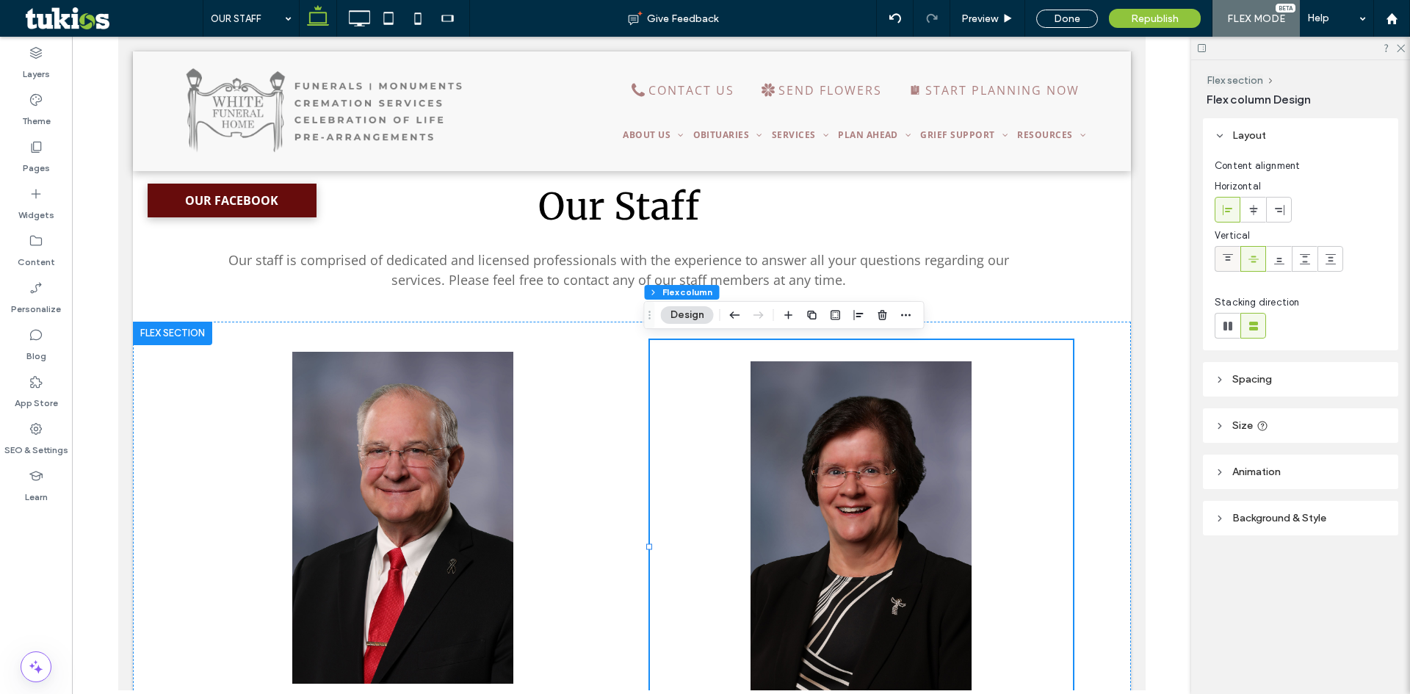
click at [1231, 262] on icon at bounding box center [1228, 259] width 12 height 12
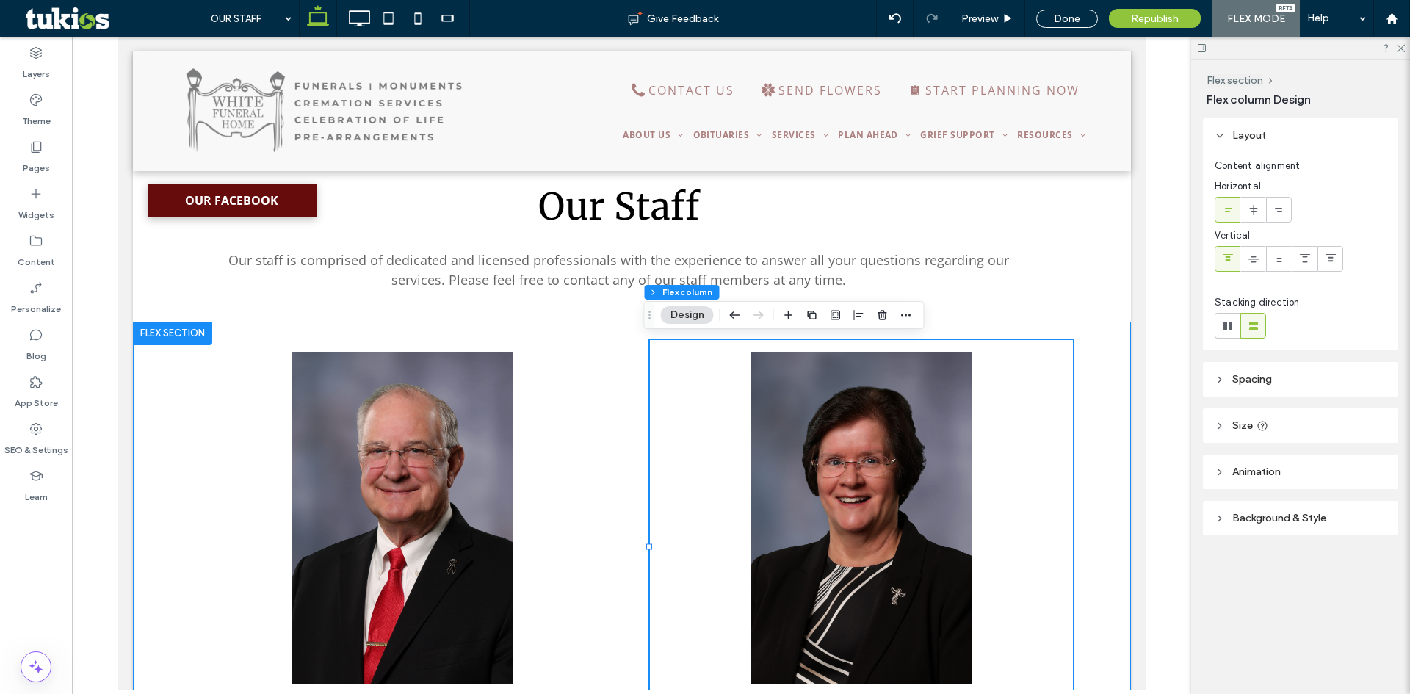
click at [1092, 450] on div "[PERSON_NAME] Funeral Director [PERSON_NAME]" at bounding box center [631, 547] width 998 height 450
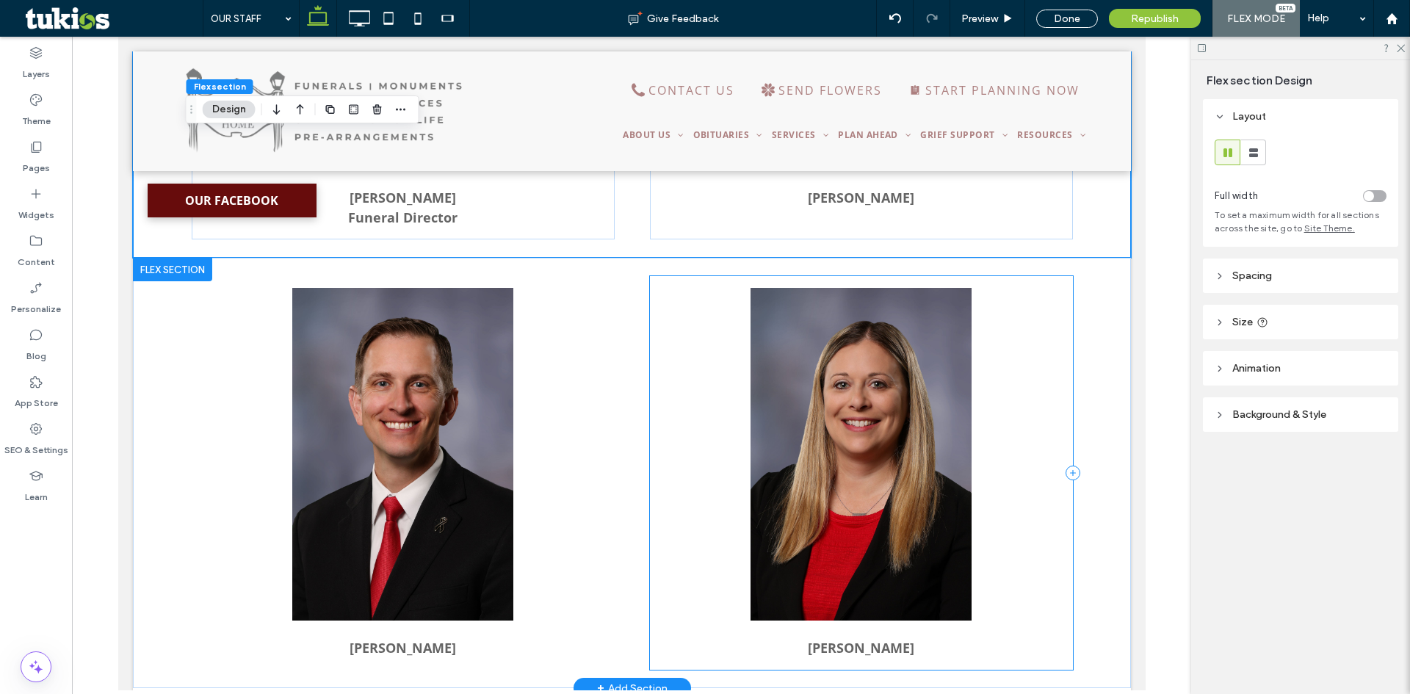
scroll to position [1012, 0]
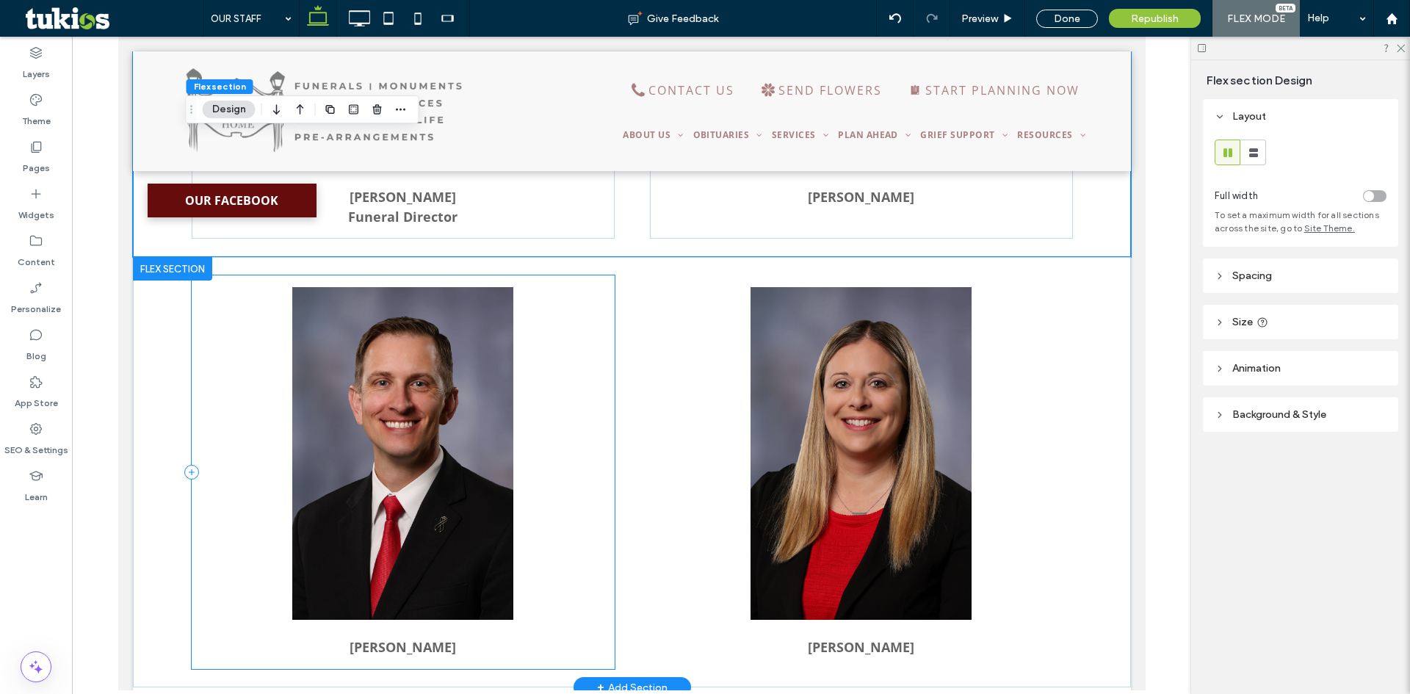
click at [548, 423] on div "[PERSON_NAME]" at bounding box center [402, 472] width 423 height 394
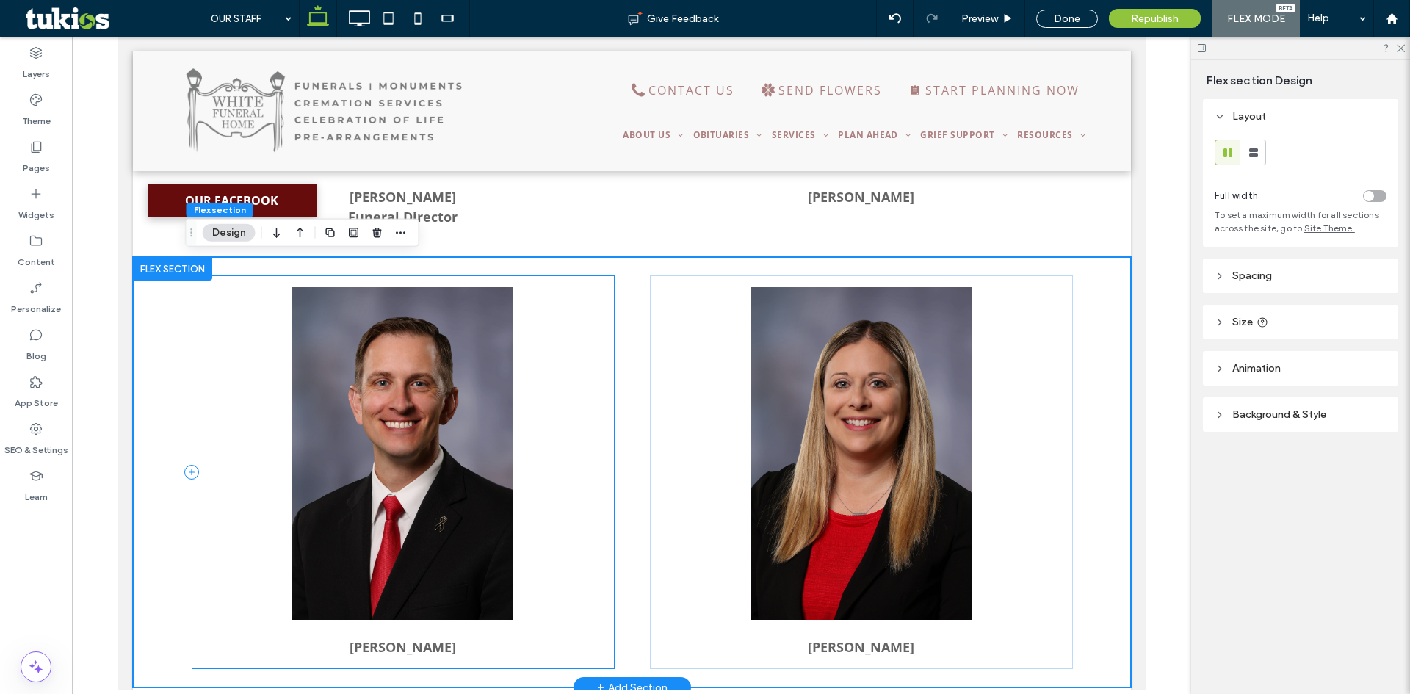
click at [534, 461] on div "[PERSON_NAME]" at bounding box center [402, 472] width 423 height 394
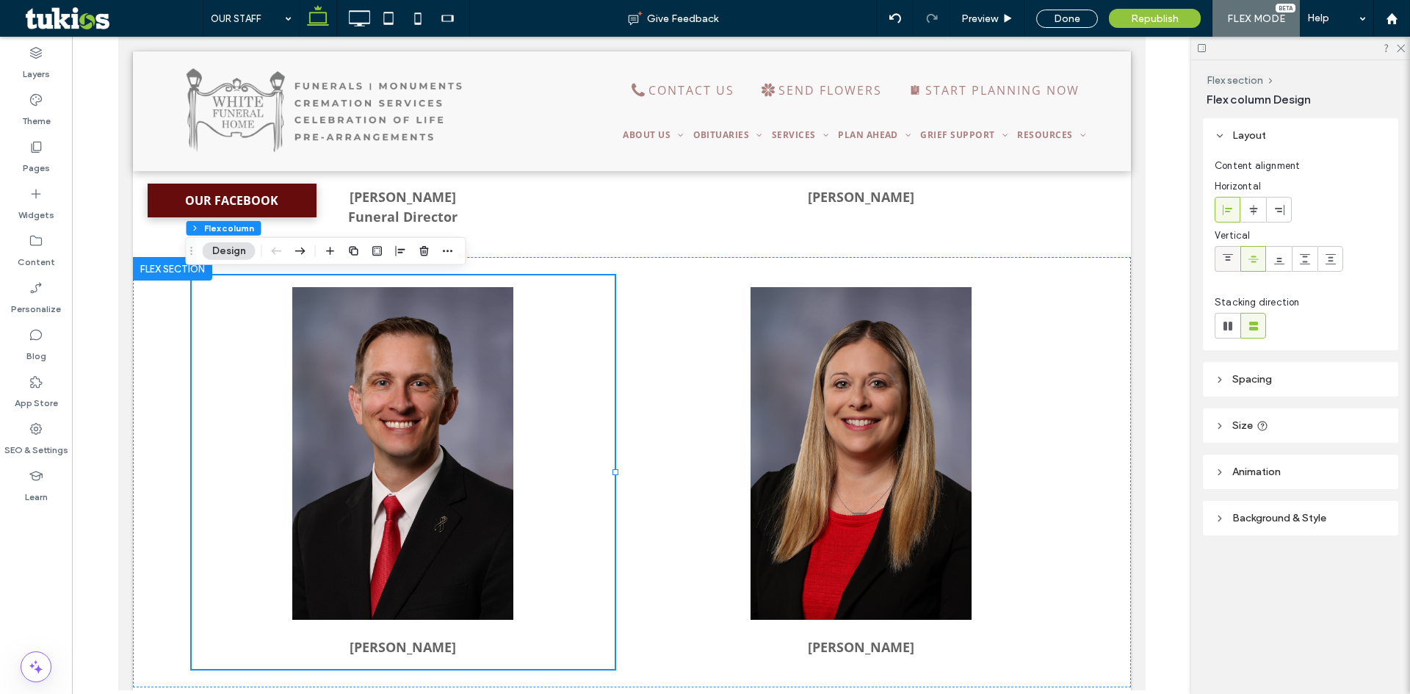
click at [1228, 253] on icon at bounding box center [1228, 259] width 12 height 12
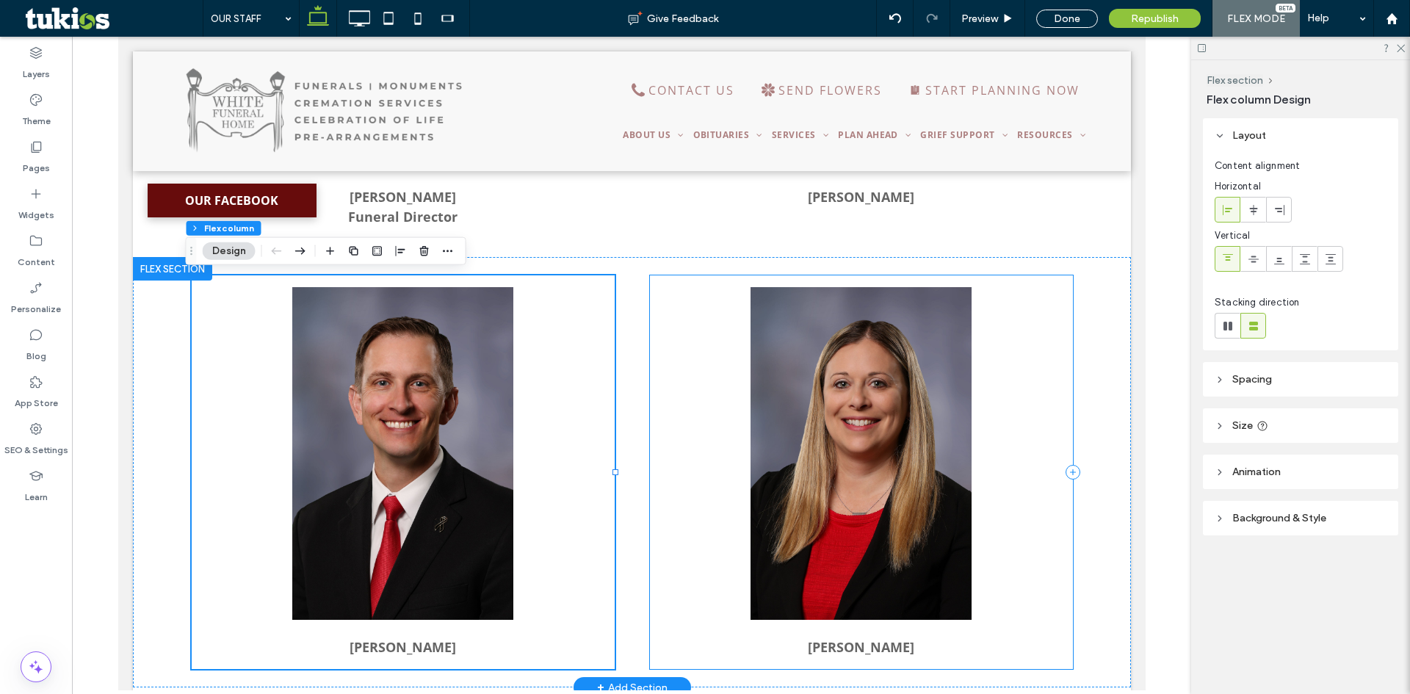
click at [1020, 413] on div "[PERSON_NAME]" at bounding box center [860, 472] width 423 height 394
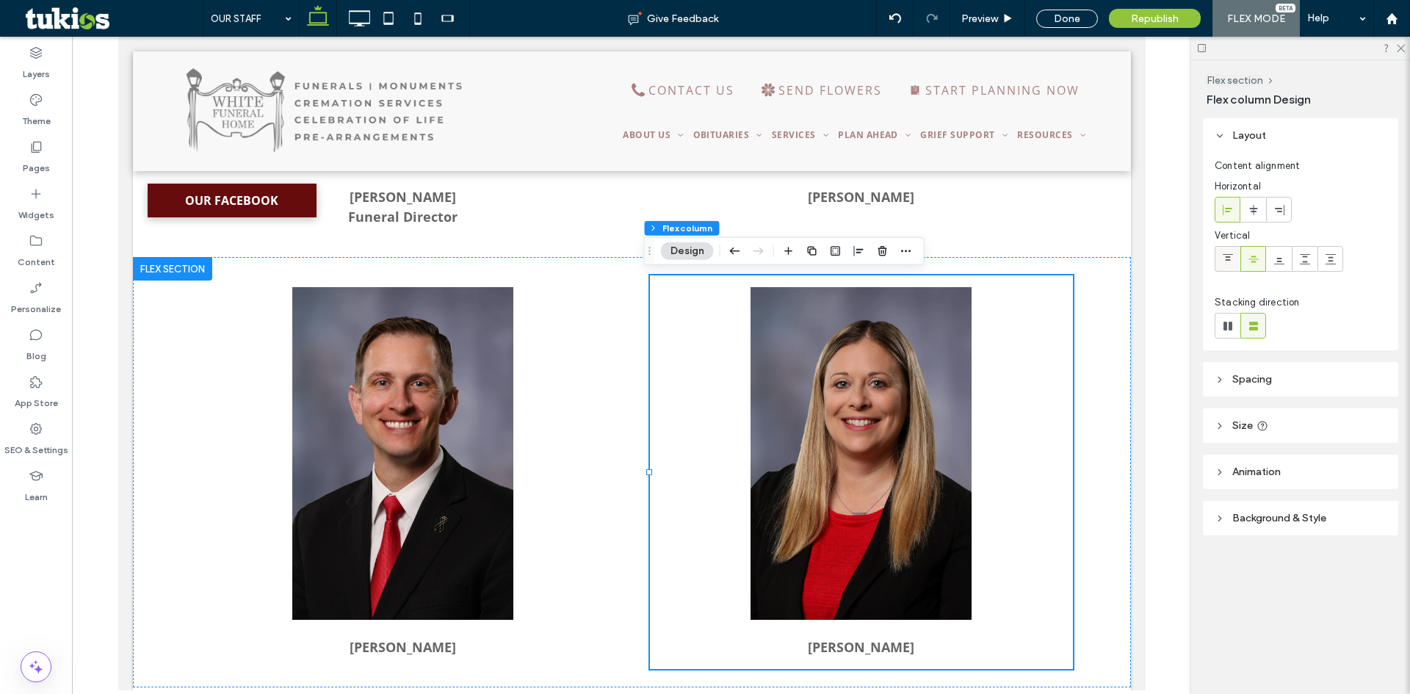
click at [1224, 265] on span at bounding box center [1228, 259] width 12 height 24
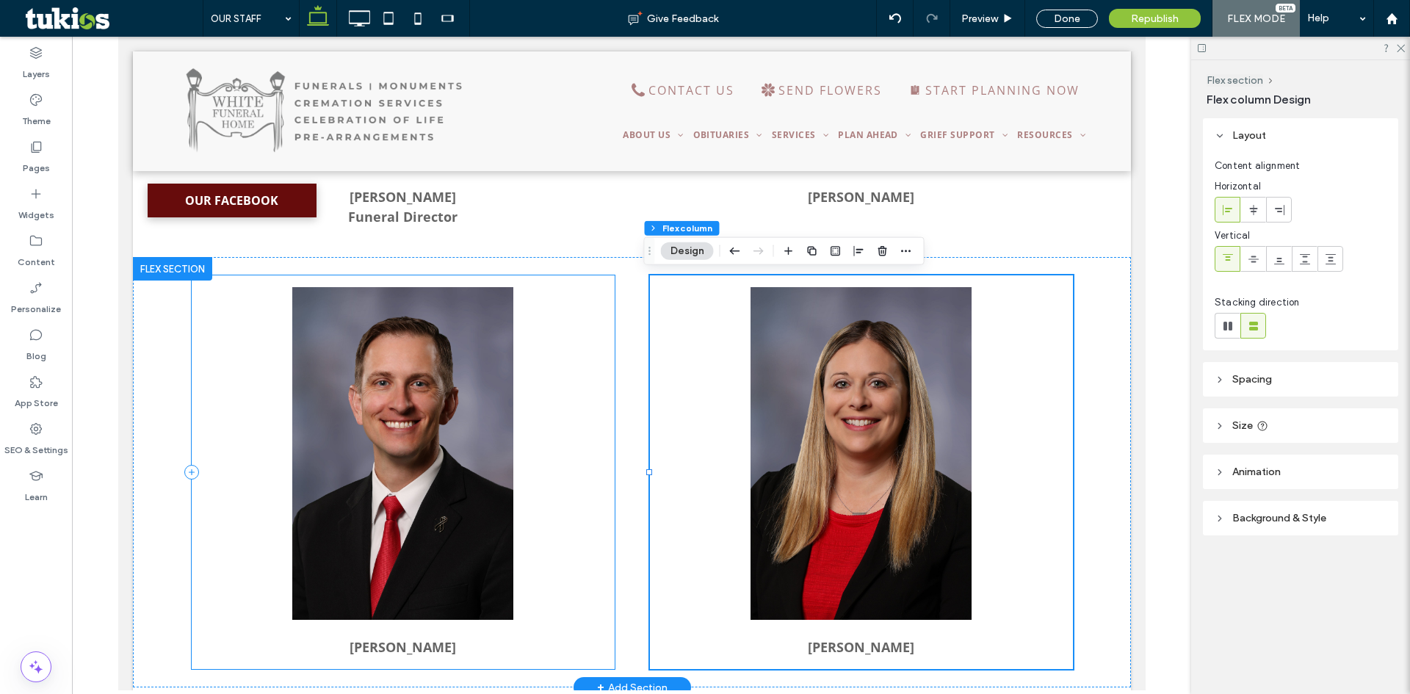
click at [582, 436] on div "[PERSON_NAME]" at bounding box center [402, 472] width 423 height 394
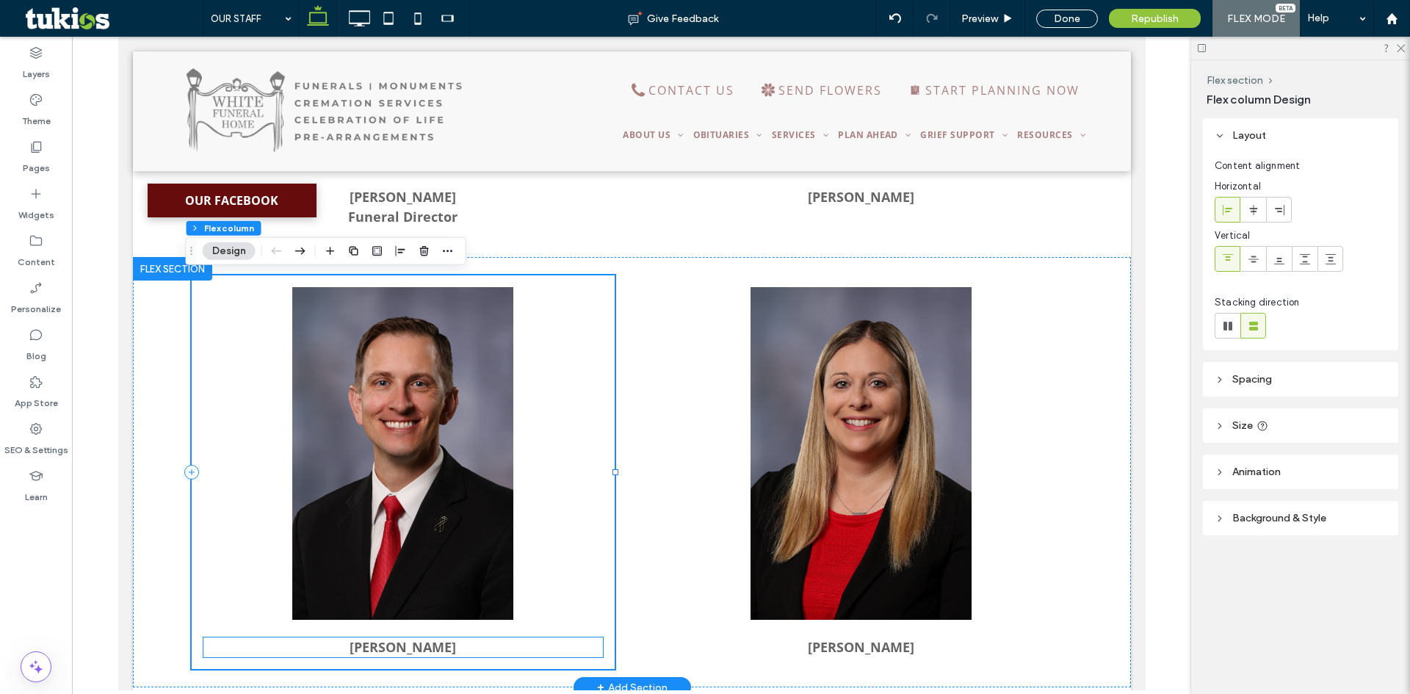
click at [436, 648] on p "[PERSON_NAME]" at bounding box center [403, 648] width 400 height 20
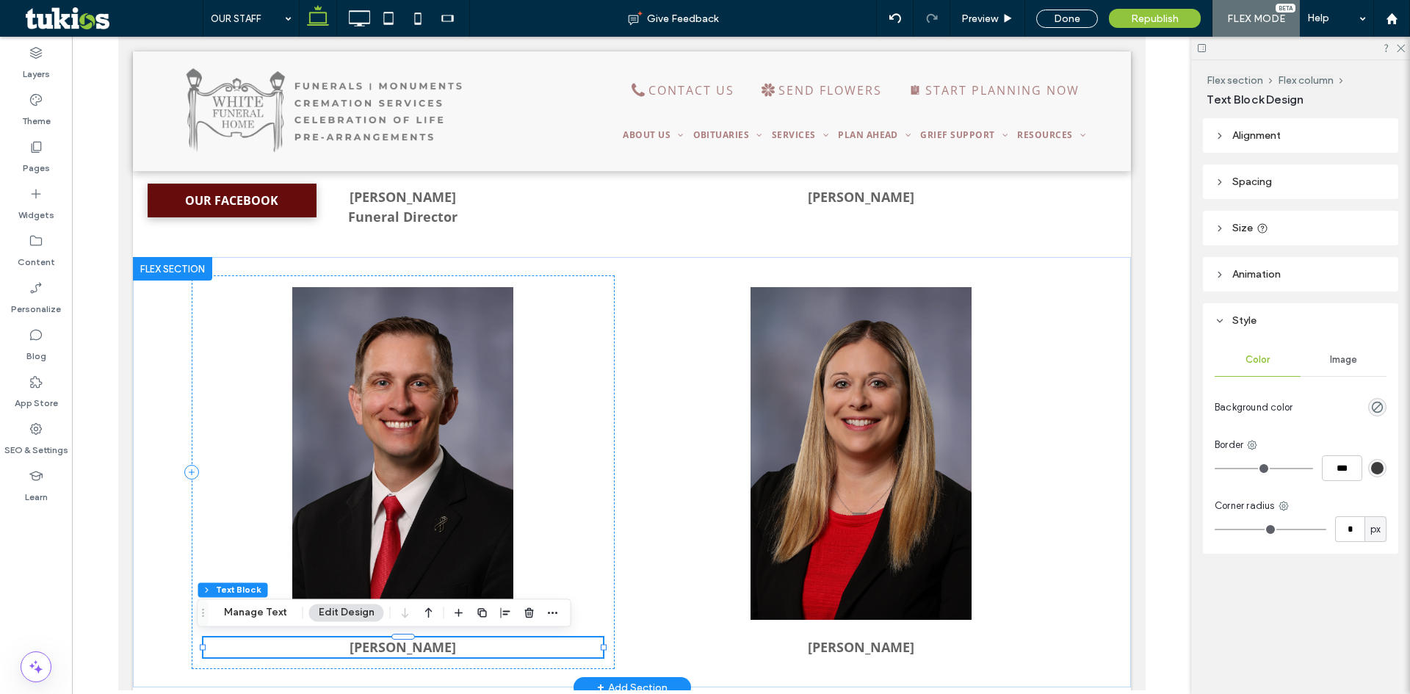
click at [452, 649] on p "[PERSON_NAME]" at bounding box center [403, 648] width 400 height 20
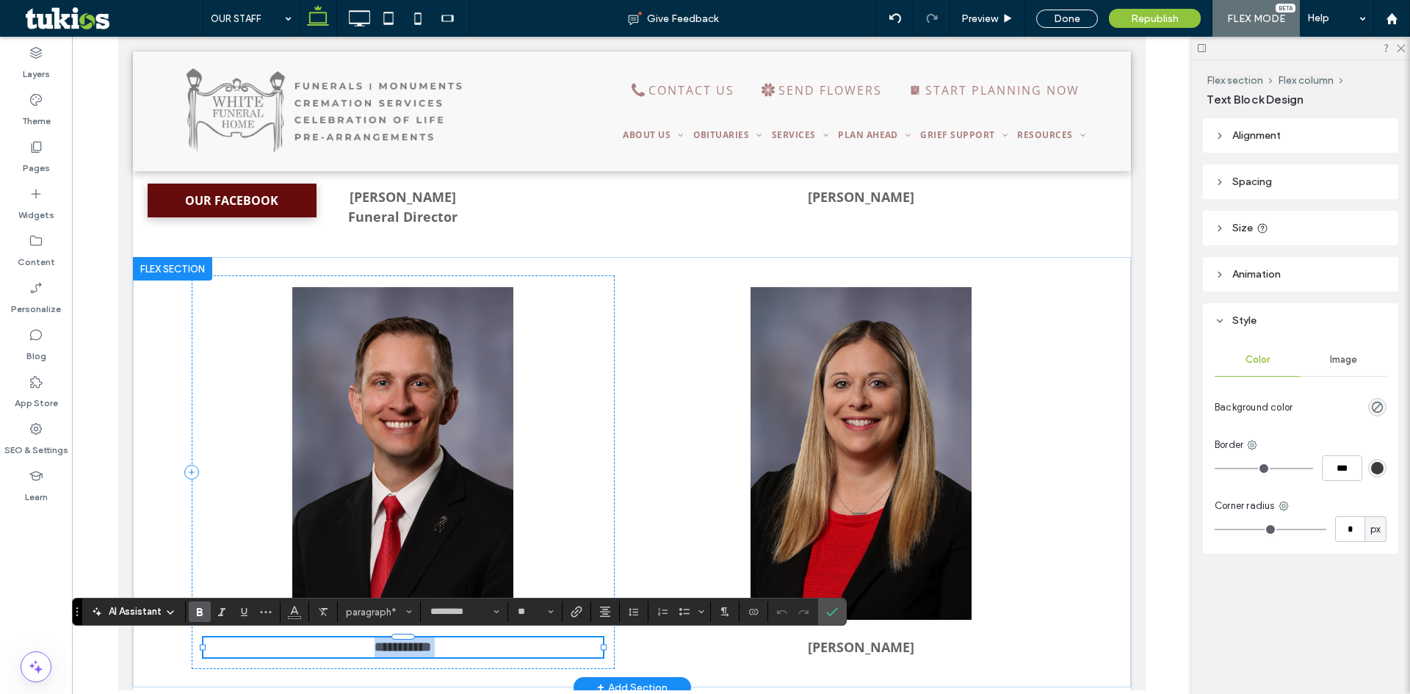
click at [452, 649] on p "**********" at bounding box center [403, 648] width 400 height 20
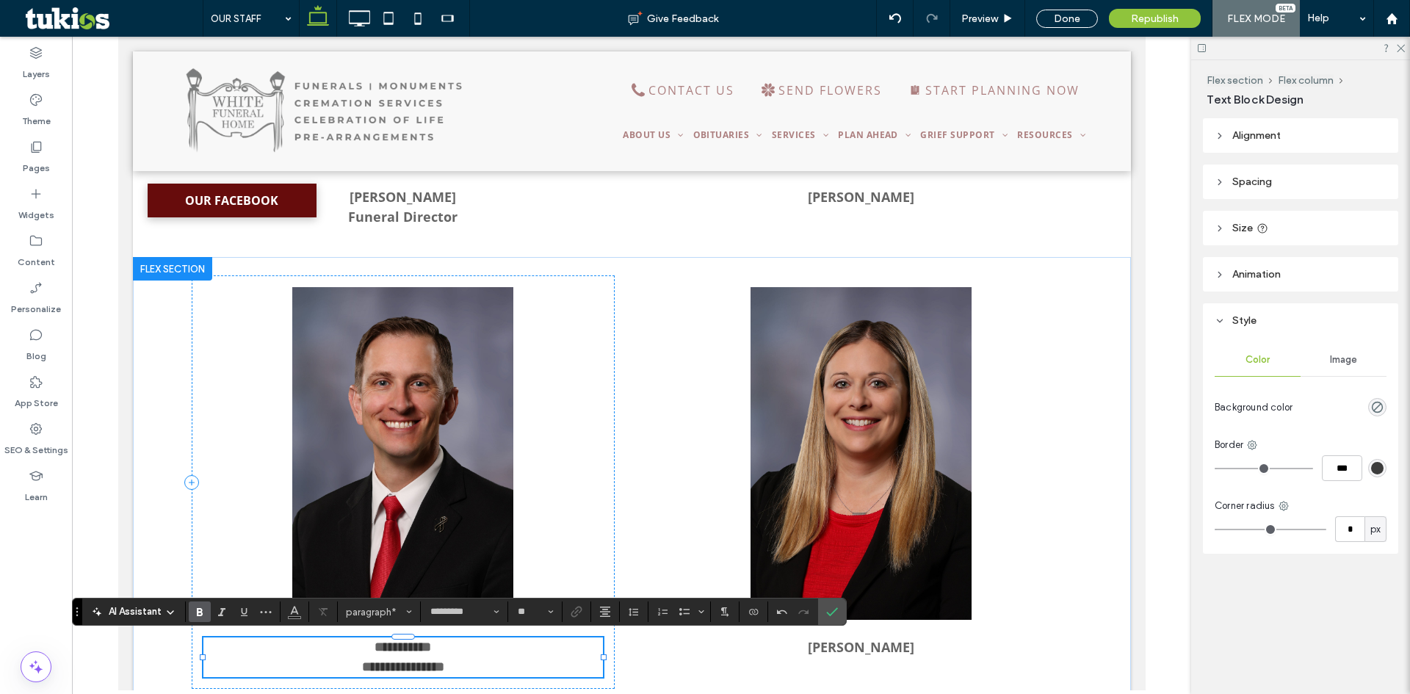
scroll to position [0, 0]
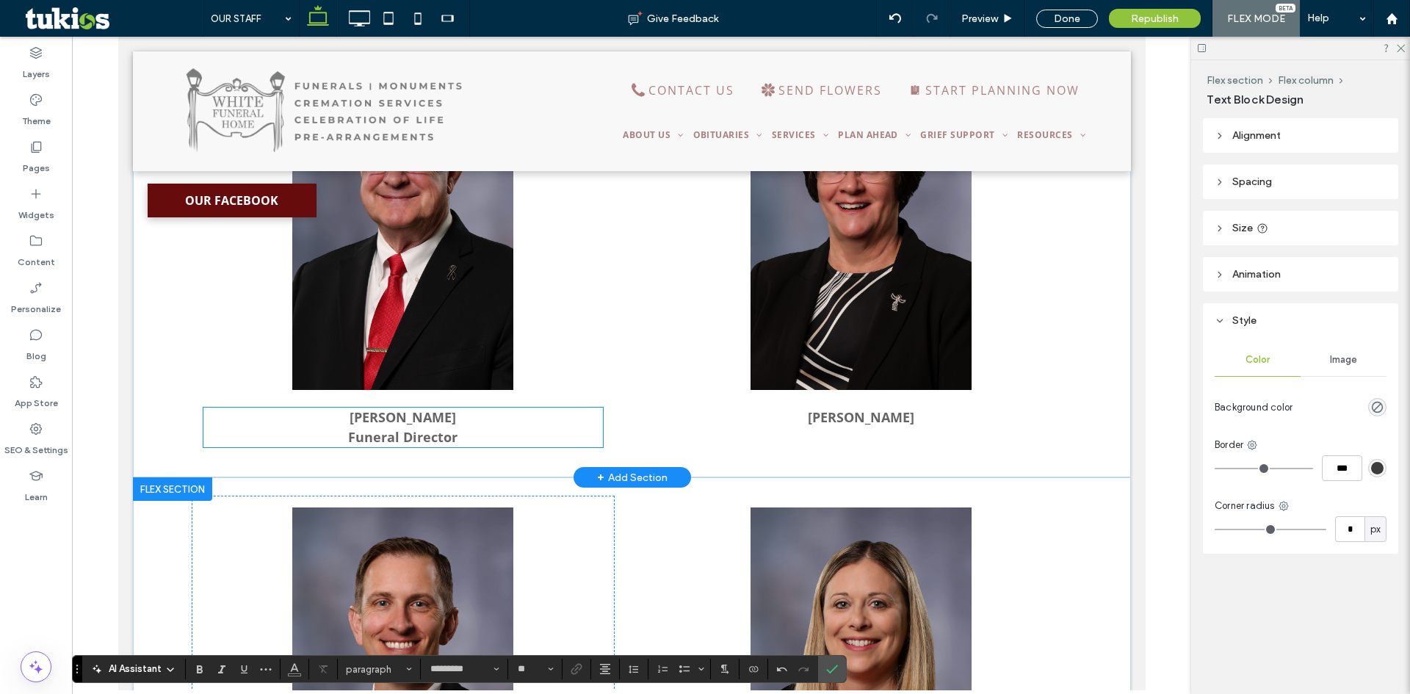
click at [435, 442] on strong "Funeral Director" at bounding box center [401, 437] width 109 height 18
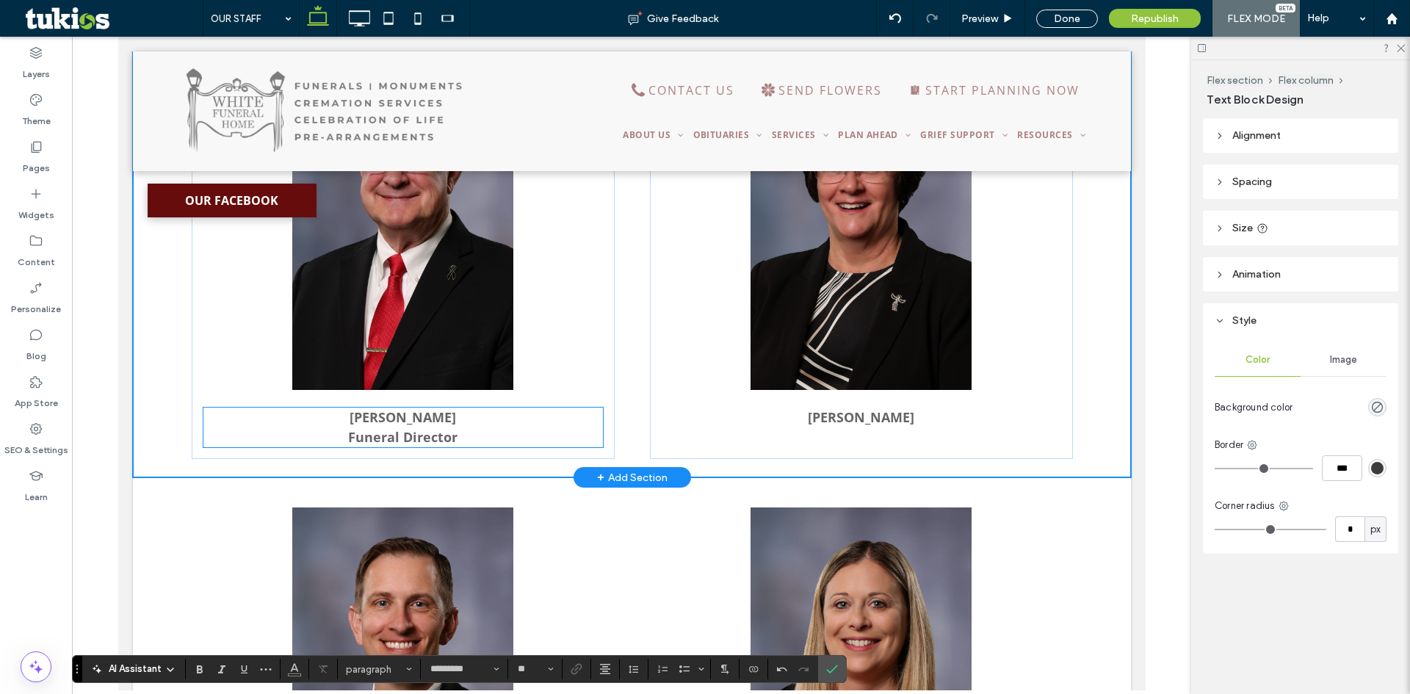
scroll to position [782, 0]
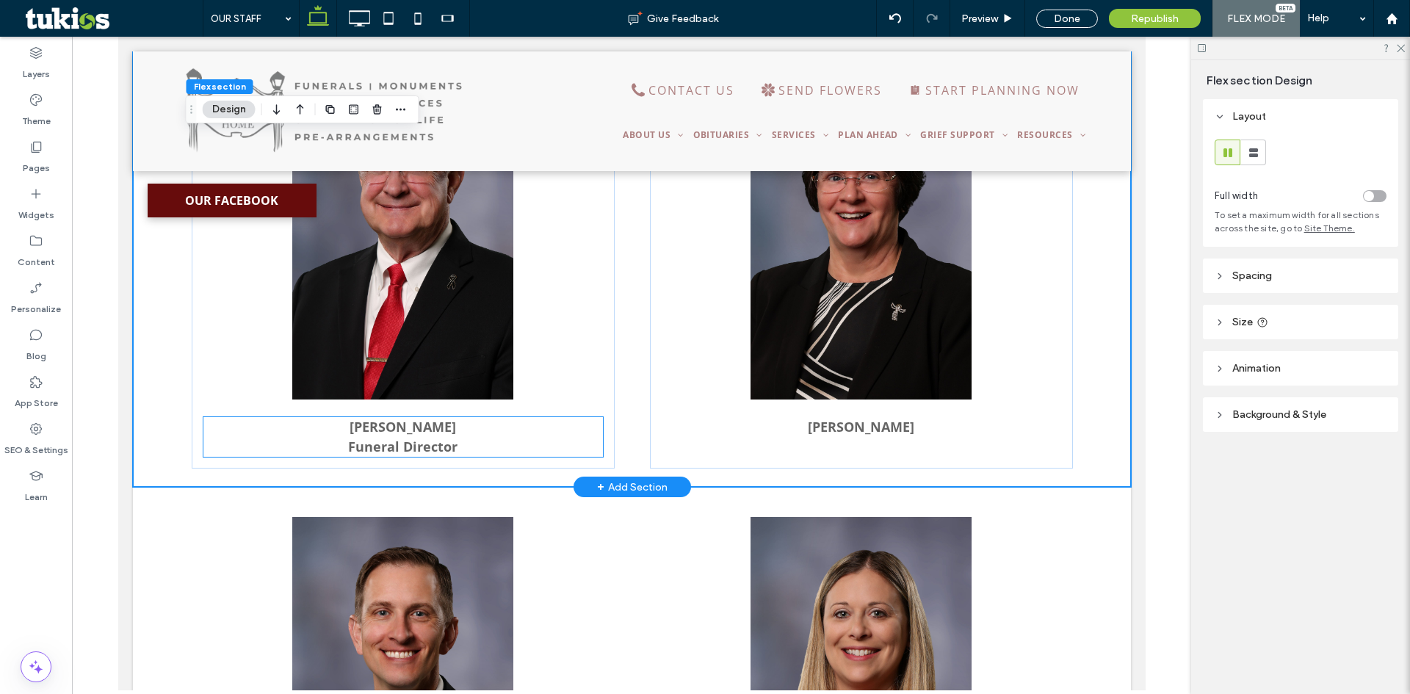
click at [478, 441] on p "Funeral Director" at bounding box center [403, 447] width 400 height 20
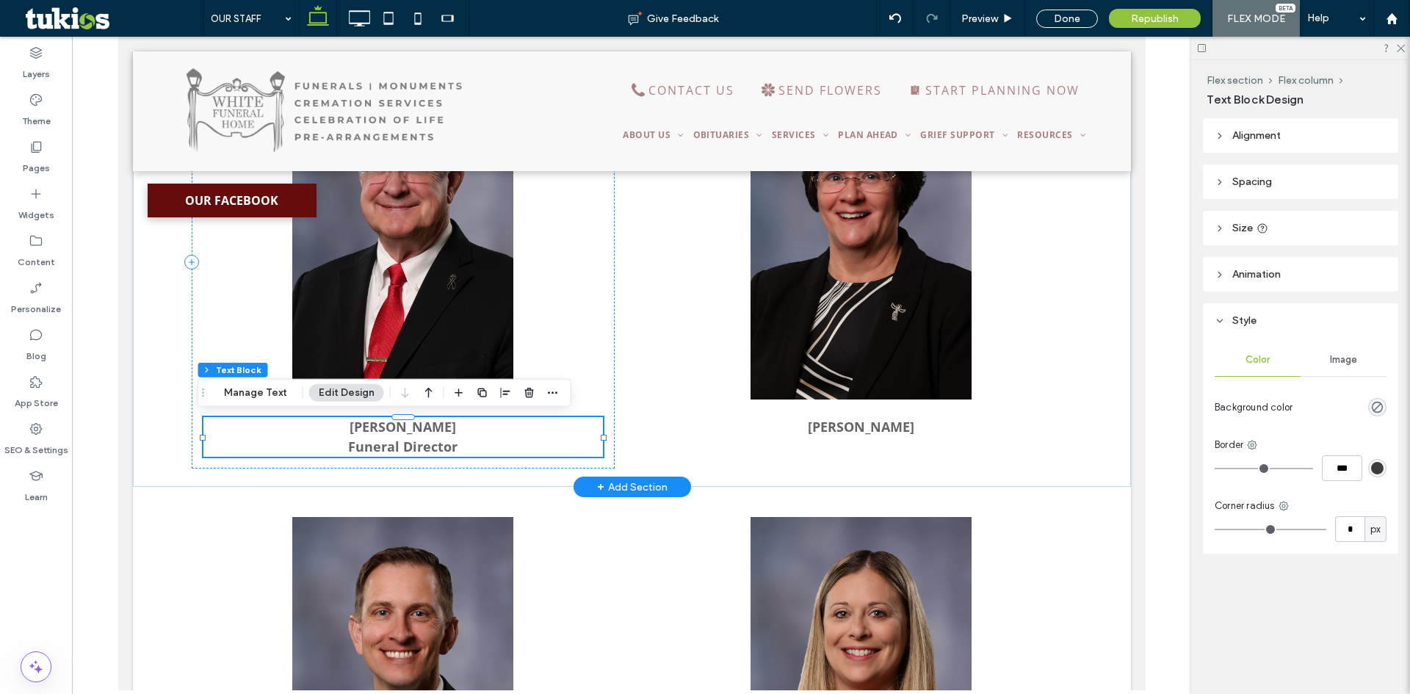
click at [478, 453] on p "Funeral Director" at bounding box center [403, 447] width 400 height 20
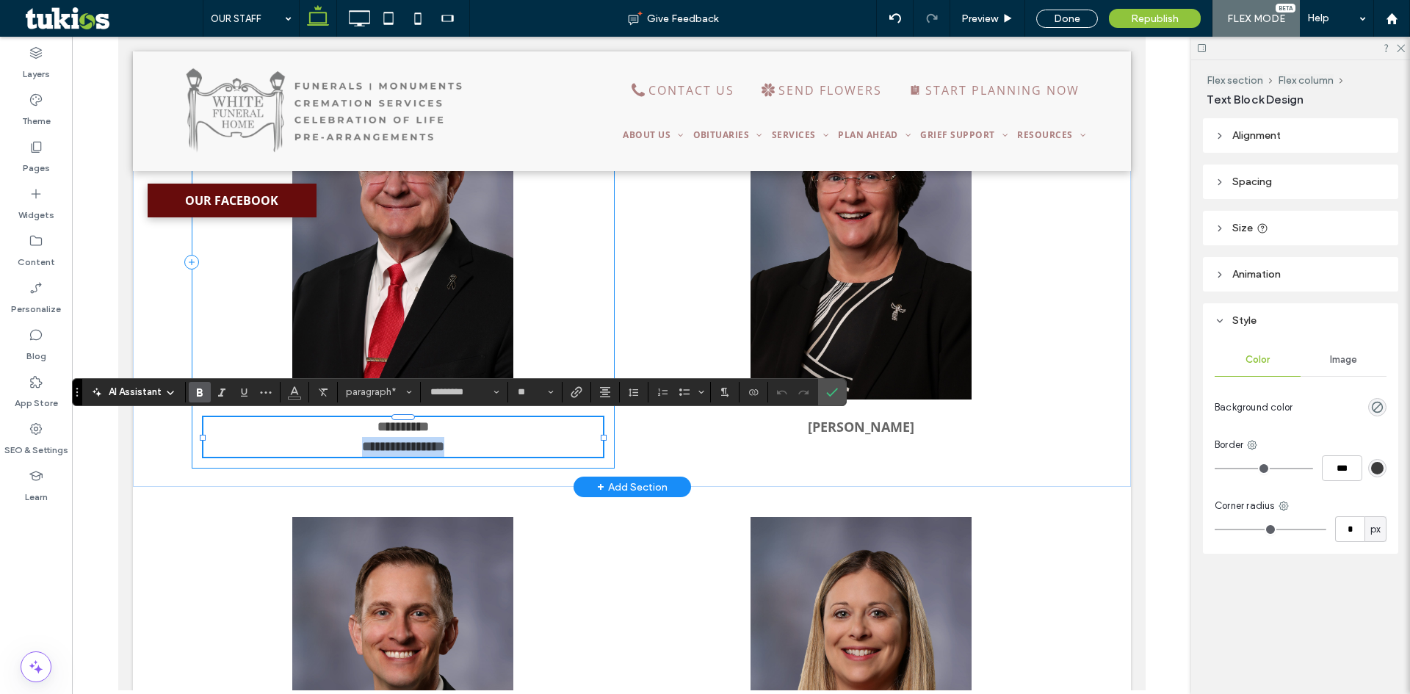
drag, startPoint x: 478, startPoint y: 453, endPoint x: 242, endPoint y: 461, distance: 236.6
click at [242, 461] on div "**********" at bounding box center [402, 263] width 423 height 414
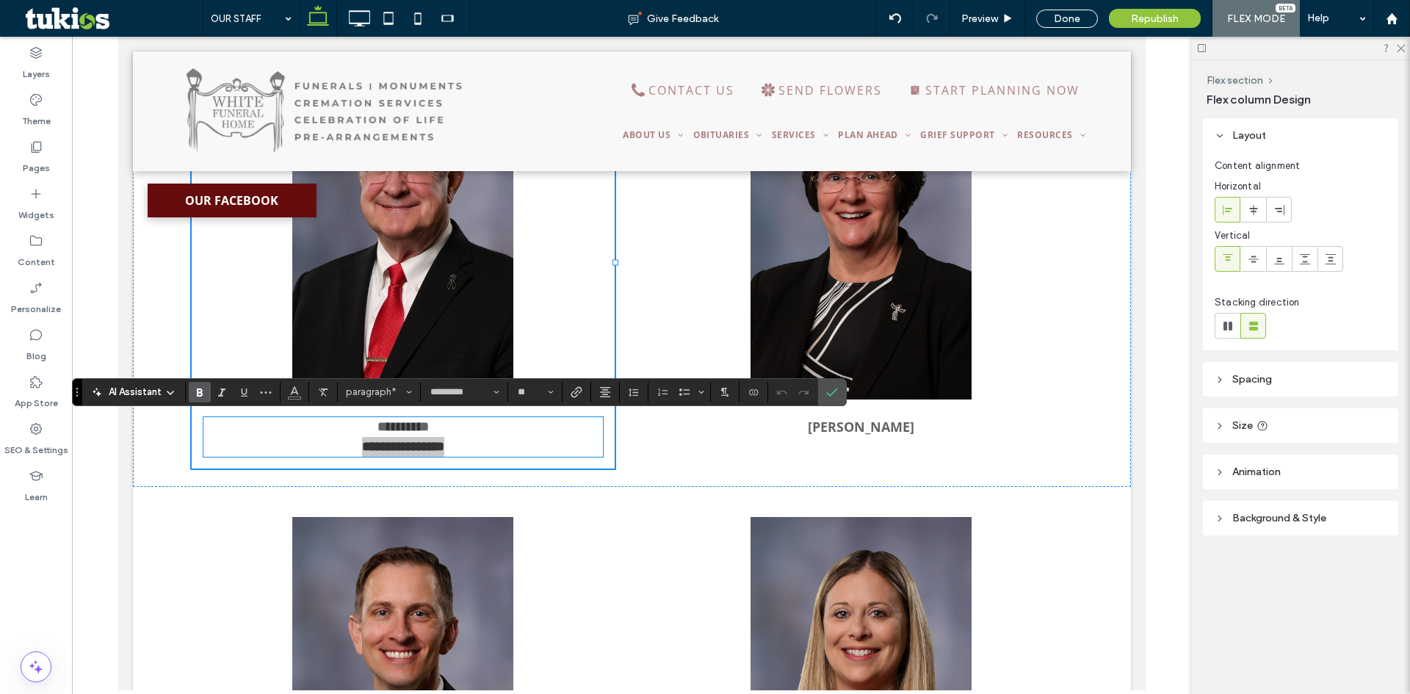
click at [198, 392] on use "Bold" at bounding box center [200, 393] width 6 height 8
click at [488, 434] on p "**********" at bounding box center [403, 427] width 400 height 20
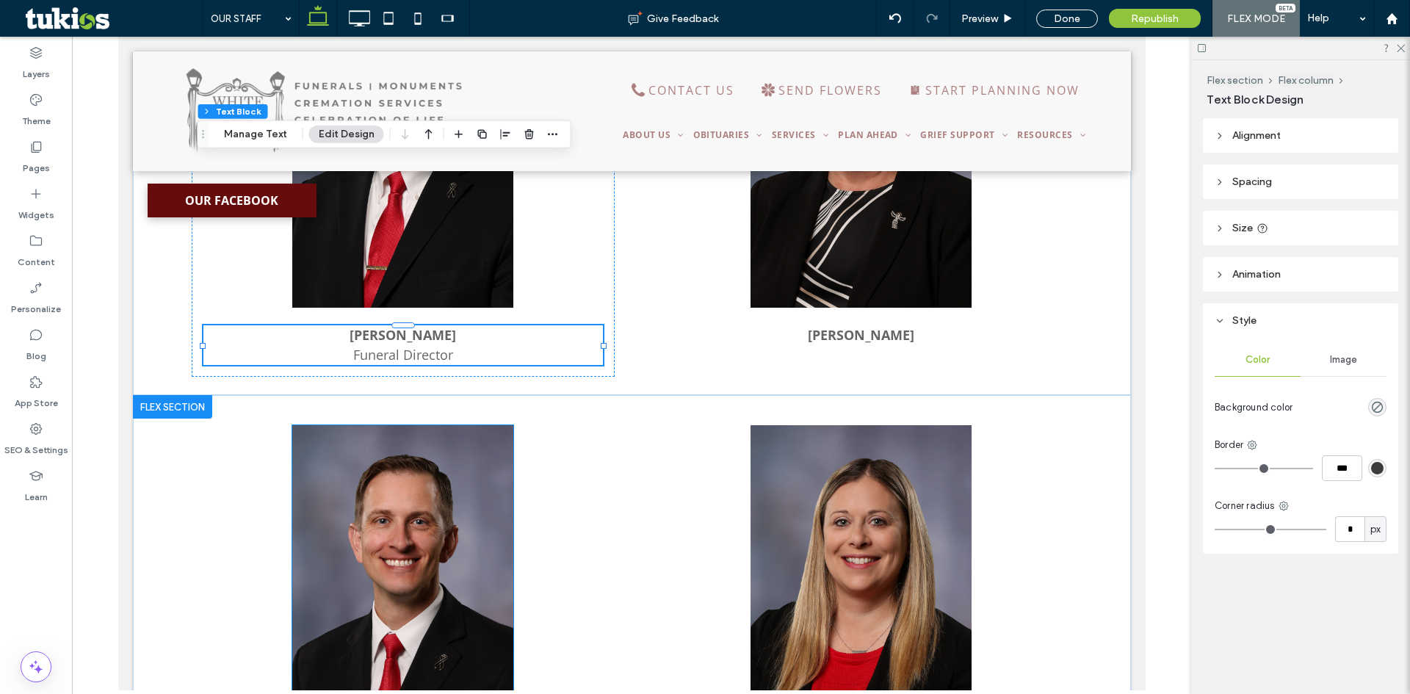
scroll to position [1076, 0]
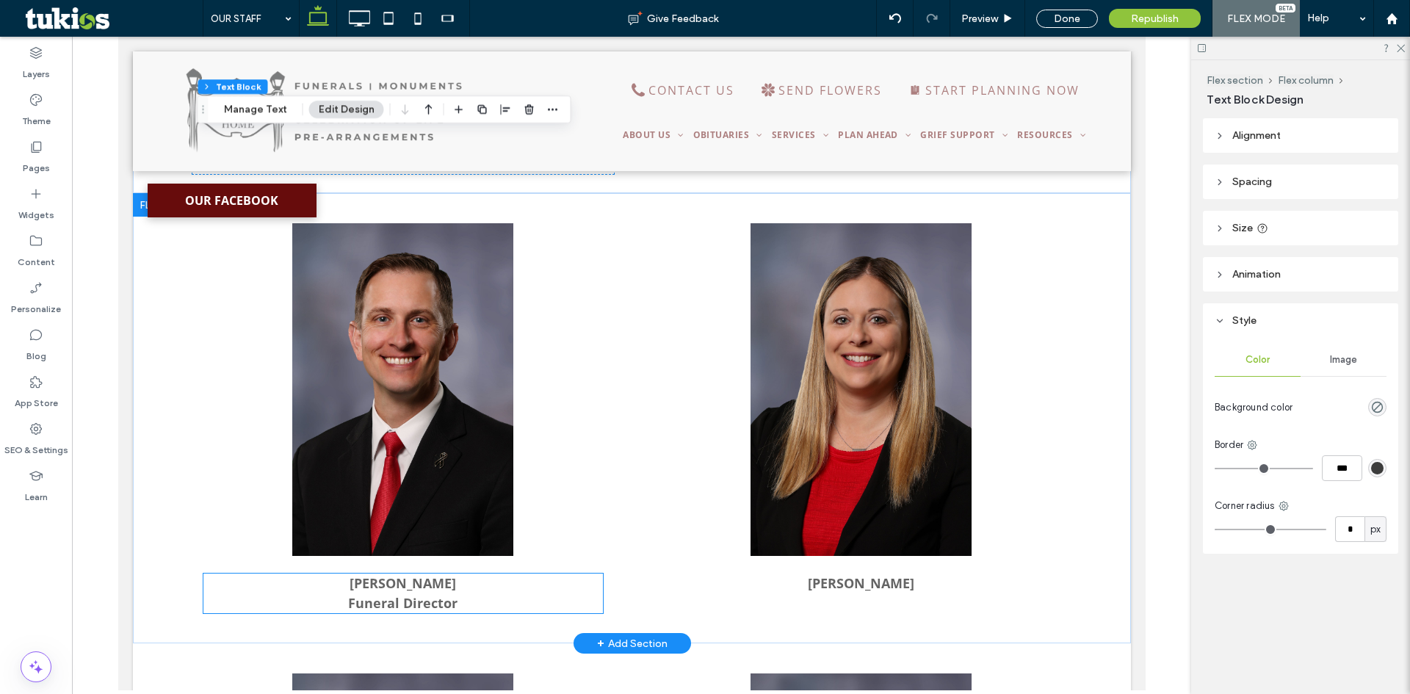
click at [458, 608] on p "Funeral Director" at bounding box center [403, 603] width 400 height 20
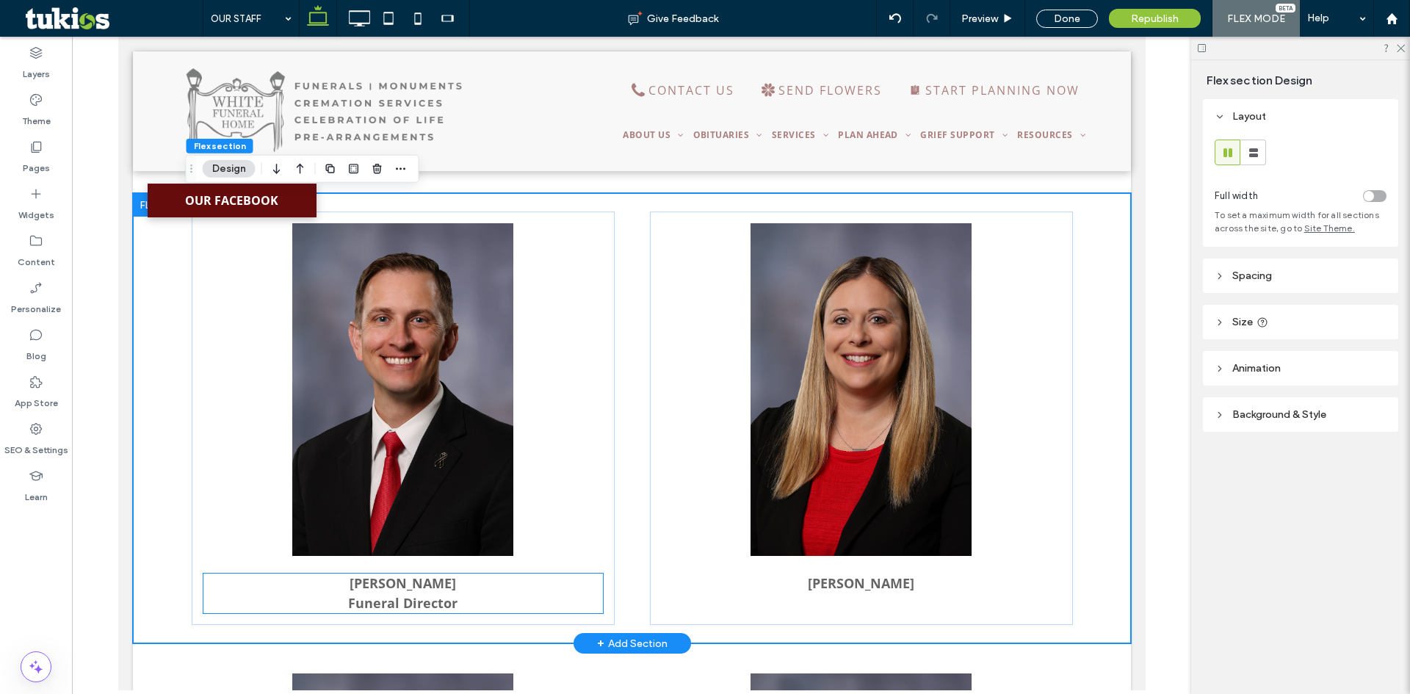
click at [467, 608] on p "Funeral Director" at bounding box center [403, 603] width 400 height 20
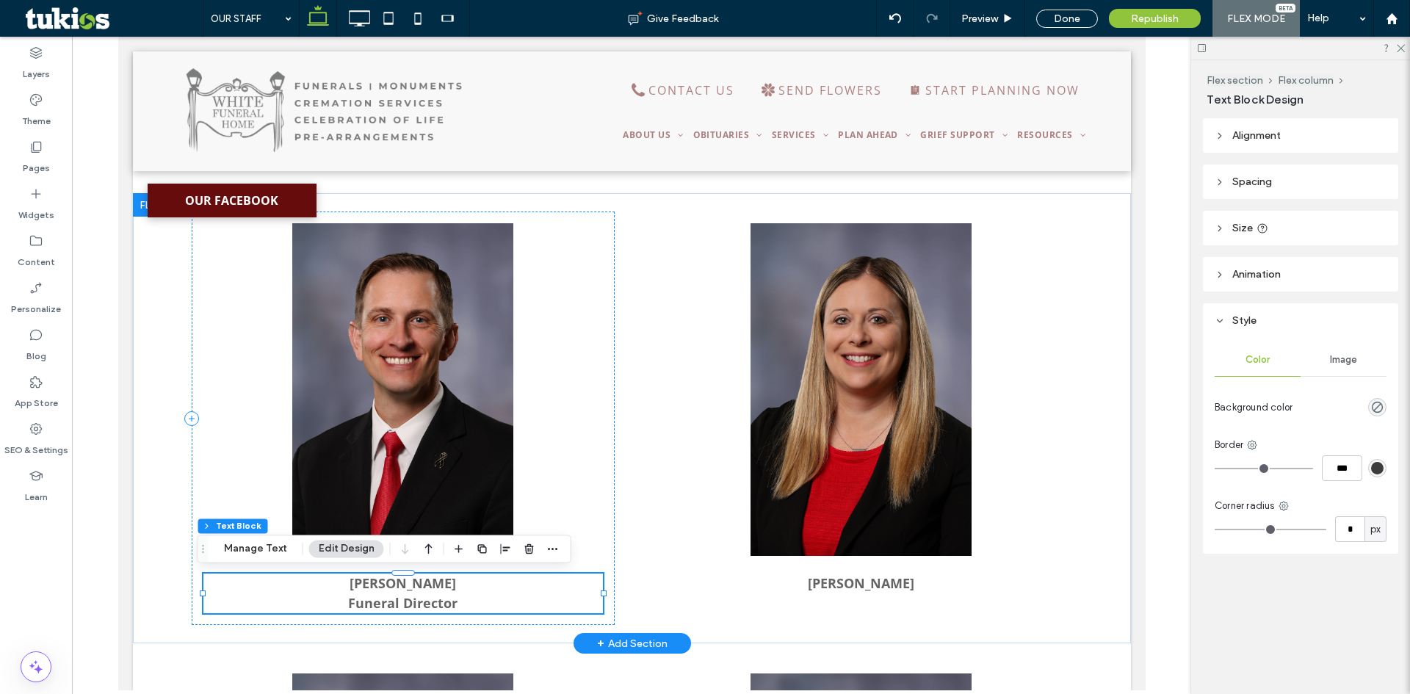
click at [467, 608] on p "Funeral Director" at bounding box center [403, 603] width 400 height 20
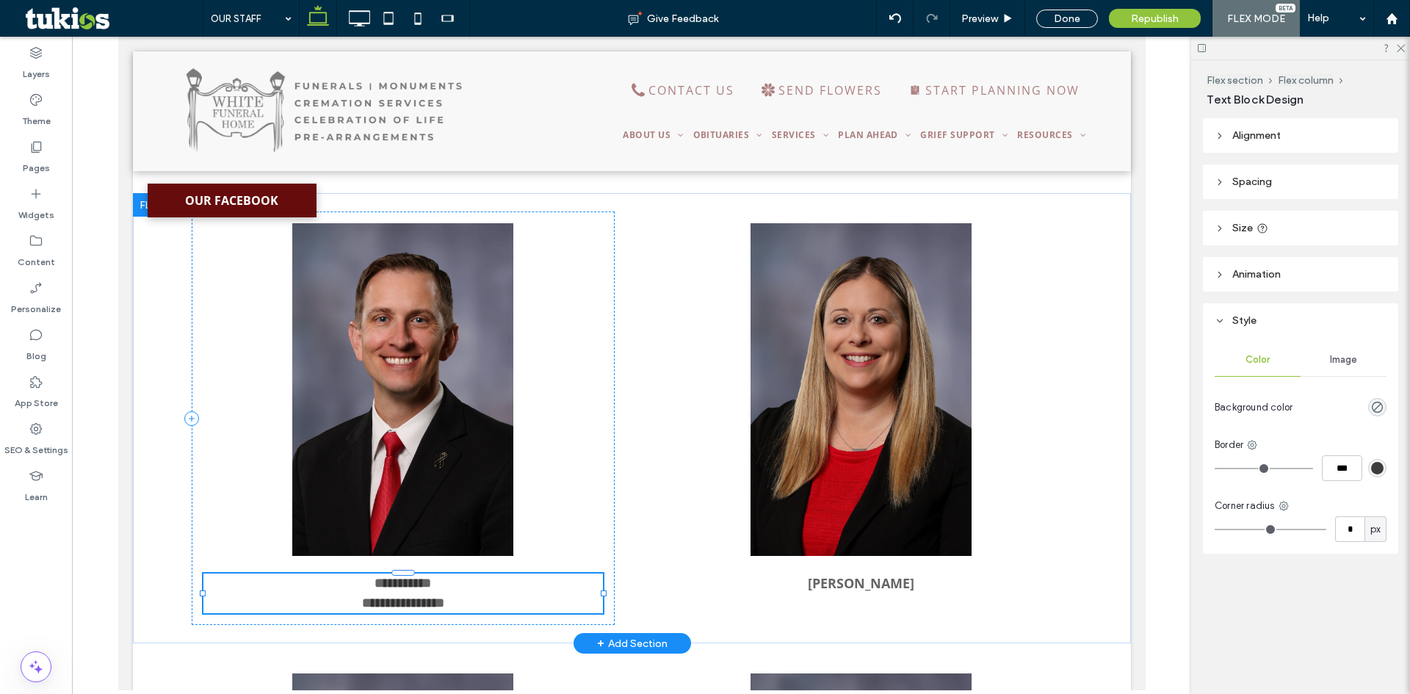
type input "*********"
type input "**"
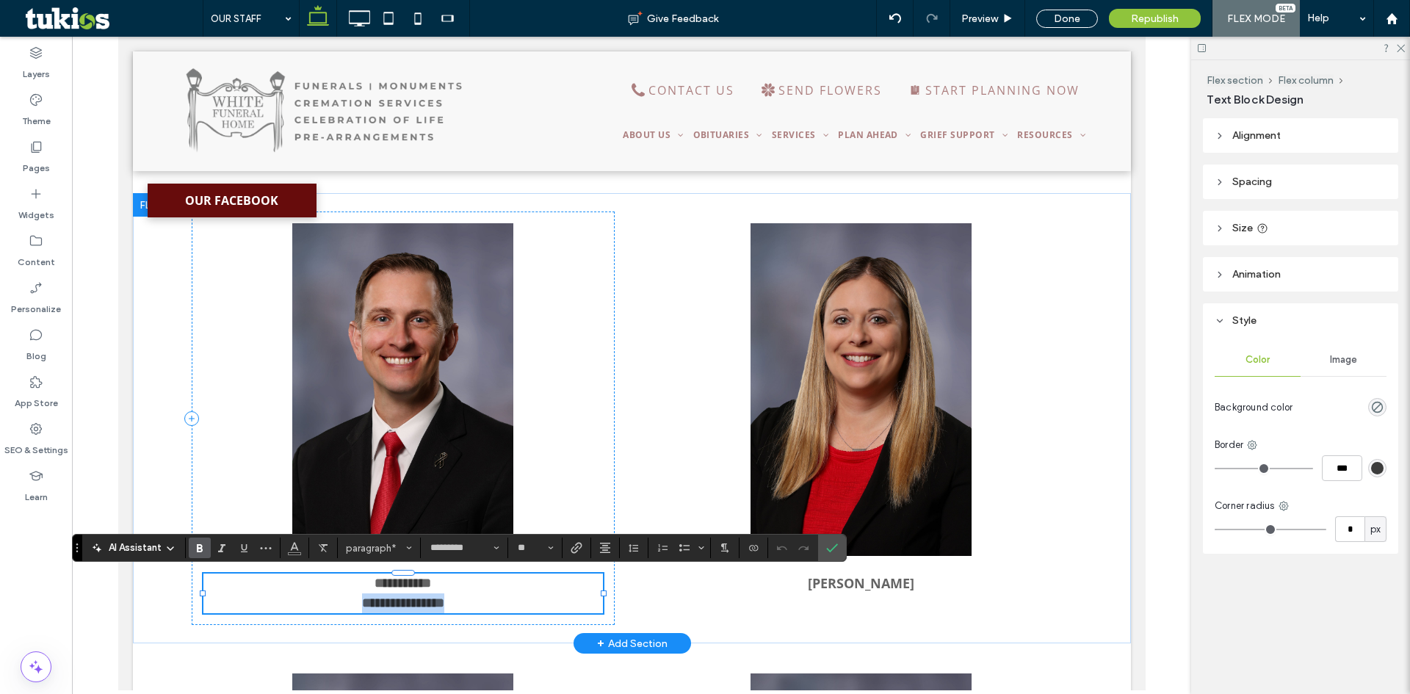
drag, startPoint x: 467, startPoint y: 608, endPoint x: 279, endPoint y: 608, distance: 188.0
click at [279, 608] on p "**********" at bounding box center [403, 603] width 400 height 20
click at [201, 551] on use "Bold" at bounding box center [200, 548] width 6 height 8
click at [824, 549] on label "Confirm" at bounding box center [832, 548] width 22 height 26
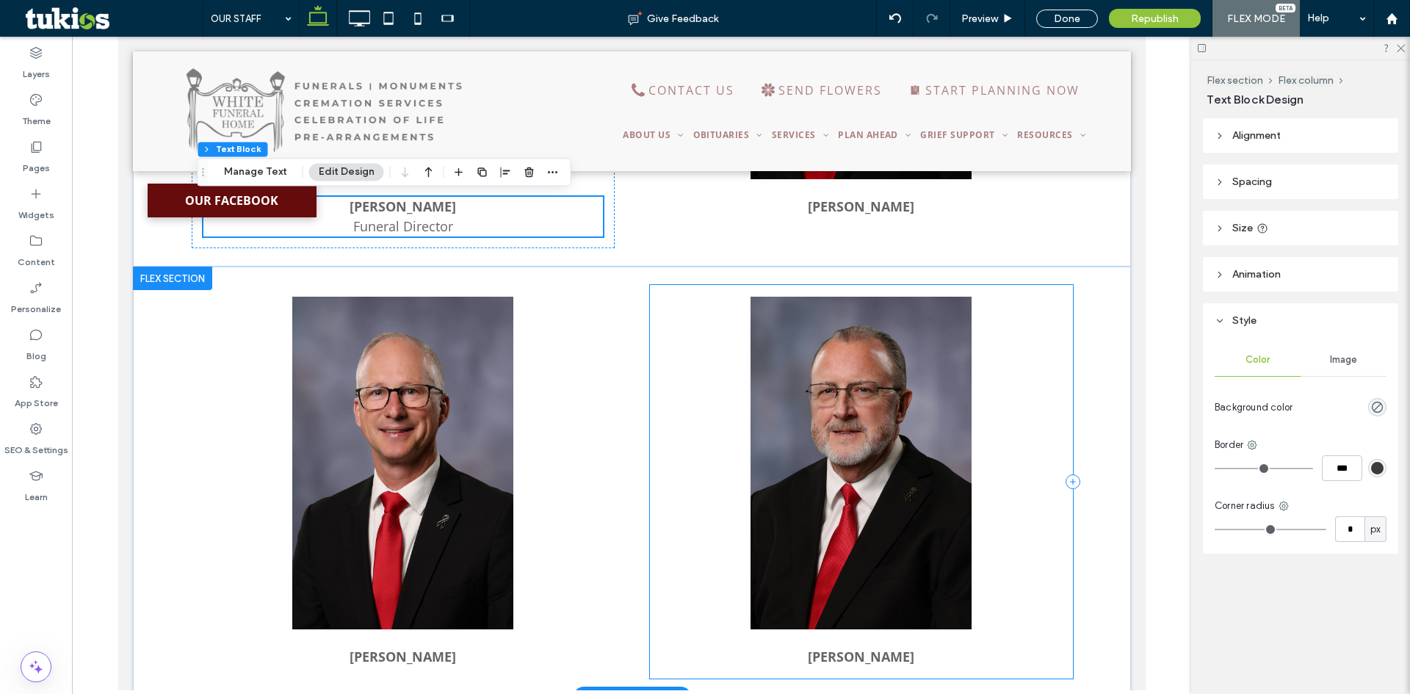
scroll to position [1590, 0]
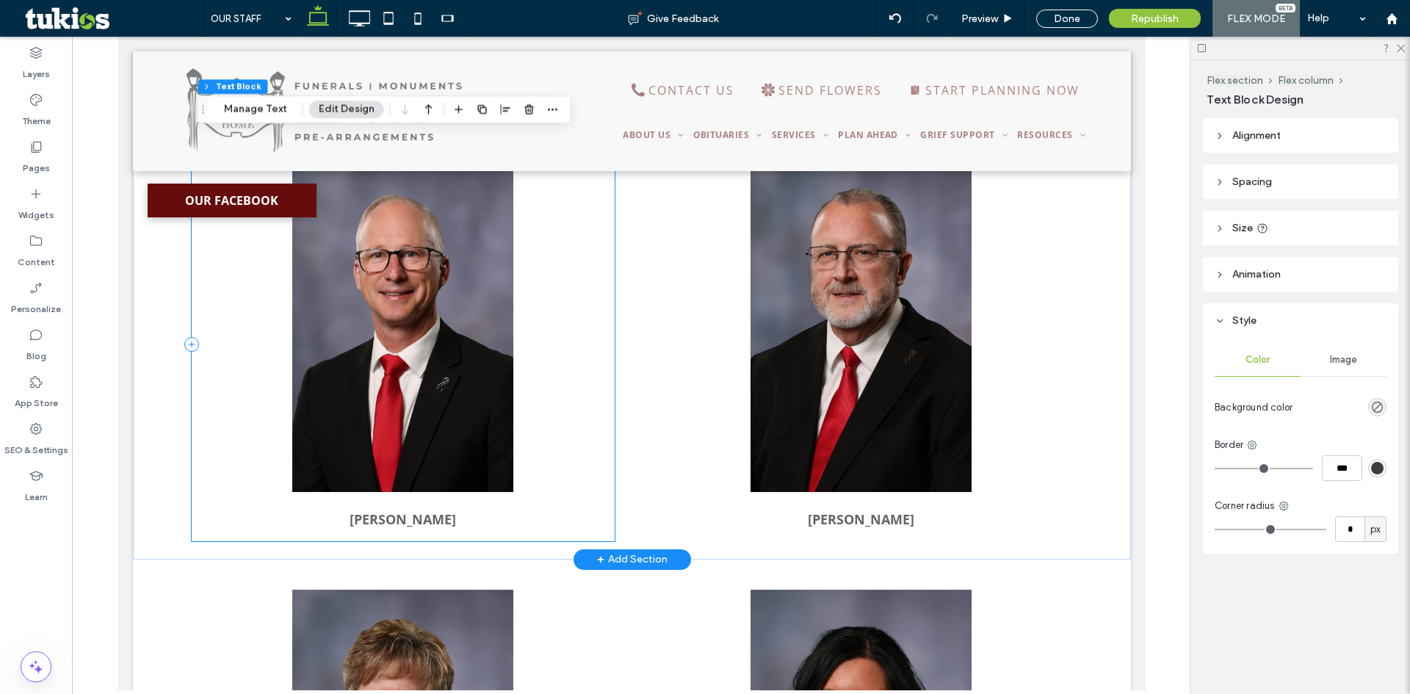
click at [569, 414] on div "[PERSON_NAME]" at bounding box center [402, 345] width 423 height 394
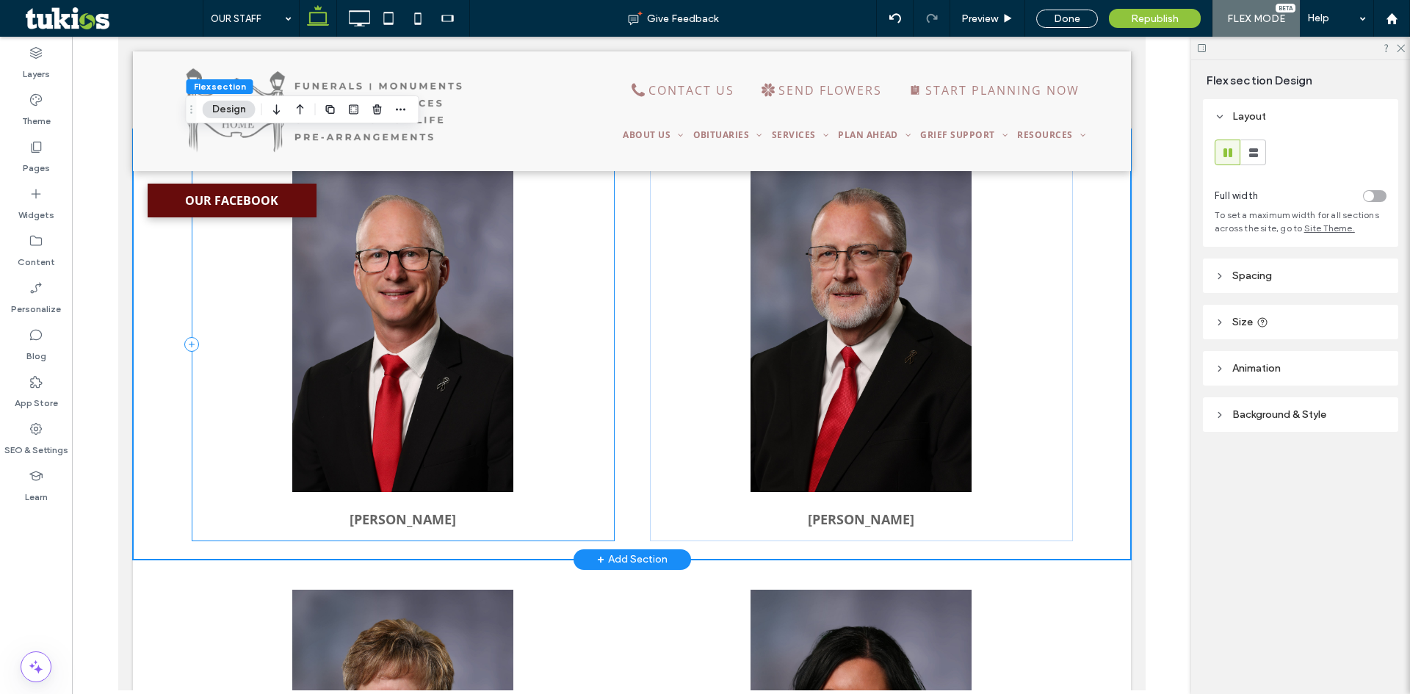
click at [569, 414] on div "[PERSON_NAME]" at bounding box center [402, 345] width 423 height 394
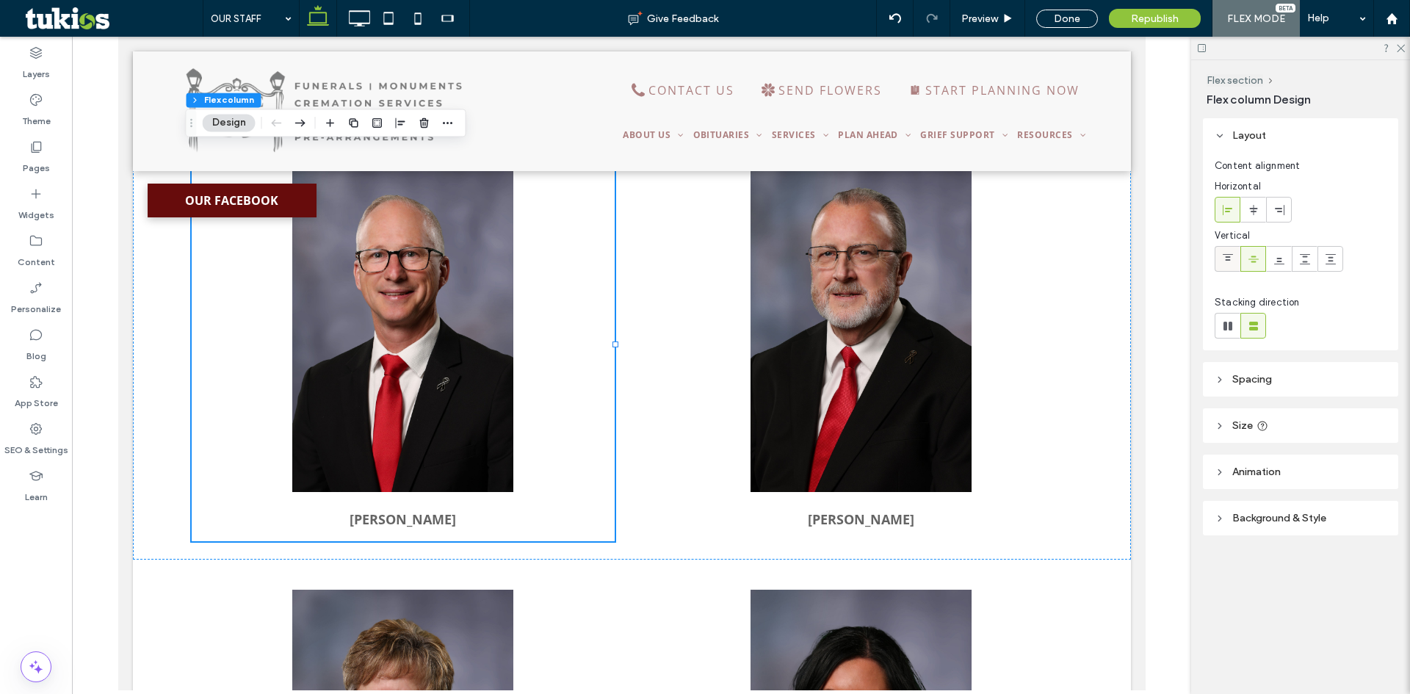
click at [1237, 263] on div at bounding box center [1228, 259] width 24 height 24
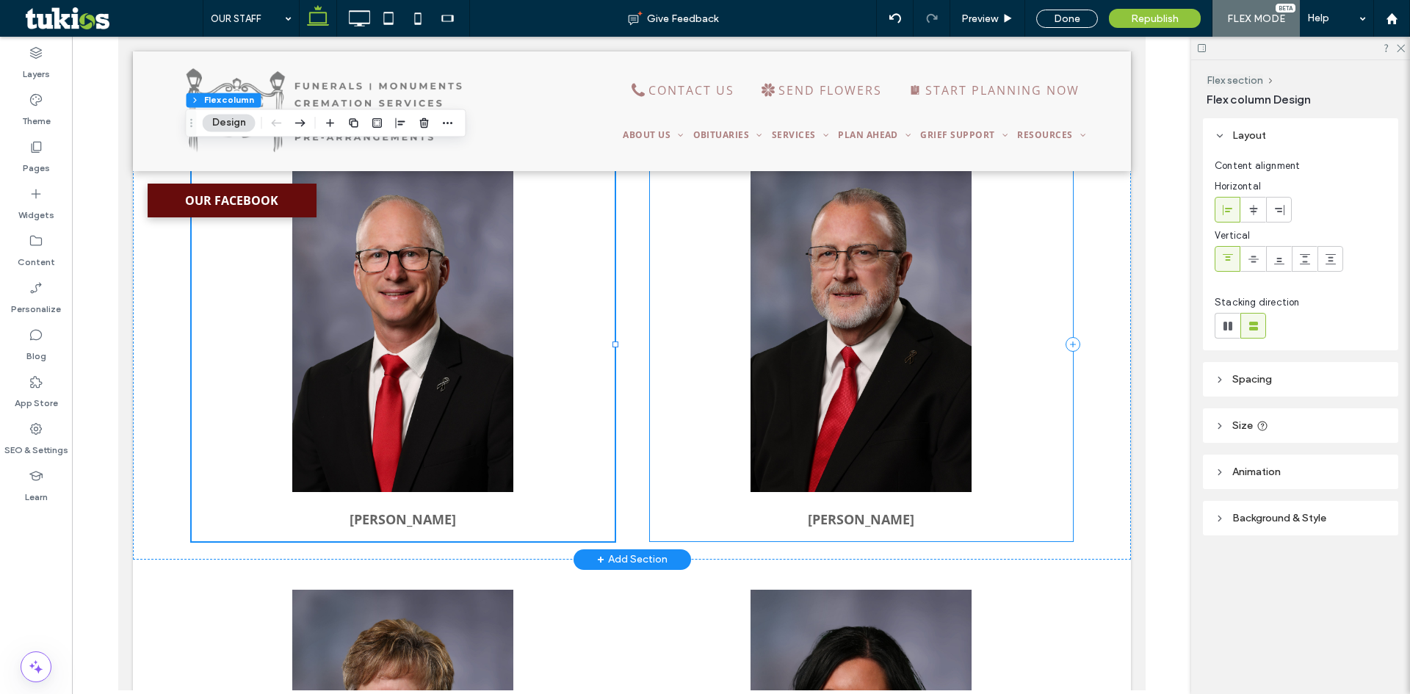
click at [702, 379] on div "[PERSON_NAME]" at bounding box center [860, 345] width 423 height 394
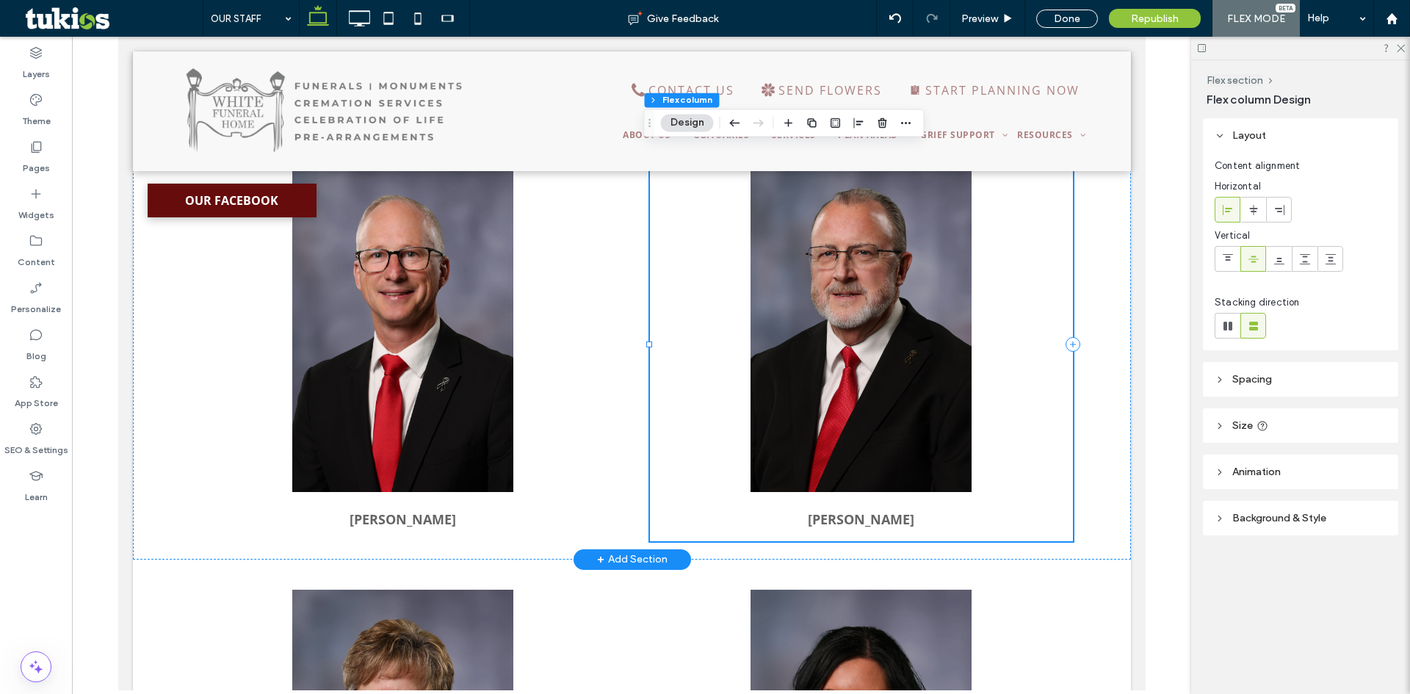
click at [702, 379] on div "[PERSON_NAME]" at bounding box center [860, 345] width 423 height 394
click at [712, 340] on div "[PERSON_NAME]" at bounding box center [860, 345] width 423 height 394
click at [1230, 254] on use at bounding box center [1228, 257] width 10 height 7
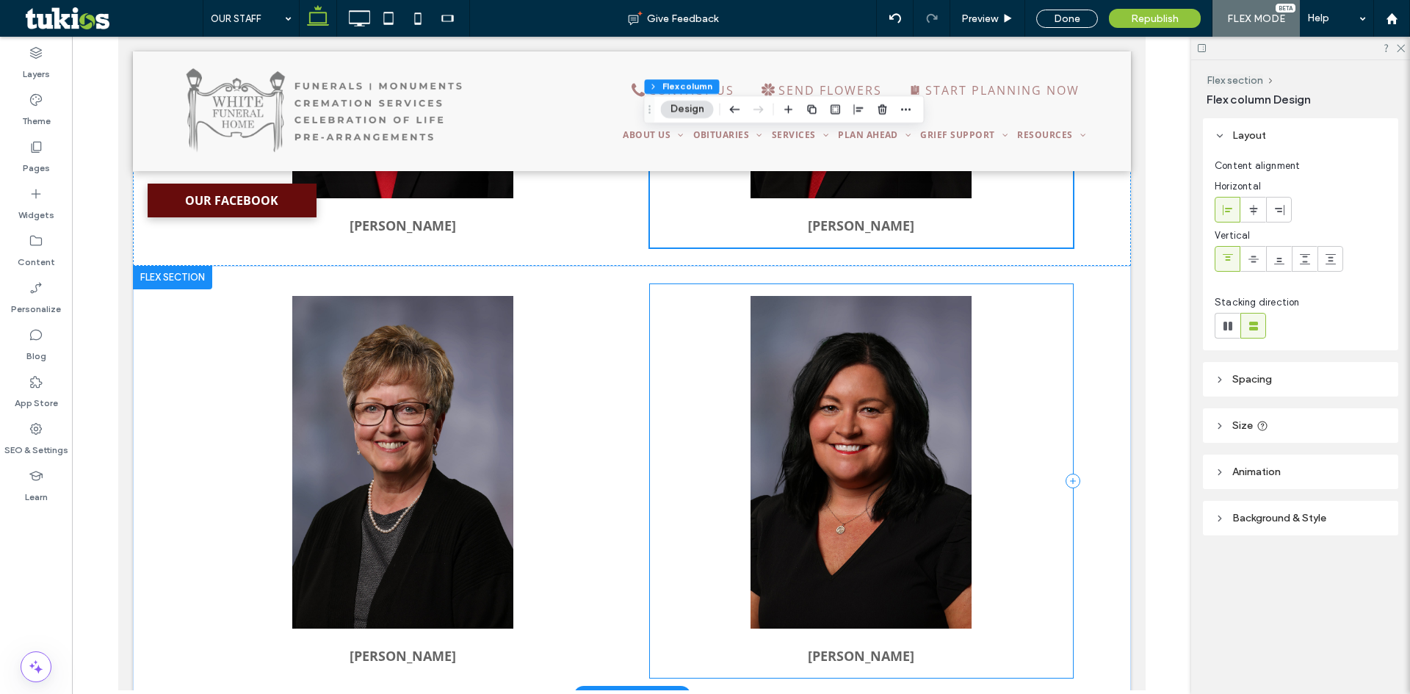
click at [680, 475] on div "[PERSON_NAME]" at bounding box center [860, 481] width 423 height 394
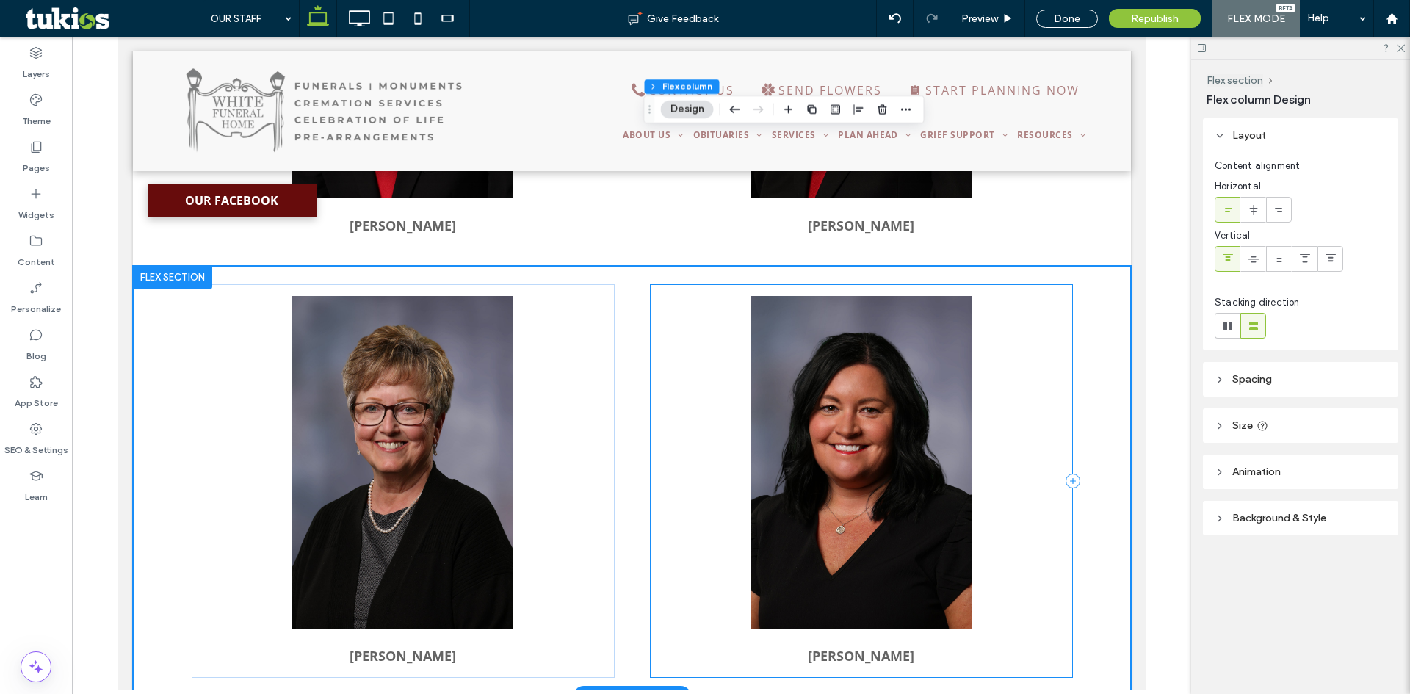
scroll to position [1889, 0]
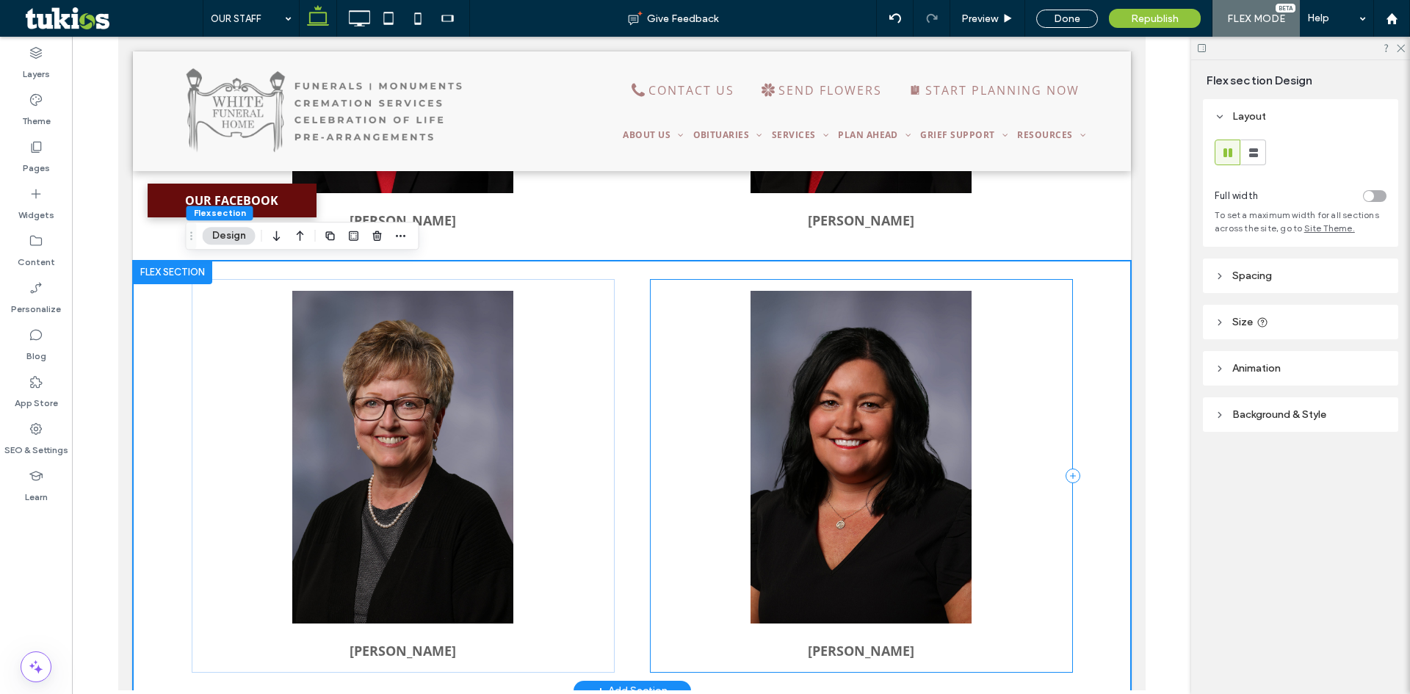
click at [699, 474] on div "[PERSON_NAME]" at bounding box center [860, 476] width 423 height 394
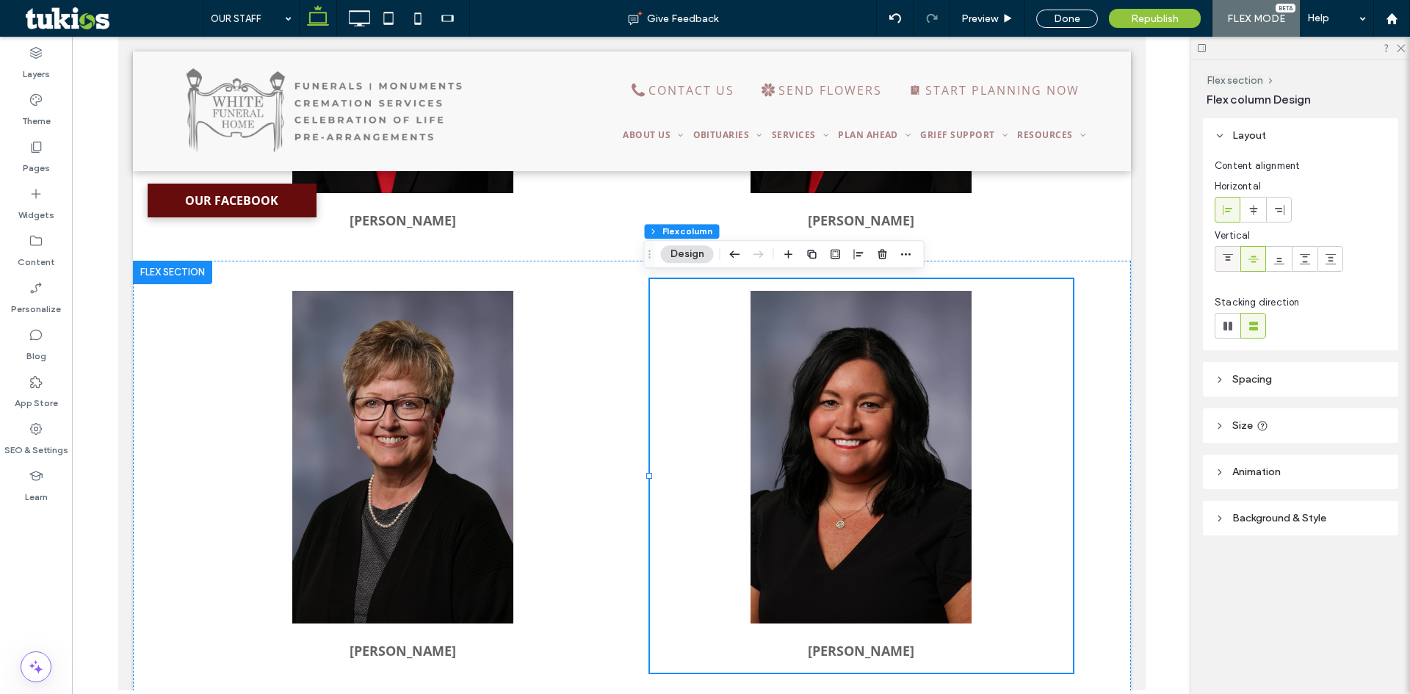
click at [1230, 260] on use at bounding box center [1228, 257] width 10 height 7
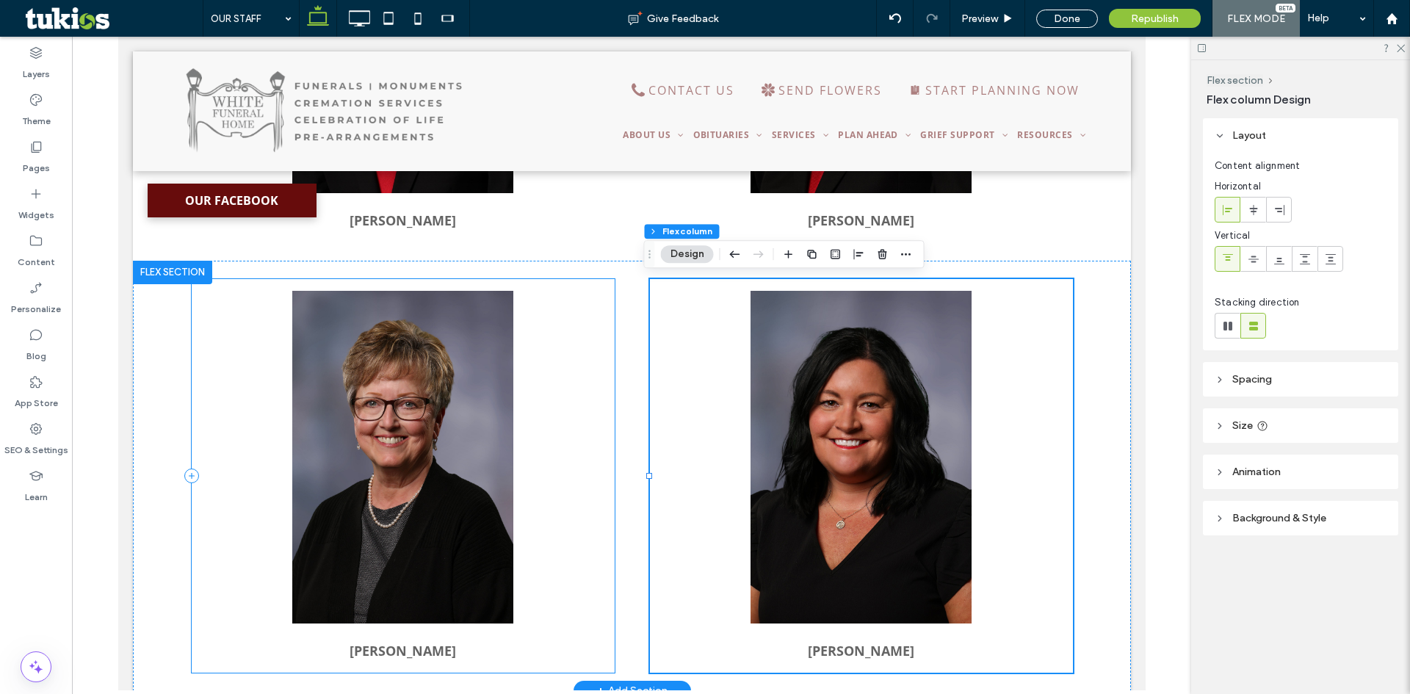
click at [547, 438] on div "[PERSON_NAME]" at bounding box center [402, 476] width 423 height 394
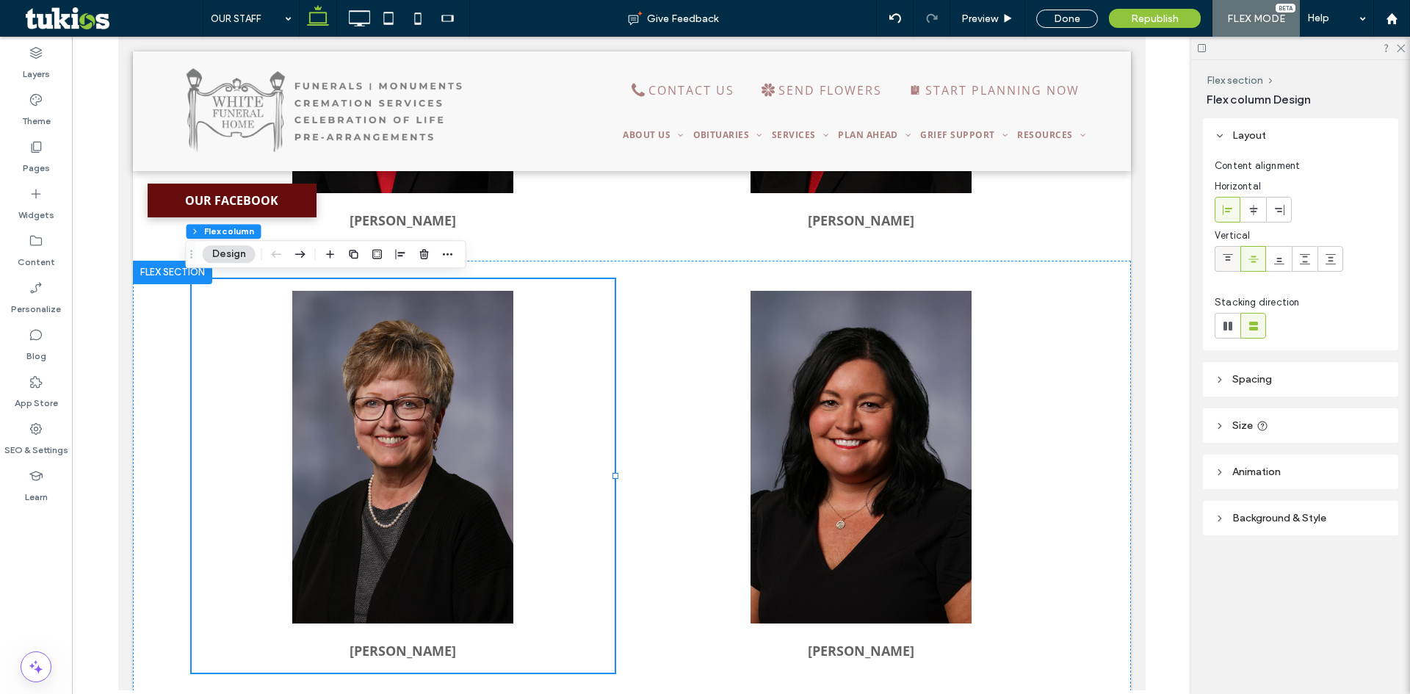
click at [1237, 264] on div at bounding box center [1228, 259] width 24 height 24
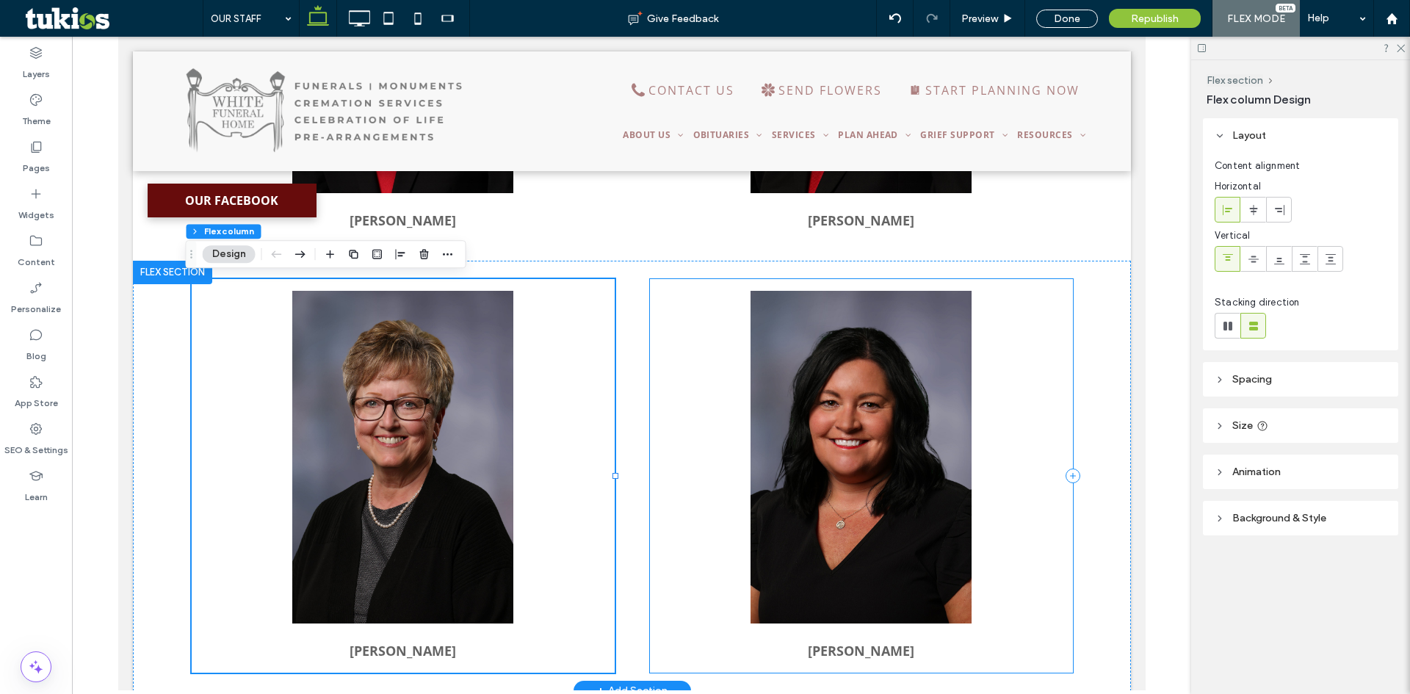
click at [717, 630] on div "[PERSON_NAME]" at bounding box center [860, 476] width 423 height 394
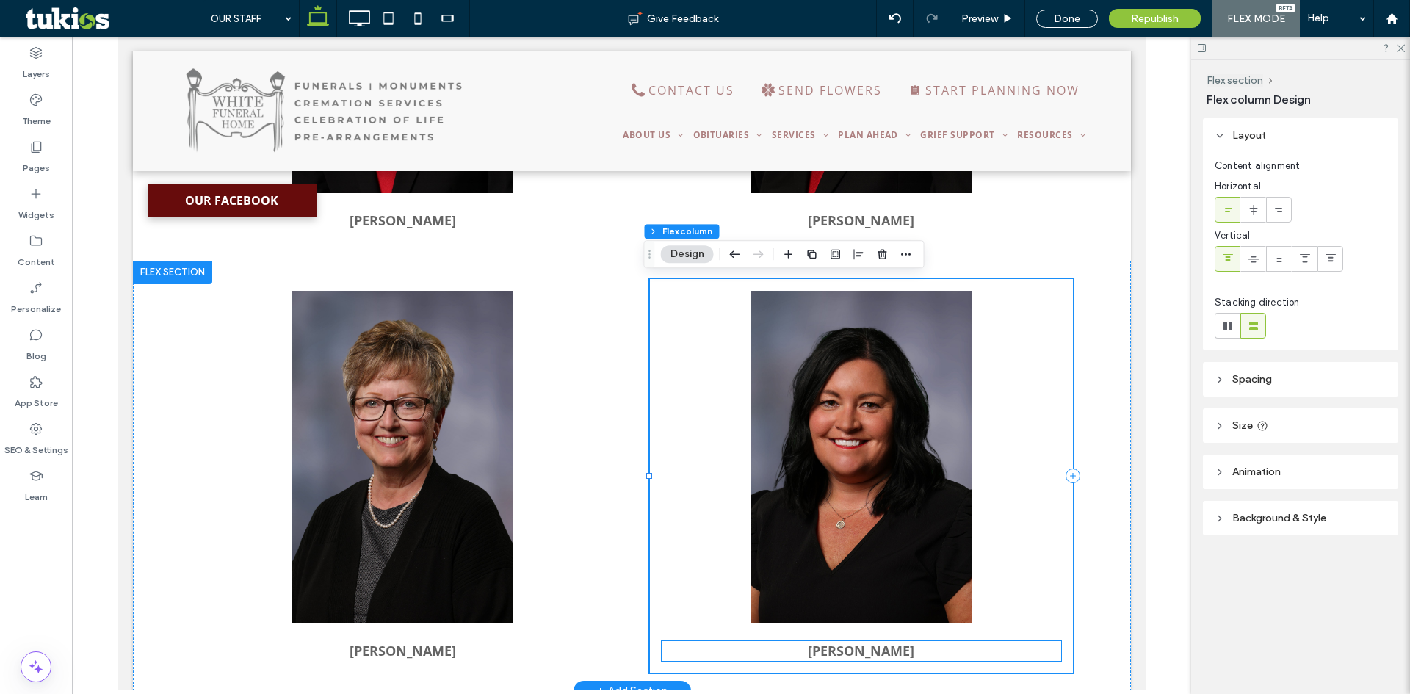
click at [928, 649] on p "[PERSON_NAME]" at bounding box center [861, 651] width 400 height 20
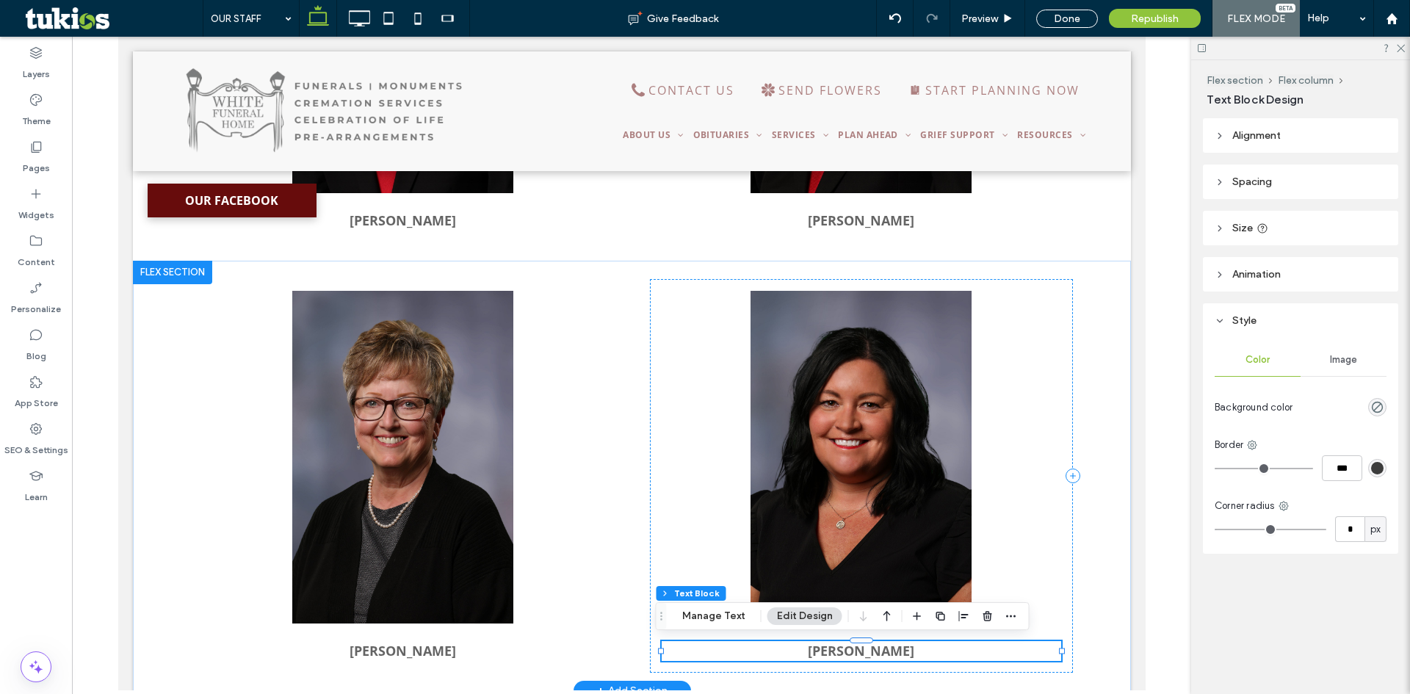
click at [928, 651] on p "[PERSON_NAME]" at bounding box center [861, 651] width 400 height 20
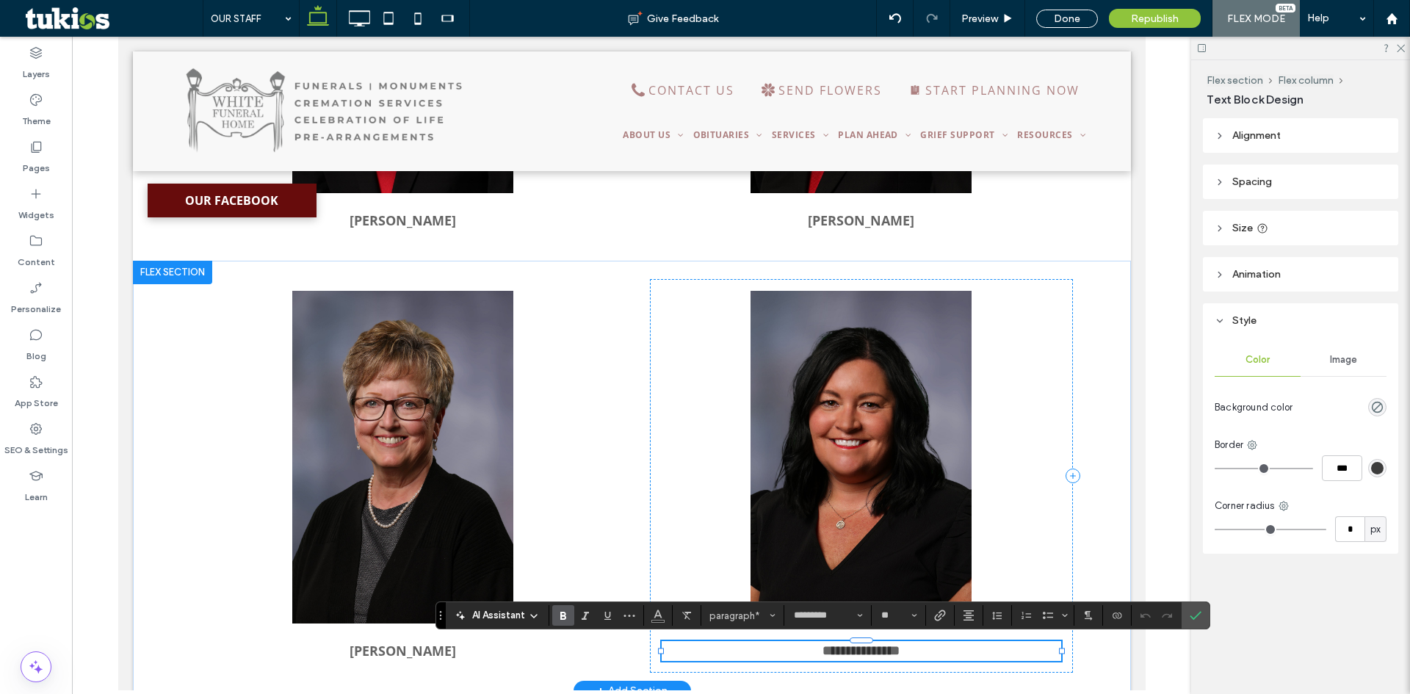
click at [928, 651] on p "**********" at bounding box center [861, 651] width 400 height 20
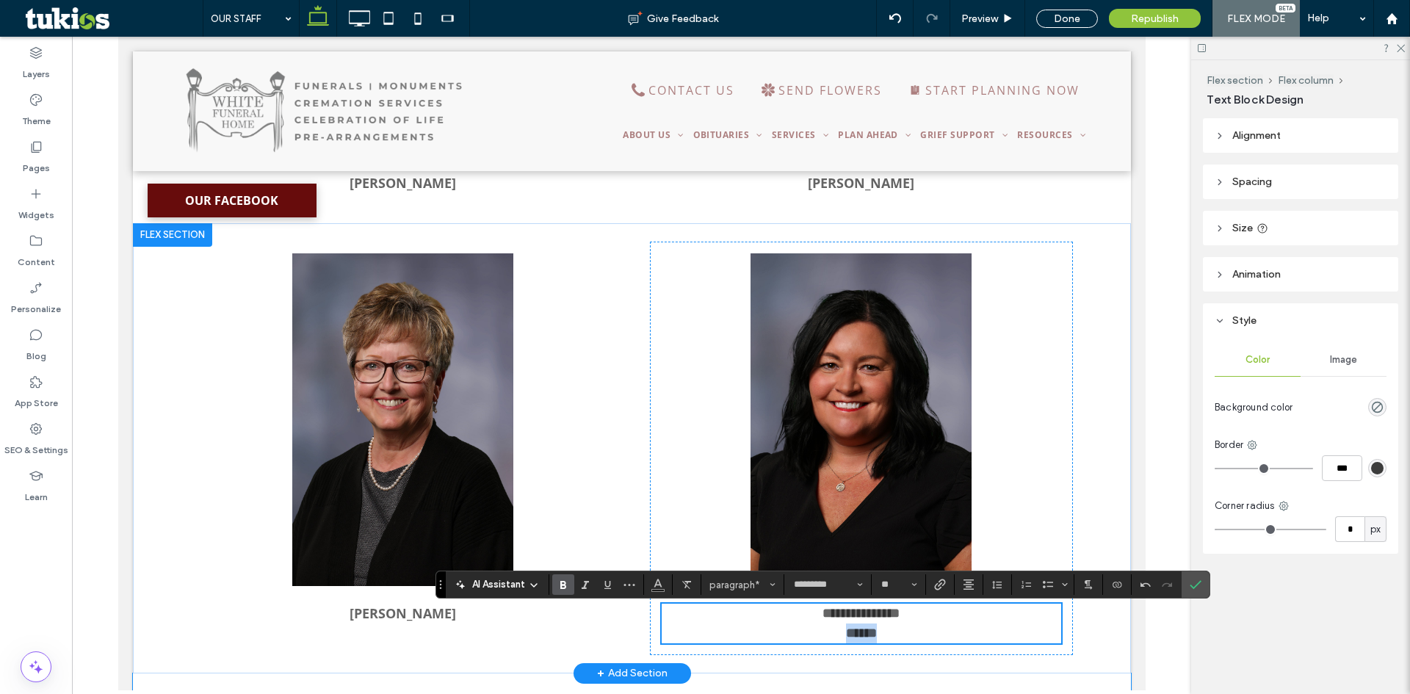
scroll to position [1952, 0]
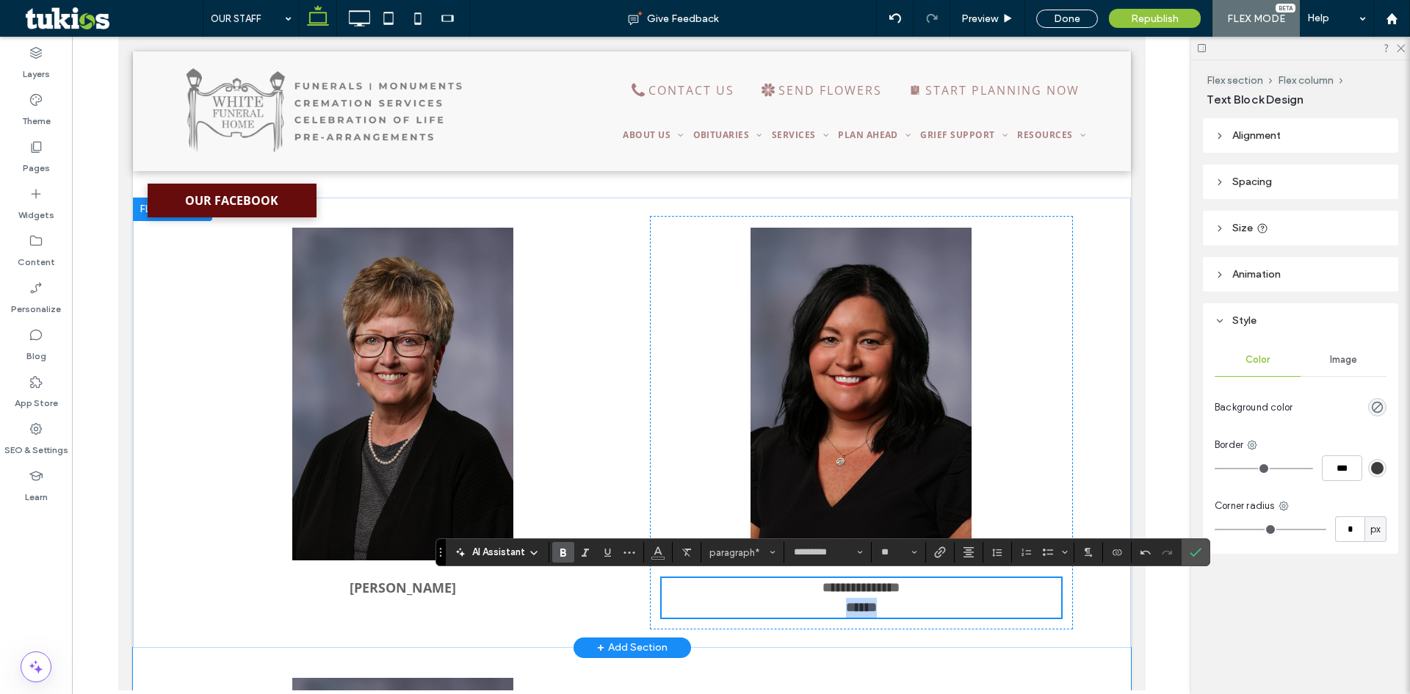
drag, startPoint x: 739, startPoint y: 637, endPoint x: 748, endPoint y: 606, distance: 32.1
click at [748, 606] on div "**********" at bounding box center [631, 423] width 881 height 450
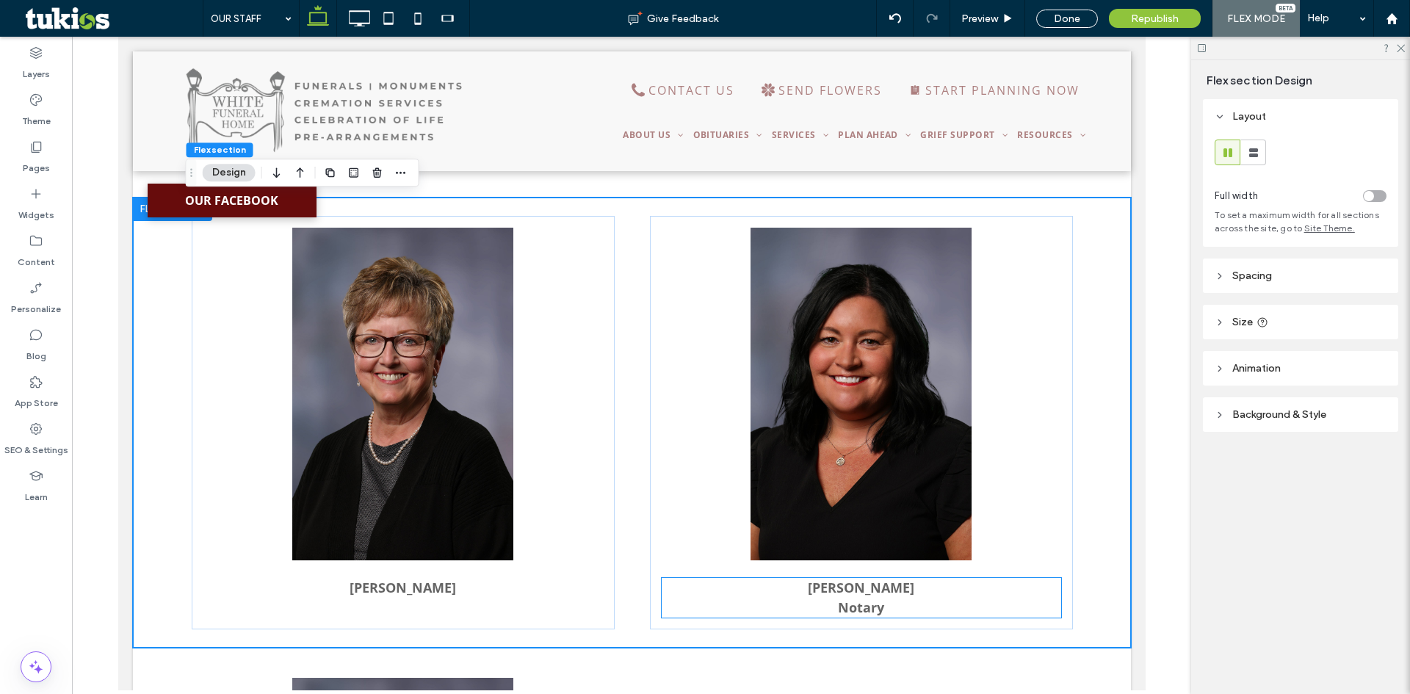
click at [809, 613] on p "Notary" at bounding box center [861, 608] width 400 height 20
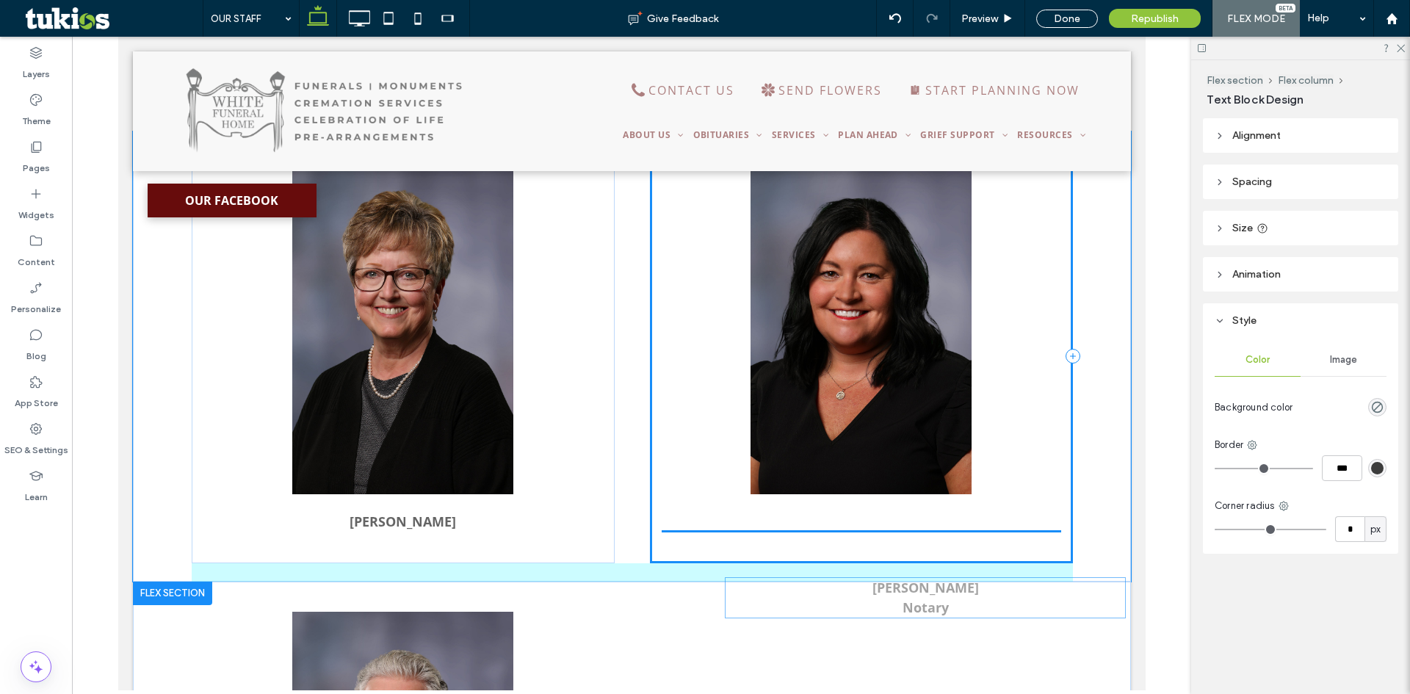
drag, startPoint x: 809, startPoint y: 613, endPoint x: 915, endPoint y: 611, distance: 105.8
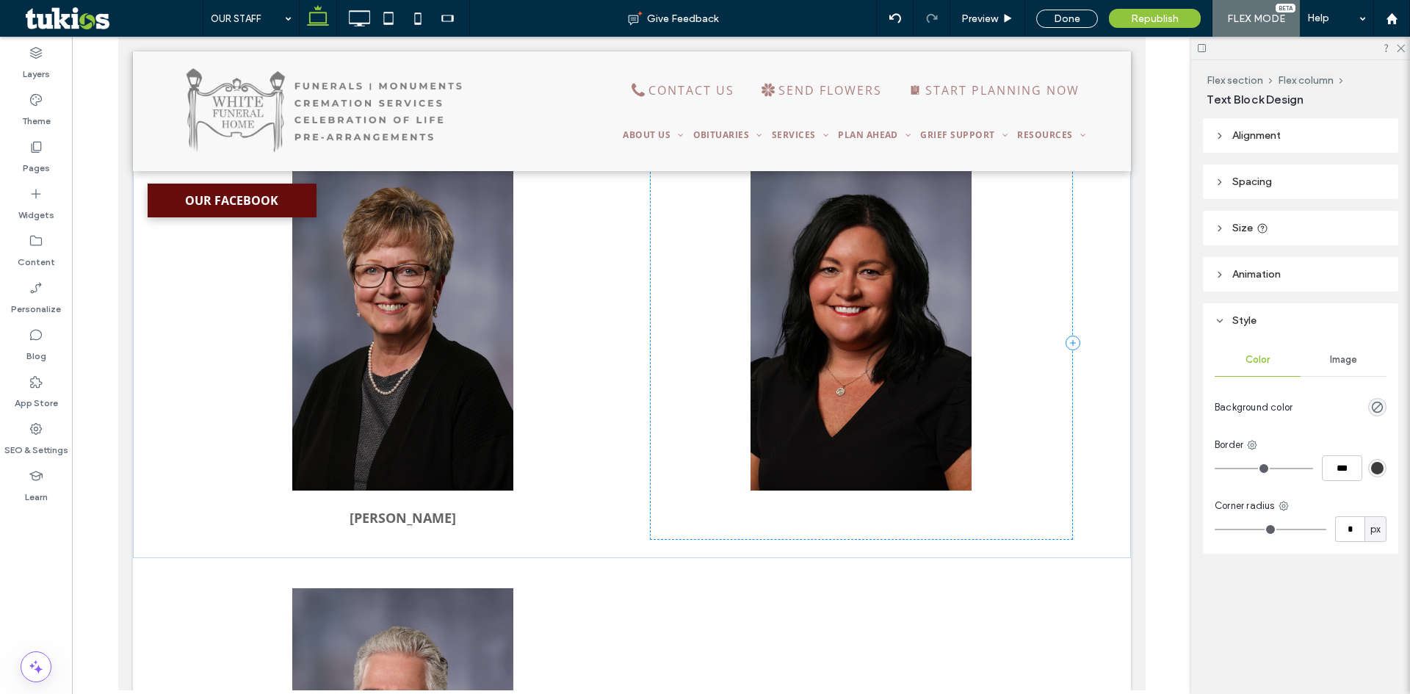
drag, startPoint x: 798, startPoint y: 574, endPoint x: 890, endPoint y: 580, distance: 92.7
click at [915, 609] on div at bounding box center [705, 347] width 1410 height 694
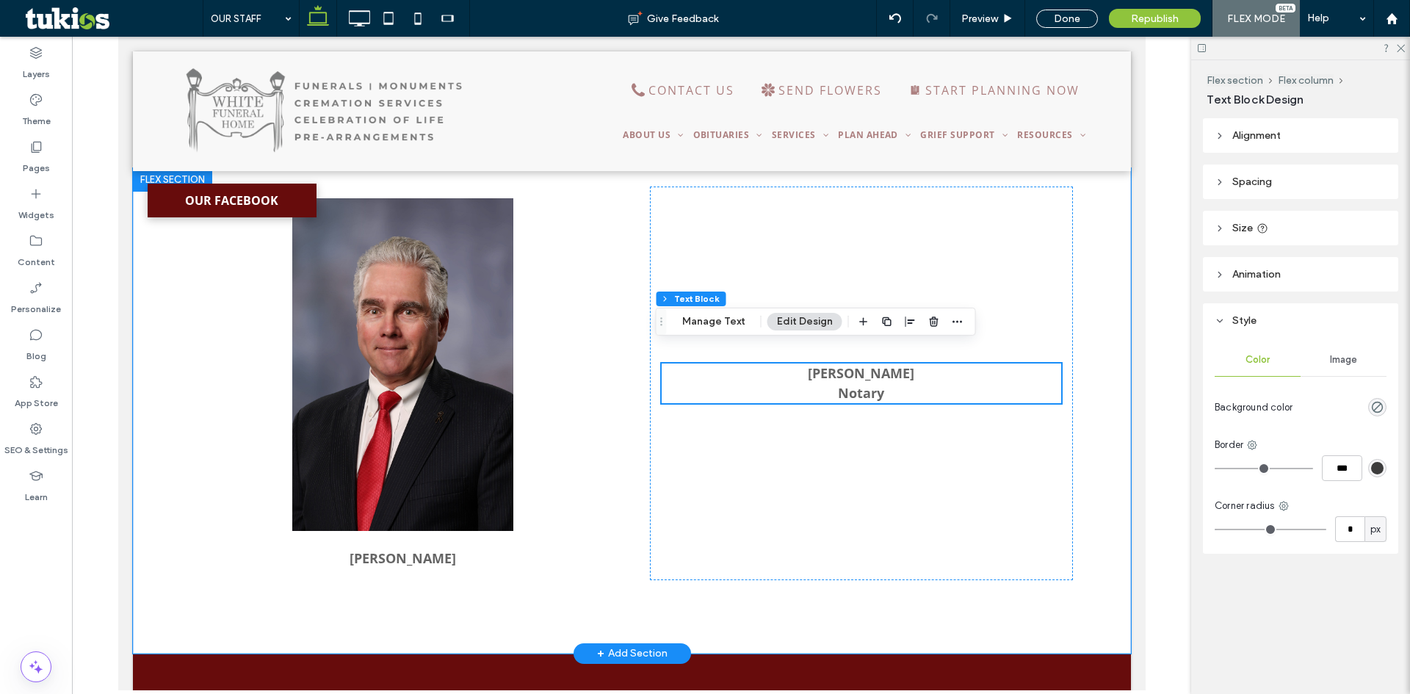
scroll to position [2431, 0]
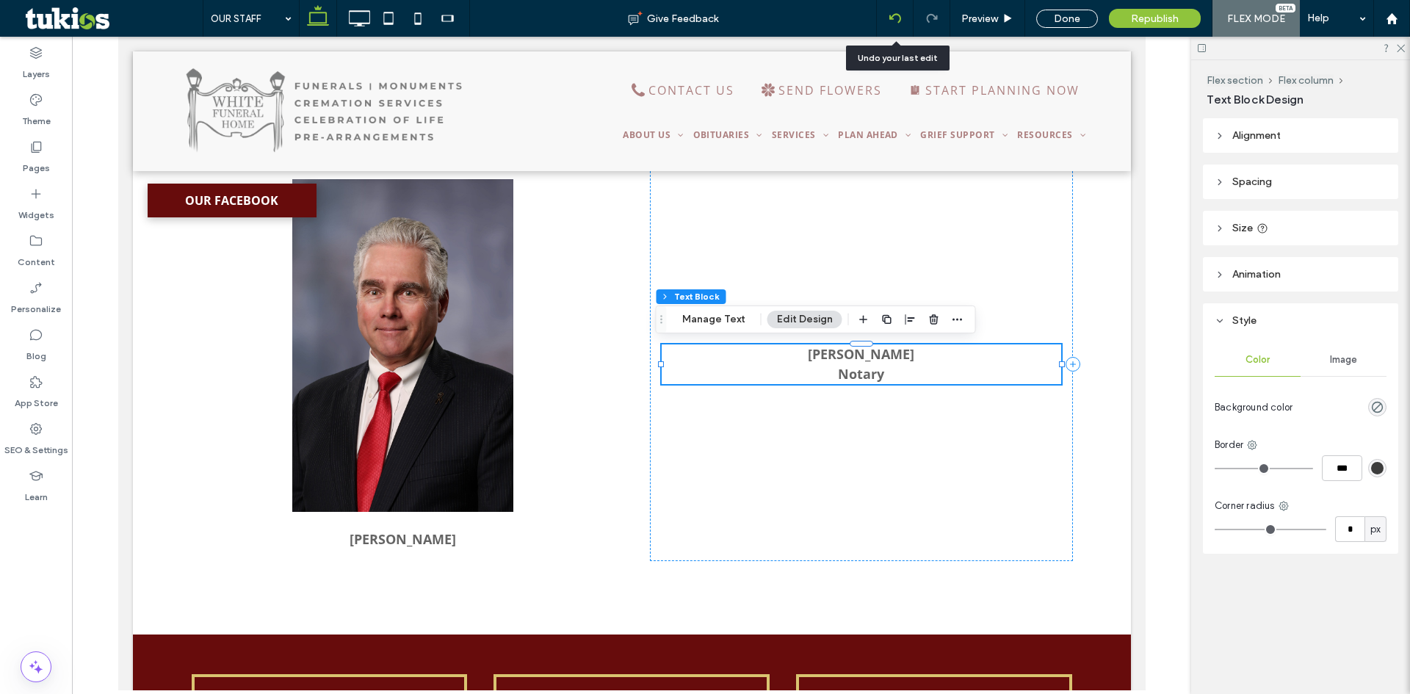
click at [895, 29] on div at bounding box center [895, 18] width 37 height 37
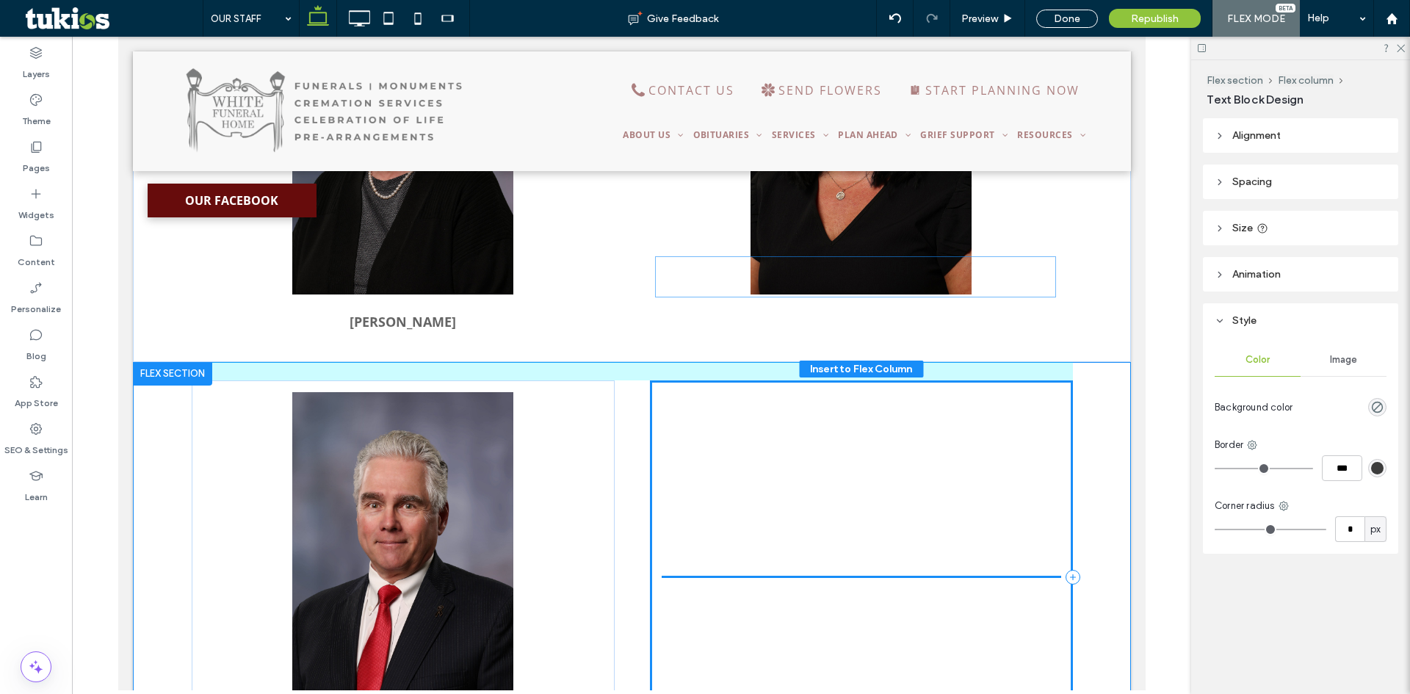
scroll to position [2211, 0]
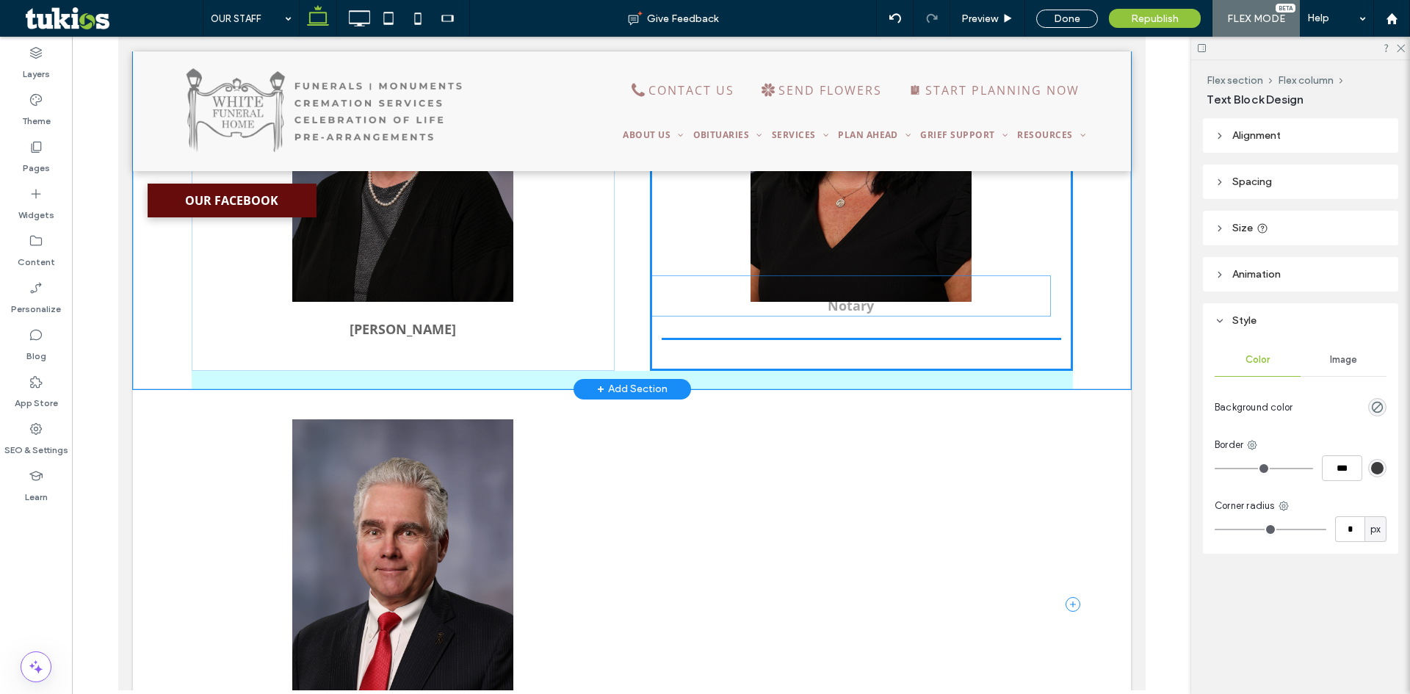
drag, startPoint x: 919, startPoint y: 364, endPoint x: 1032, endPoint y: 333, distance: 117.2
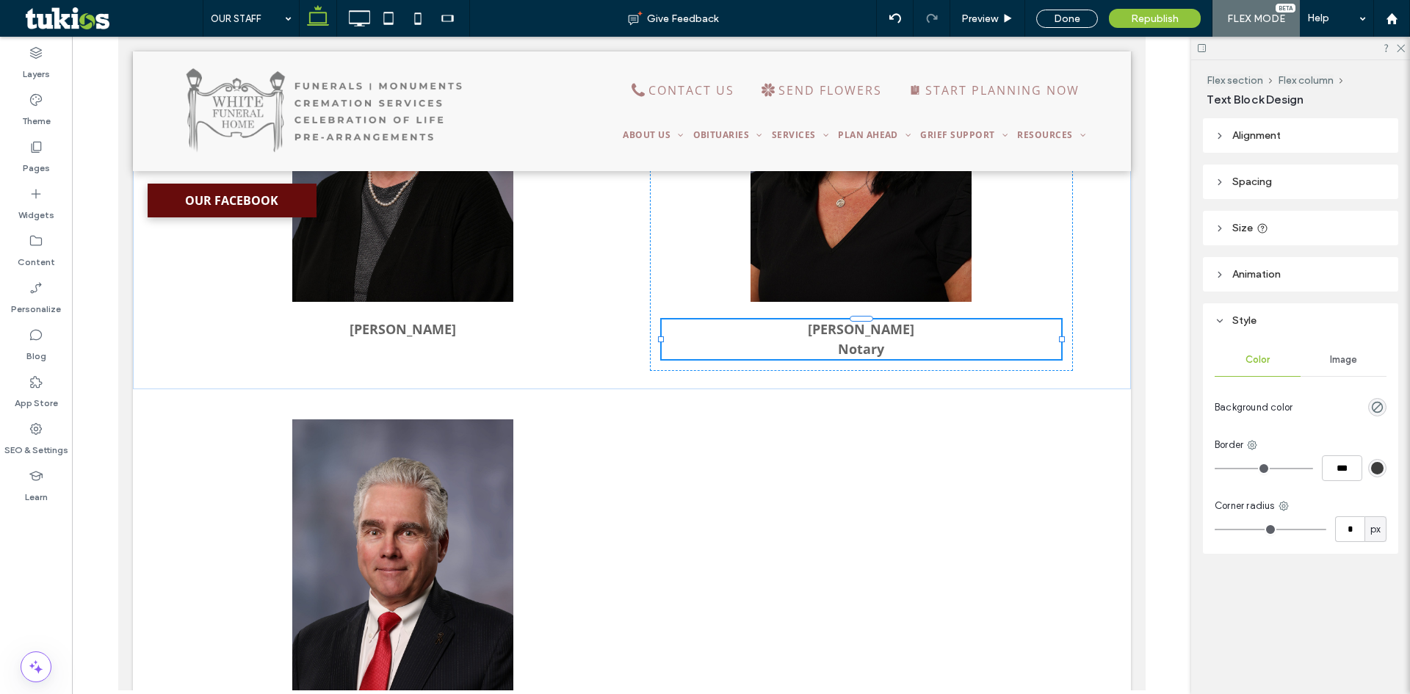
click at [914, 357] on p "Notary" at bounding box center [861, 349] width 400 height 20
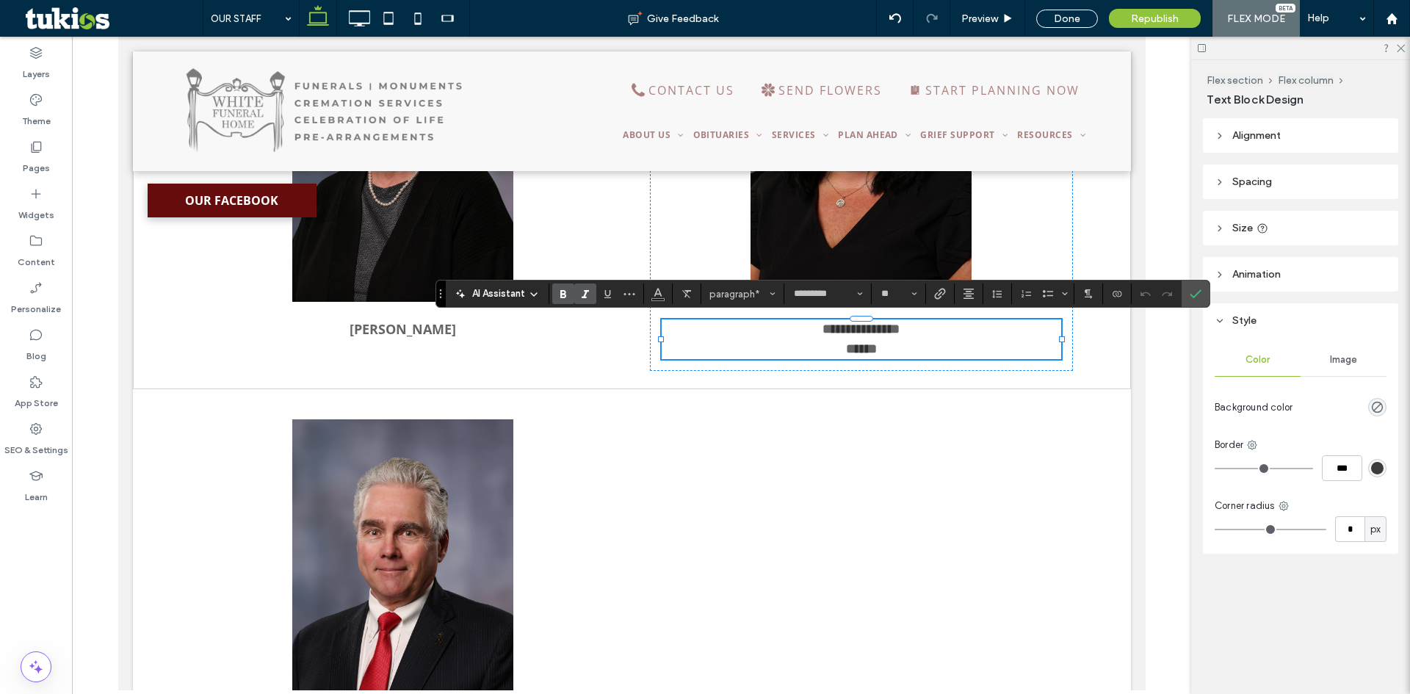
drag, startPoint x: 572, startPoint y: 295, endPoint x: 582, endPoint y: 293, distance: 9.7
click at [572, 295] on label "Bold" at bounding box center [563, 294] width 22 height 21
click at [1188, 296] on label "Confirm" at bounding box center [1196, 294] width 22 height 26
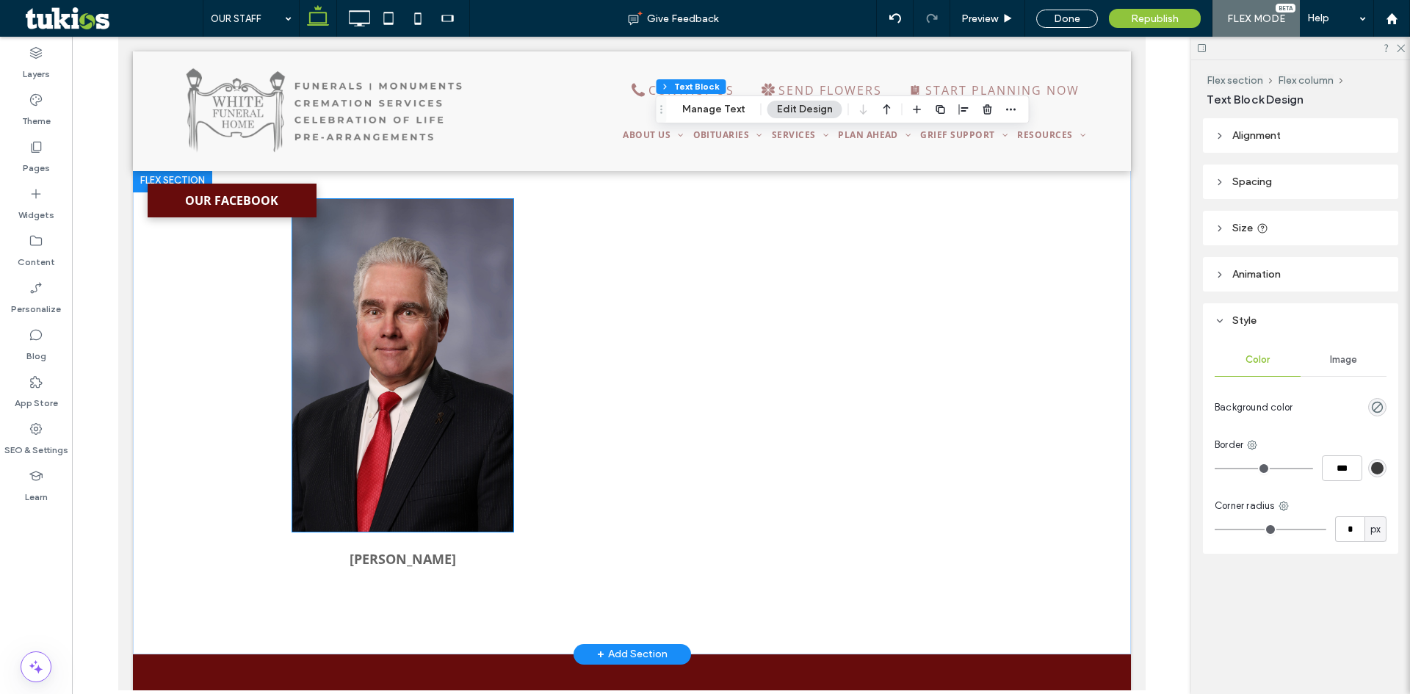
scroll to position [2505, 0]
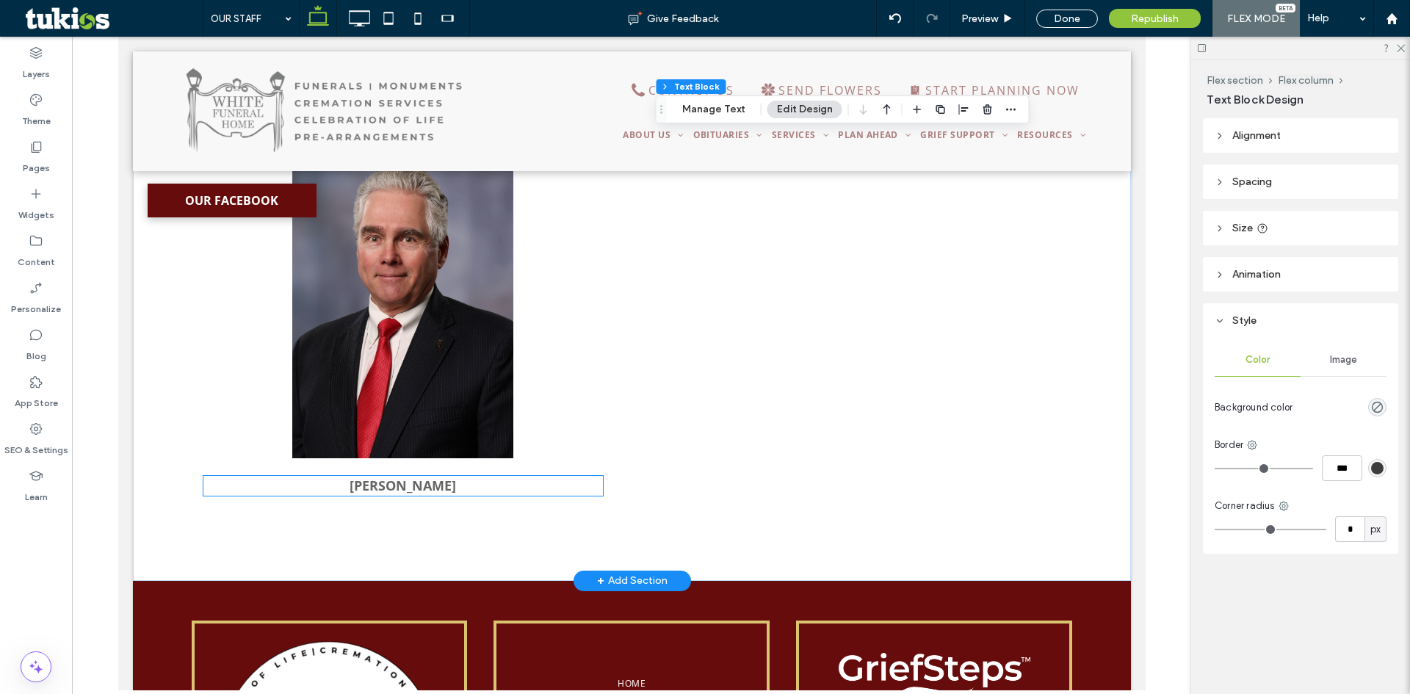
click at [466, 480] on p "[PERSON_NAME]" at bounding box center [403, 486] width 400 height 20
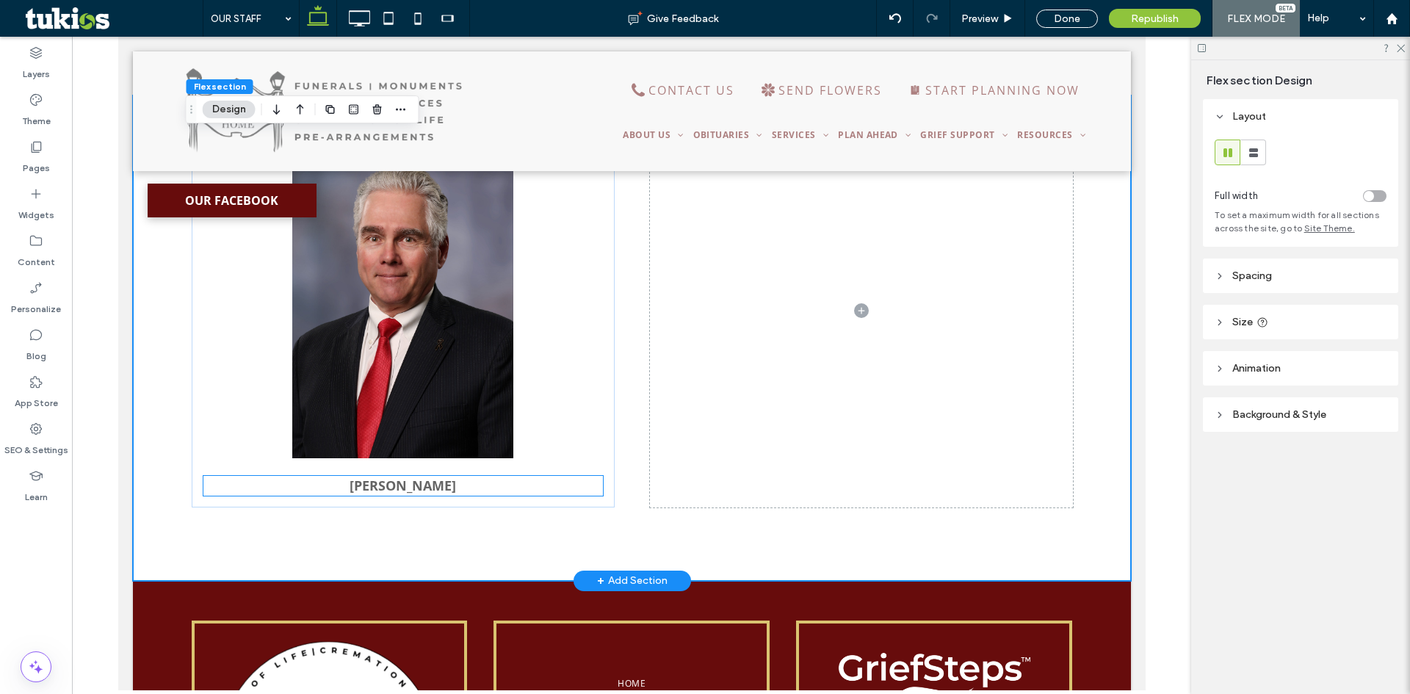
click at [469, 489] on p "[PERSON_NAME]" at bounding box center [403, 486] width 400 height 20
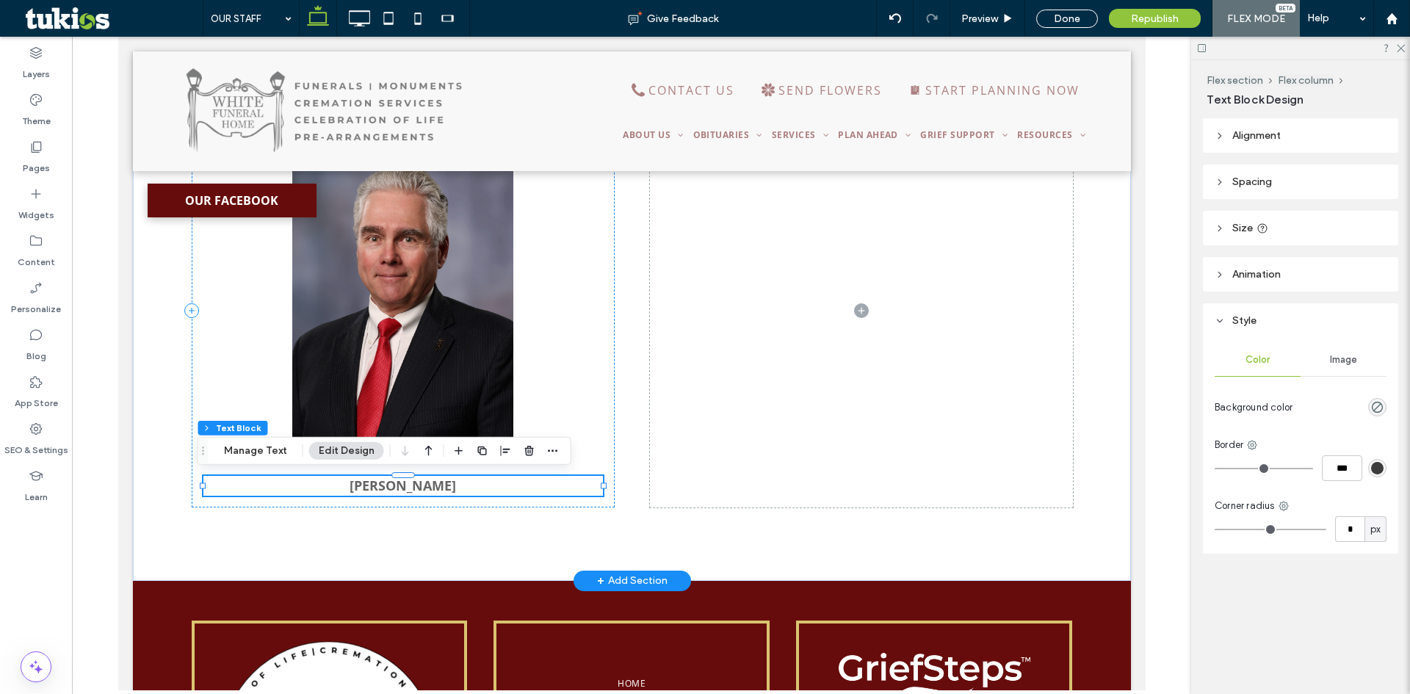
click at [469, 489] on p "[PERSON_NAME]" at bounding box center [403, 486] width 400 height 20
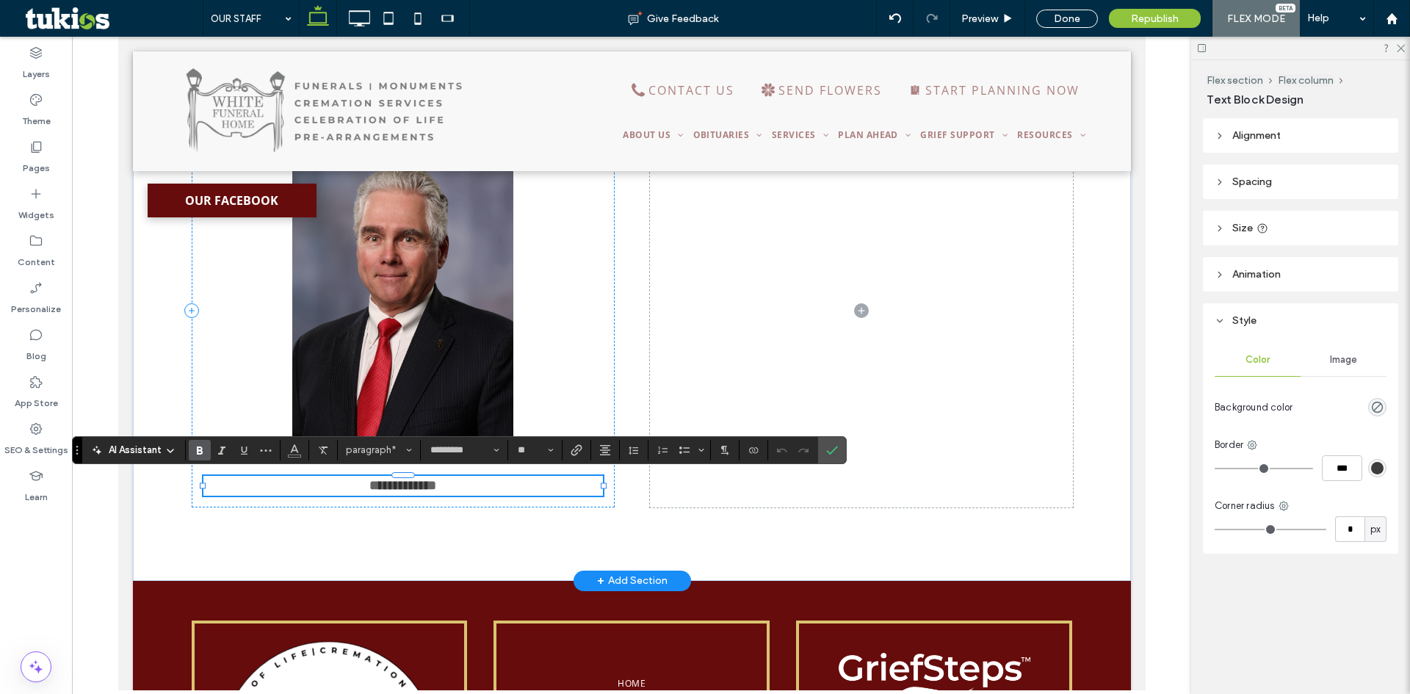
click at [469, 489] on p "**********" at bounding box center [403, 486] width 400 height 20
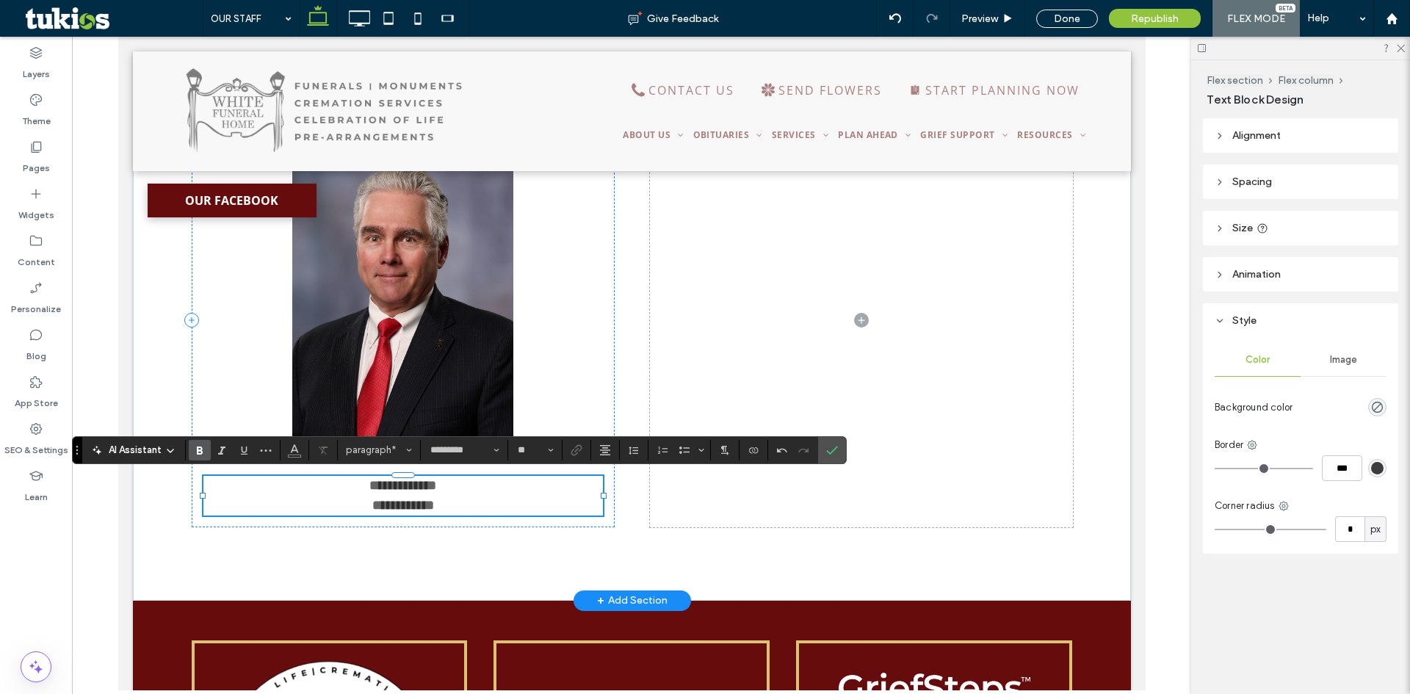
scroll to position [0, 0]
drag, startPoint x: 466, startPoint y: 508, endPoint x: 292, endPoint y: 508, distance: 174.1
click at [292, 508] on p "**********" at bounding box center [403, 506] width 400 height 20
click at [202, 444] on icon "Bold" at bounding box center [200, 450] width 12 height 12
click at [828, 446] on icon "Confirm" at bounding box center [832, 450] width 12 height 12
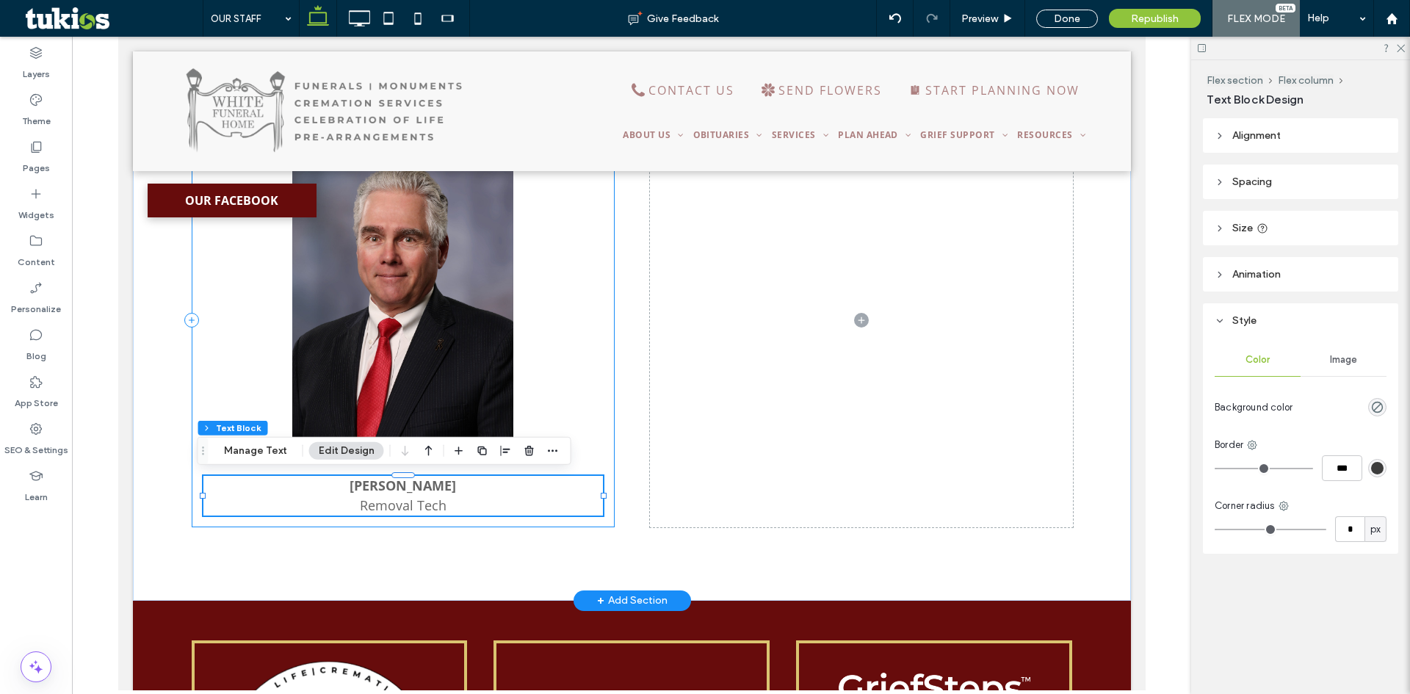
click at [585, 372] on div "[PERSON_NAME] Removal Tech" at bounding box center [402, 321] width 423 height 414
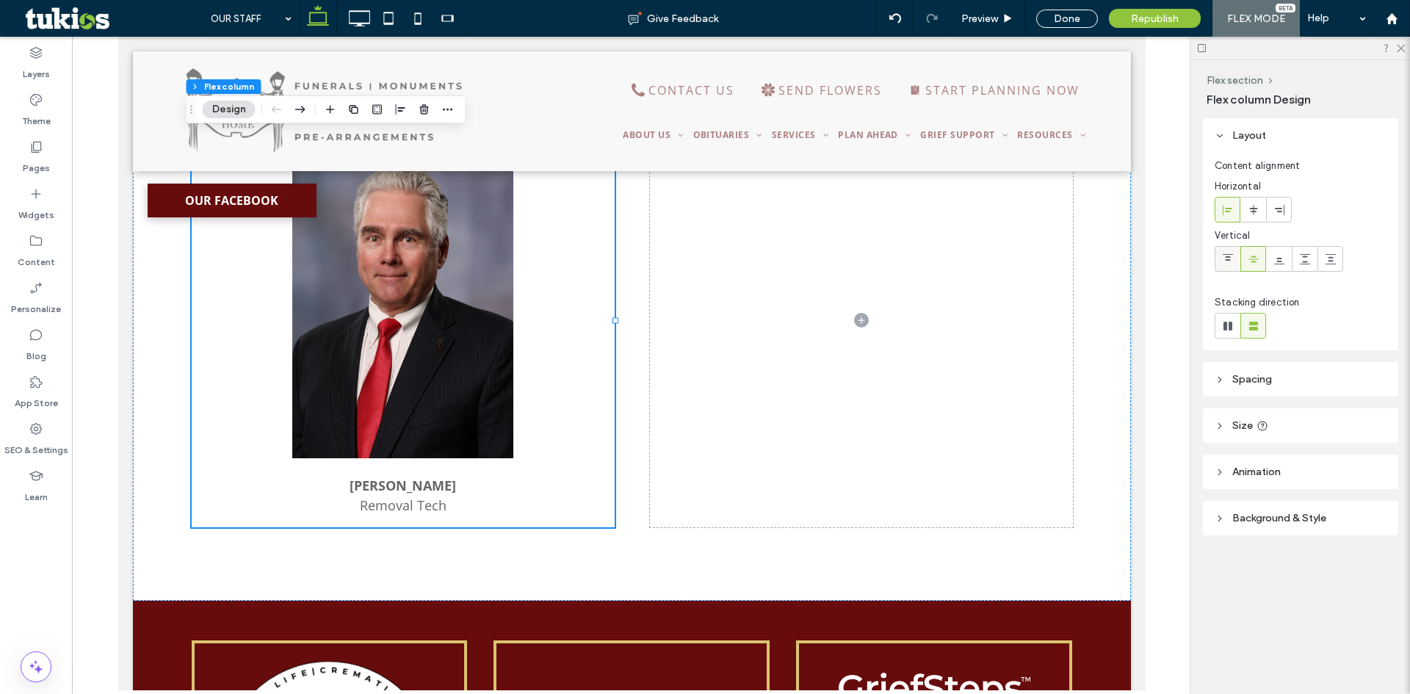
click at [1230, 253] on icon at bounding box center [1228, 259] width 12 height 12
click at [1082, 16] on div "Done" at bounding box center [1067, 19] width 62 height 18
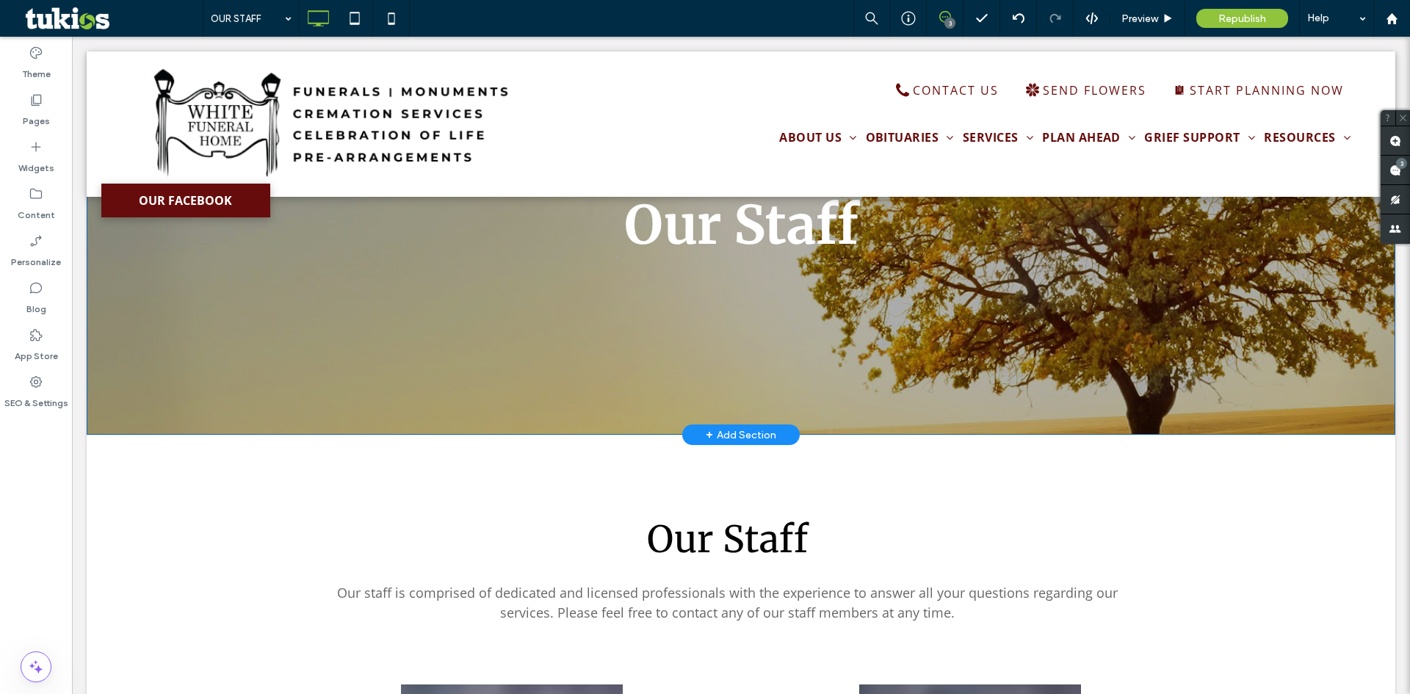
scroll to position [441, 0]
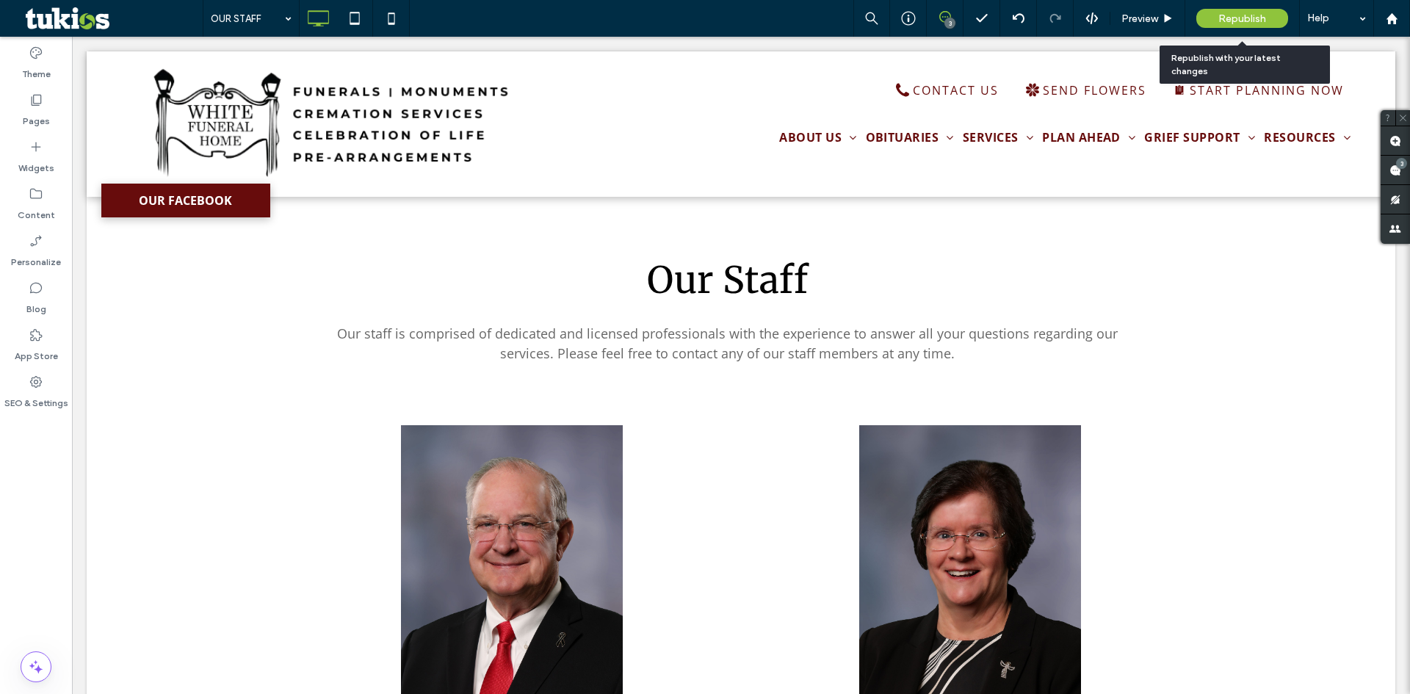
click at [1249, 11] on div "Republish" at bounding box center [1243, 18] width 92 height 19
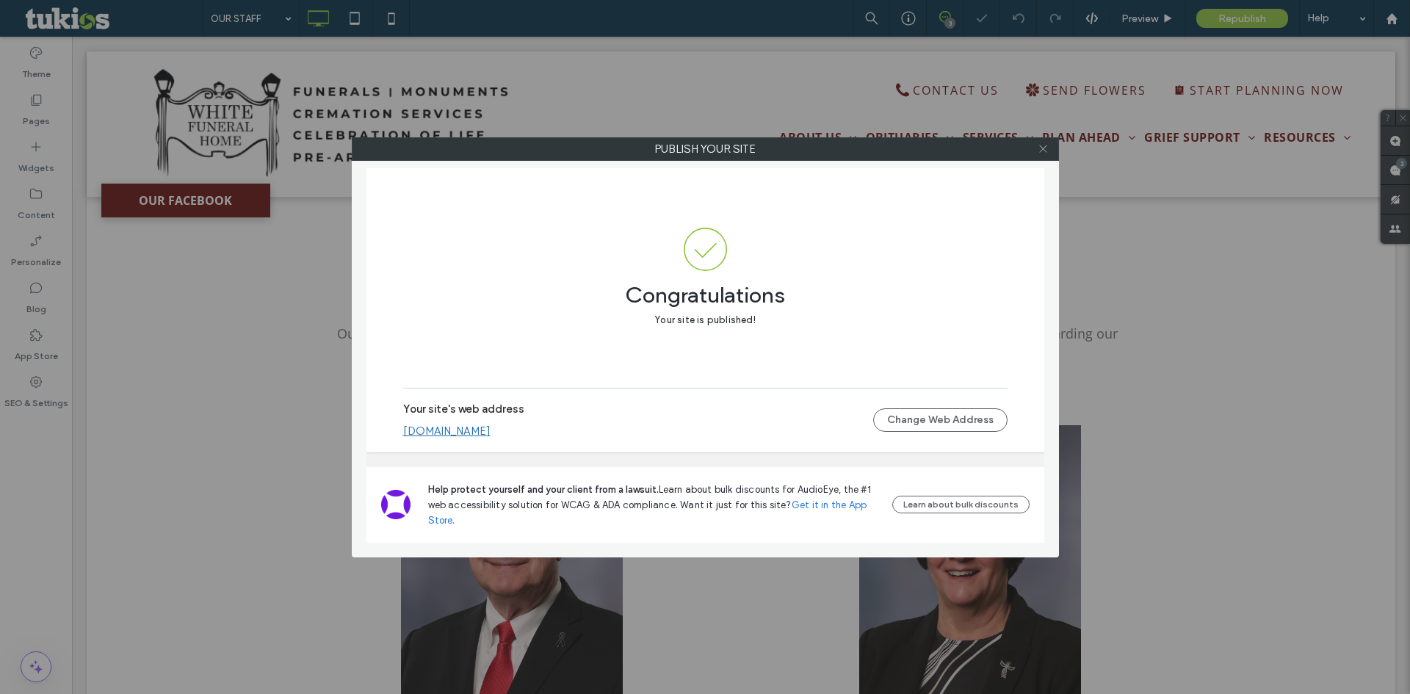
click at [1048, 151] on icon at bounding box center [1043, 148] width 11 height 11
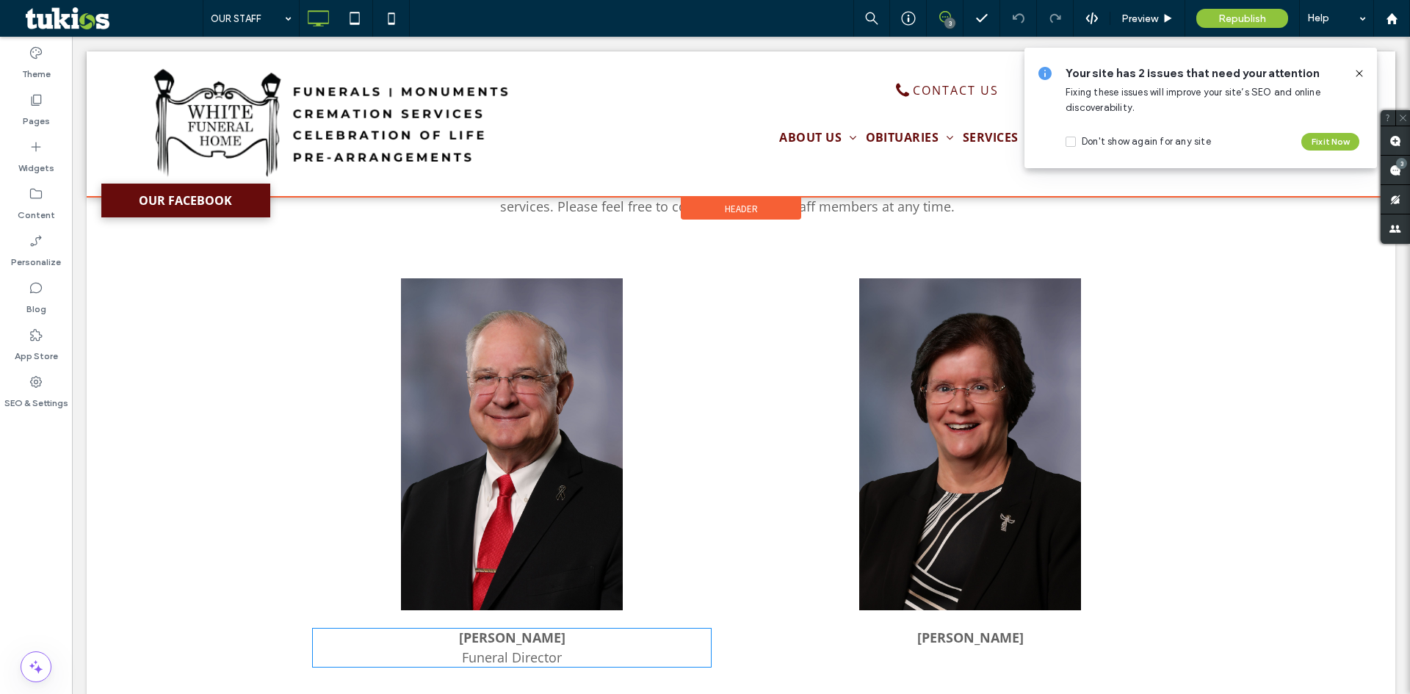
scroll to position [147, 0]
